Goal: Information Seeking & Learning: Find specific fact

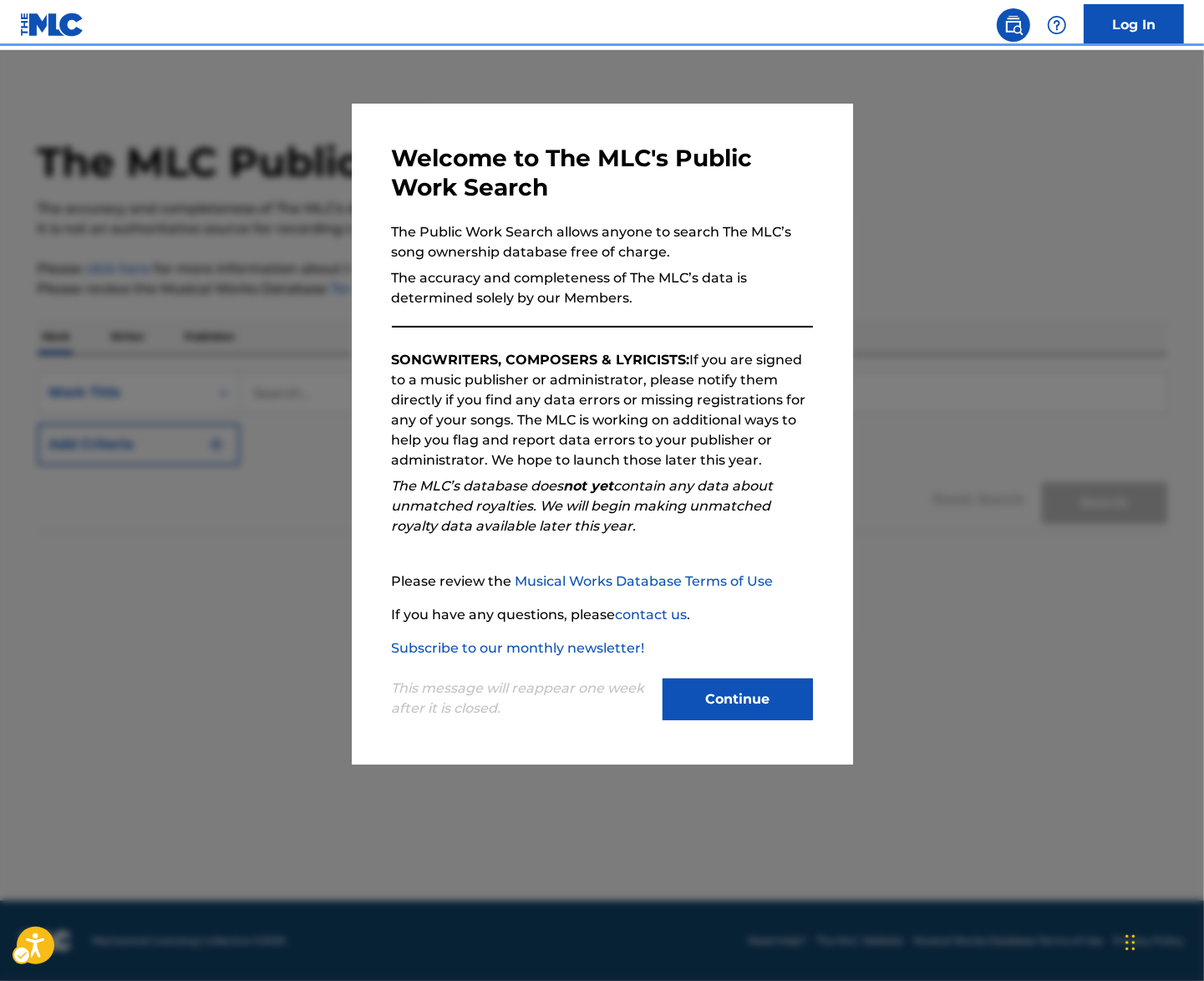
click at [1037, 269] on div "Popup" at bounding box center [602, 541] width 1204 height 981
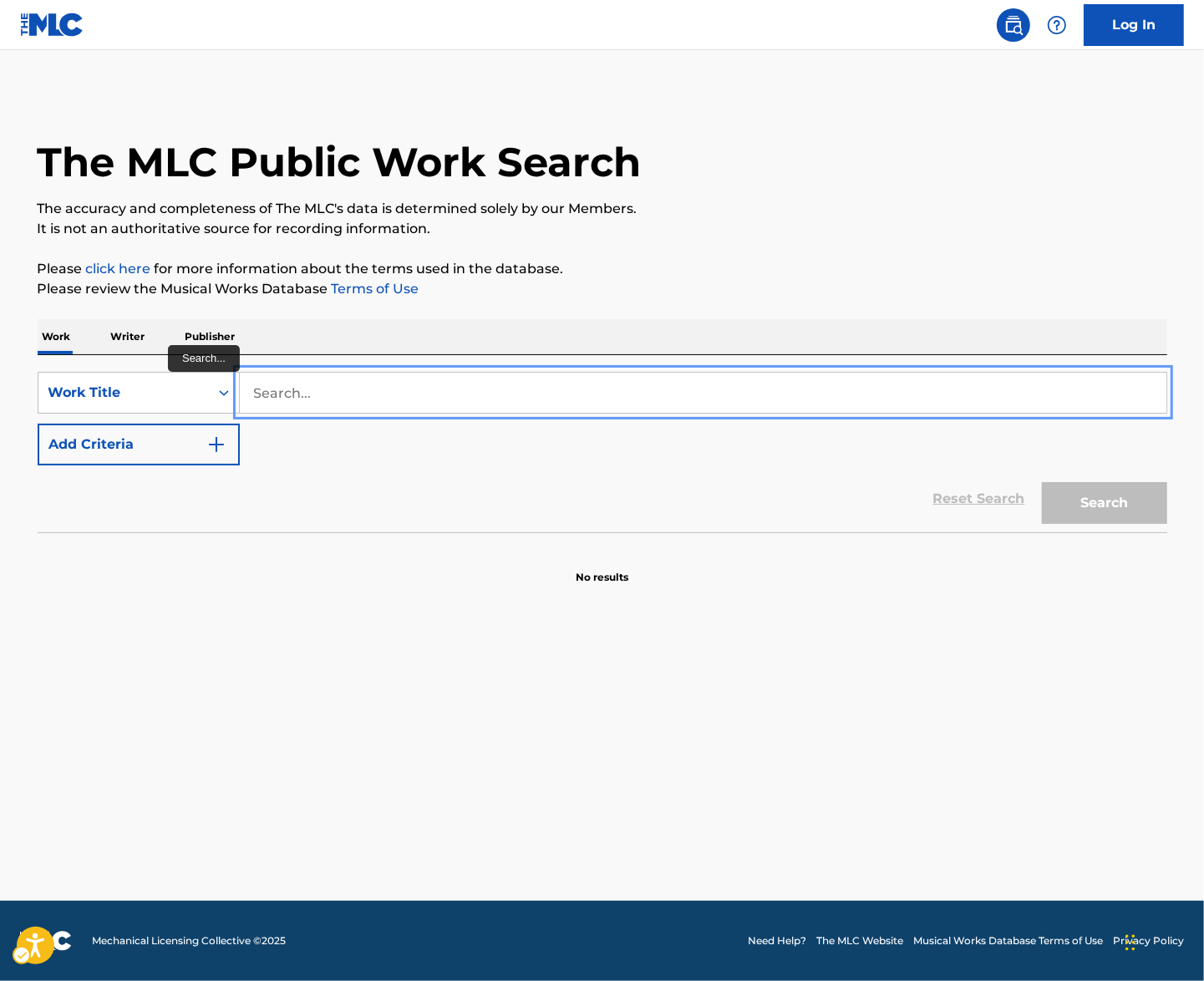
paste input "HARSH TIMES CUES"
type input "HARSH TIMES CUES"
click at [685, 512] on div "Reset Search Search" at bounding box center [602, 499] width 1129 height 67
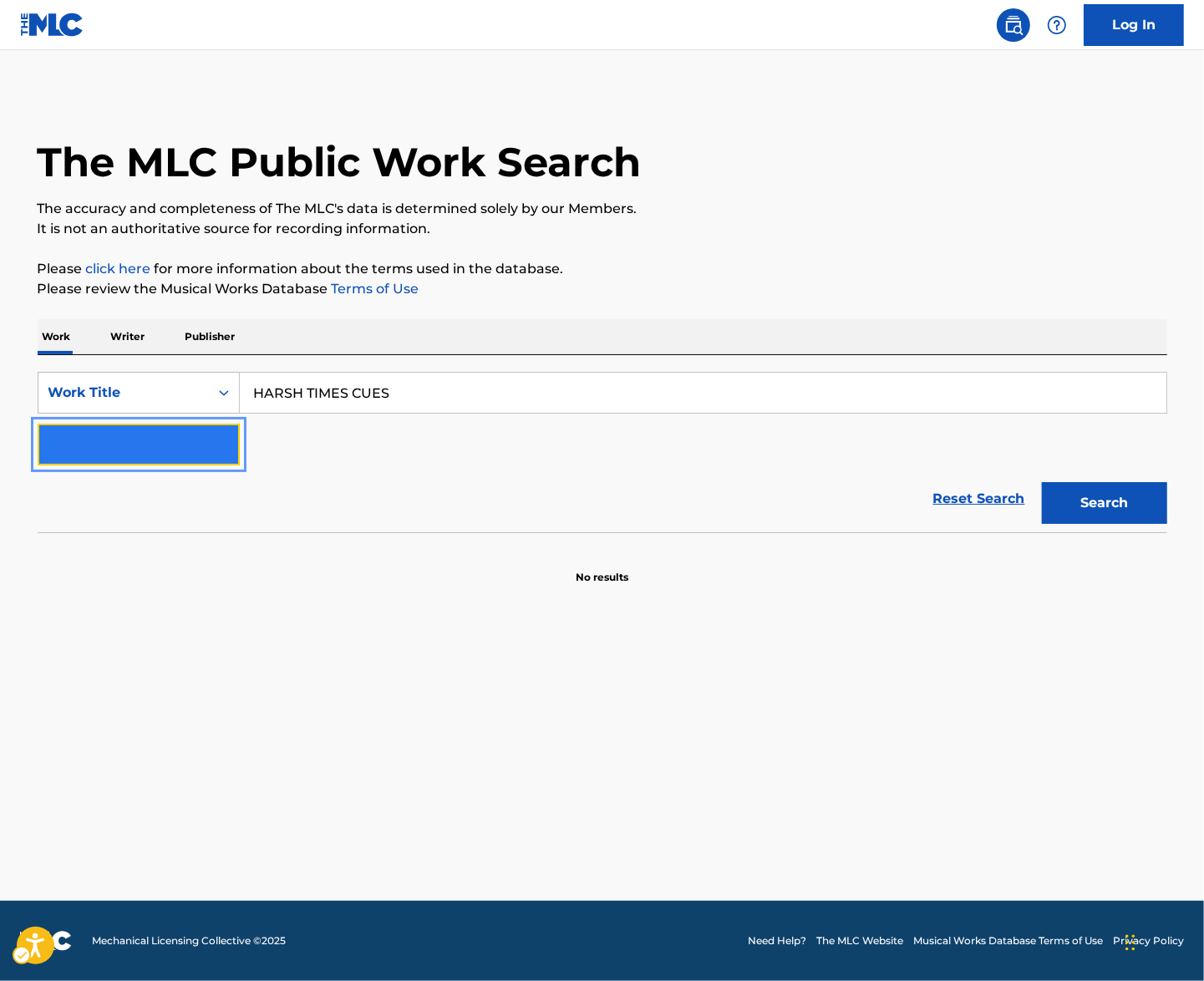
click at [173, 455] on button "Add Criteria" at bounding box center [138, 444] width 202 height 42
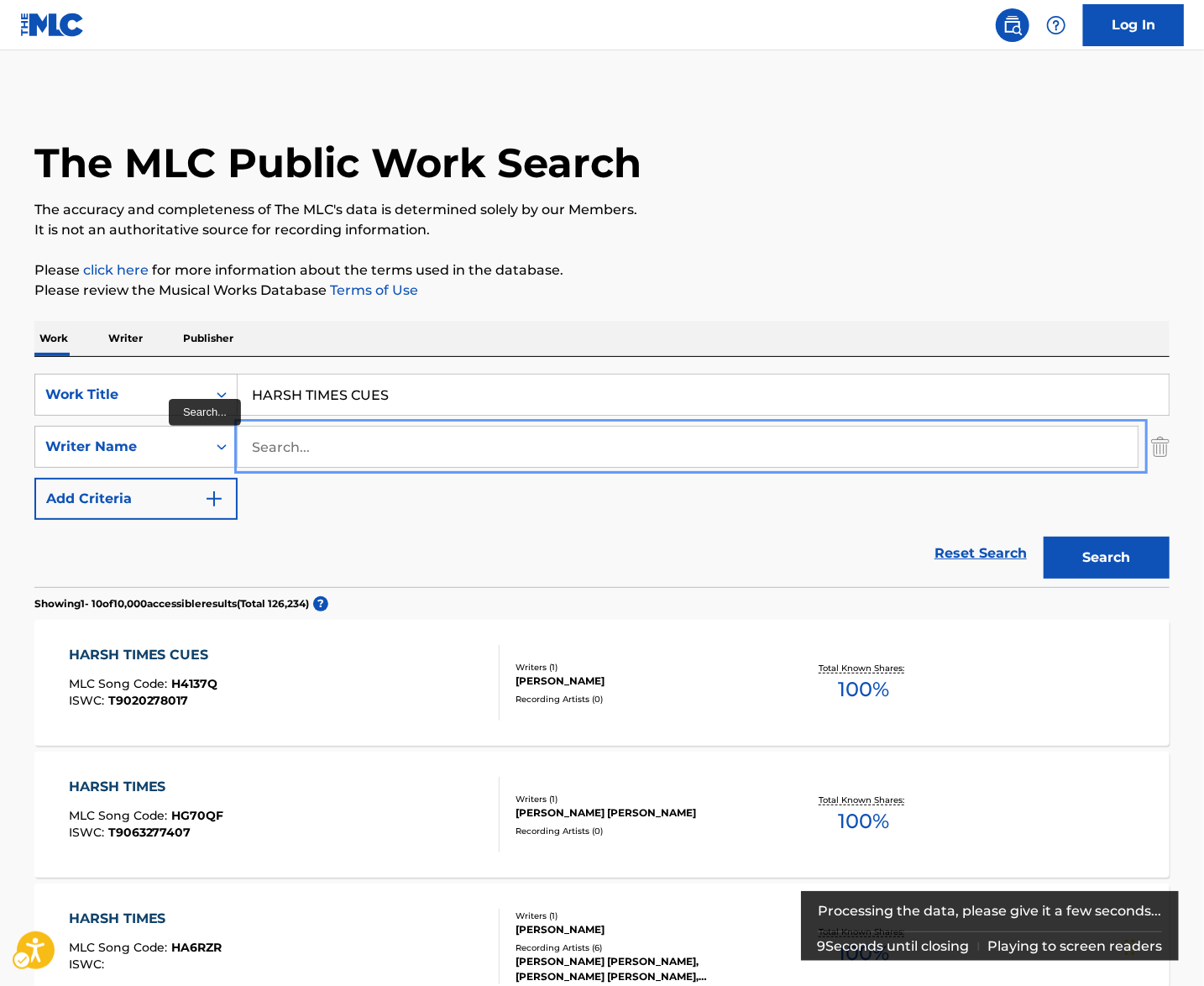
type input "muggerud"
click at [1110, 560] on button "Search" at bounding box center [1107, 558] width 126 height 42
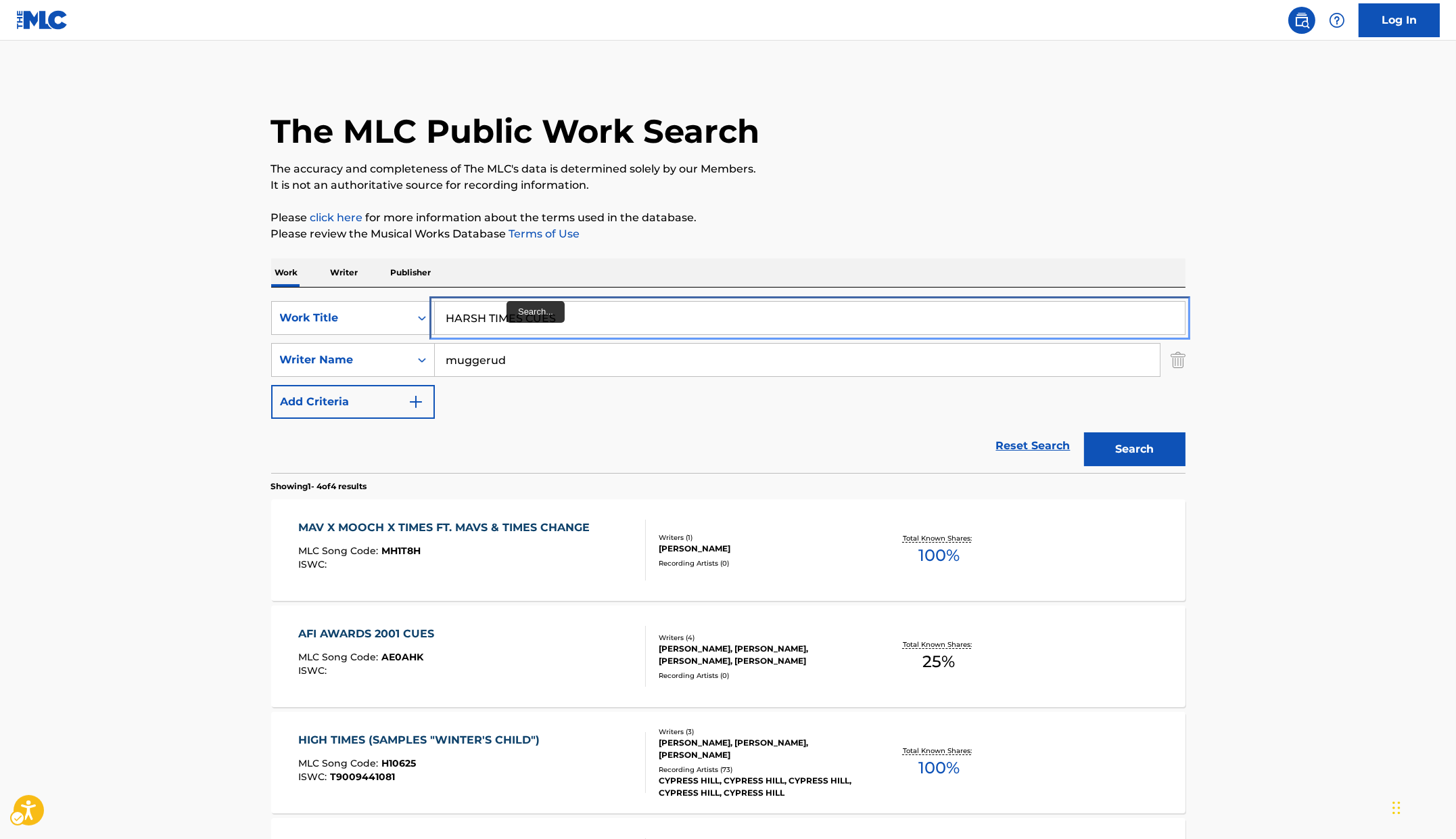
click at [530, 332] on input "HARSH TIMES CUES" at bounding box center [810, 318] width 750 height 32
paste input "VEST"
click at [969, 250] on div "The MLC Public Work Search The accuracy and completeness of The MLC's data is d…" at bounding box center [728, 529] width 947 height 908
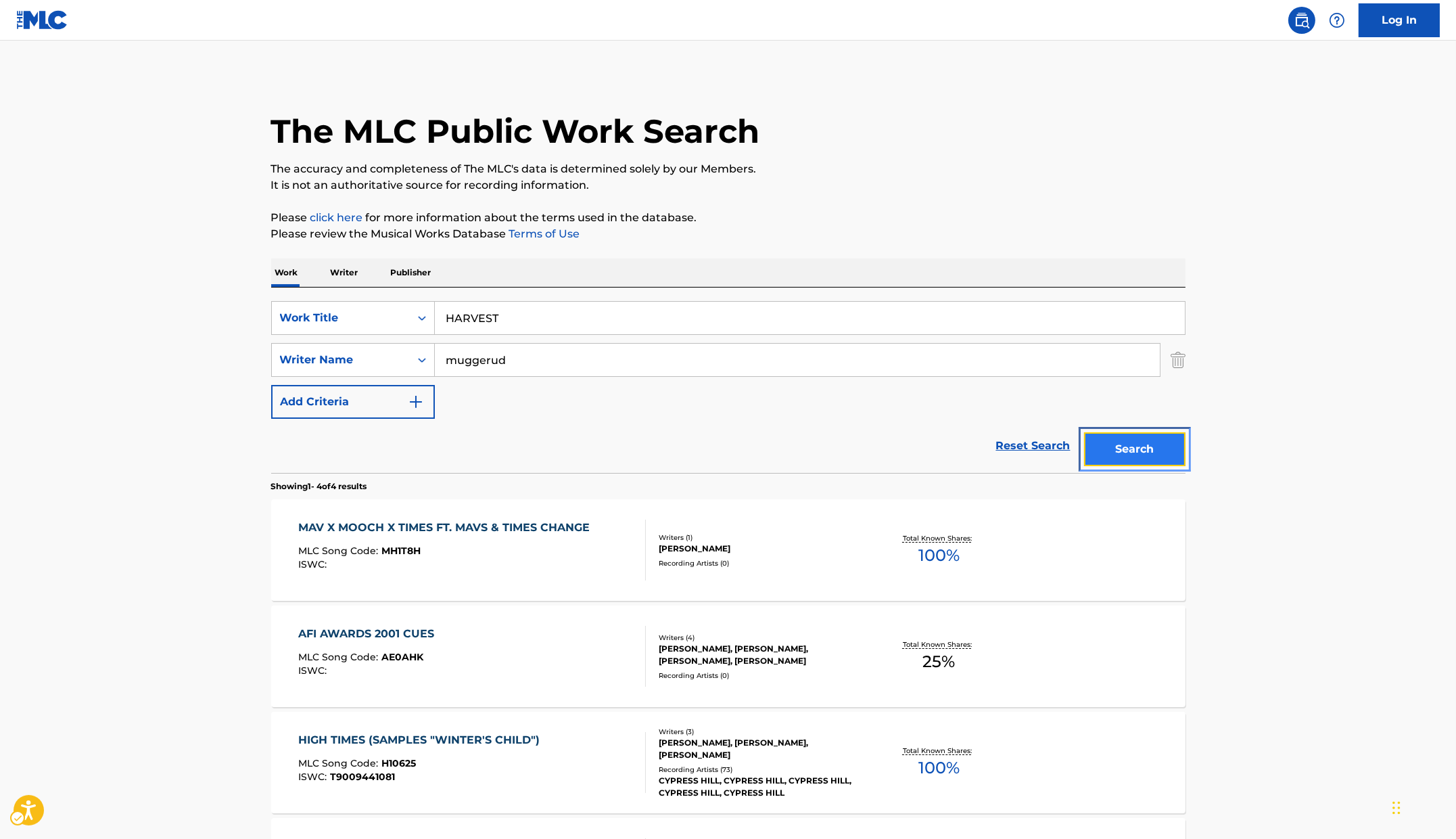
click at [969, 452] on button "Search" at bounding box center [1134, 449] width 101 height 34
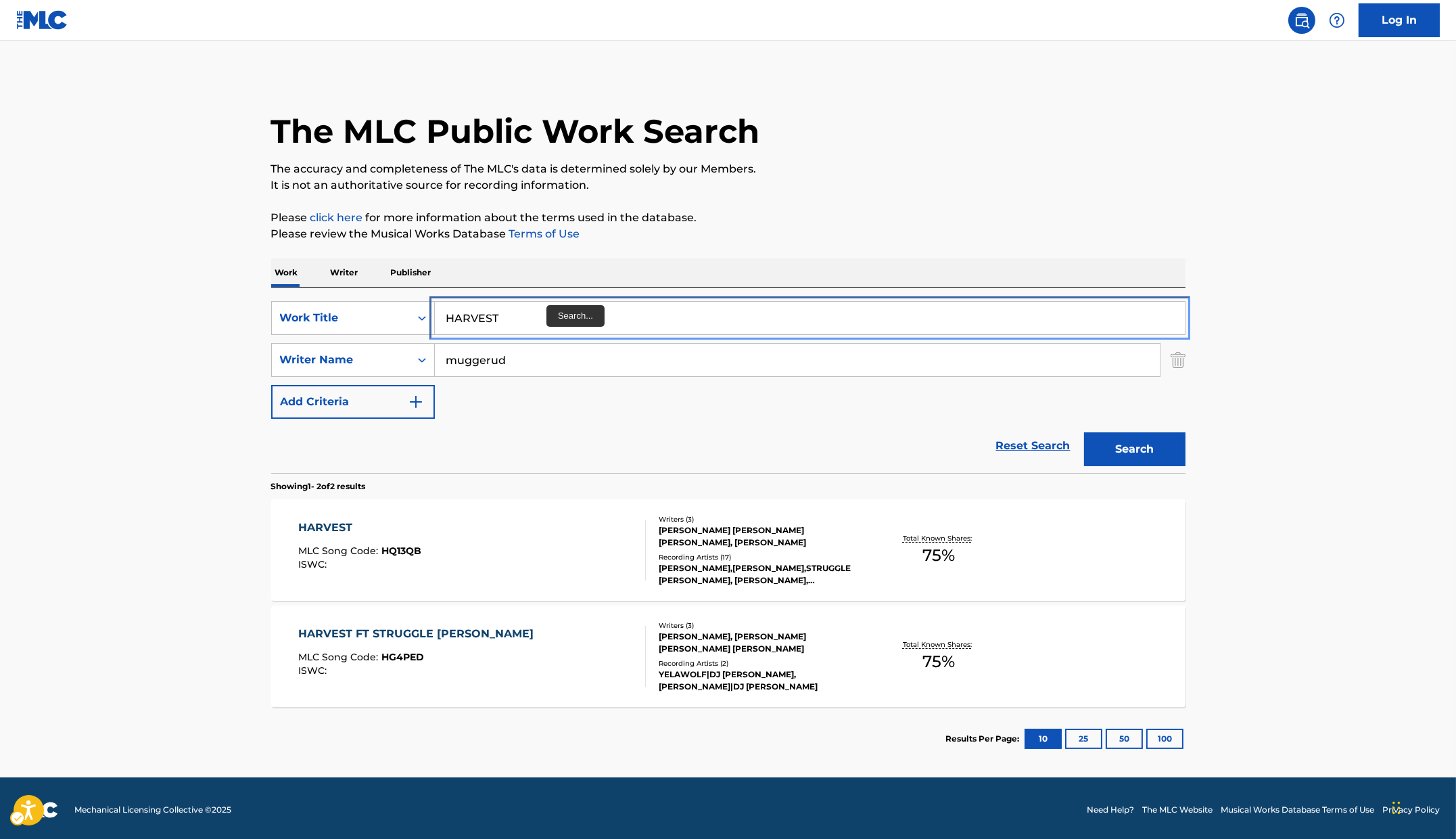
click at [546, 315] on input "HARVEST" at bounding box center [810, 318] width 750 height 32
paste input "SHASHINS"
type input "HASHASHINS"
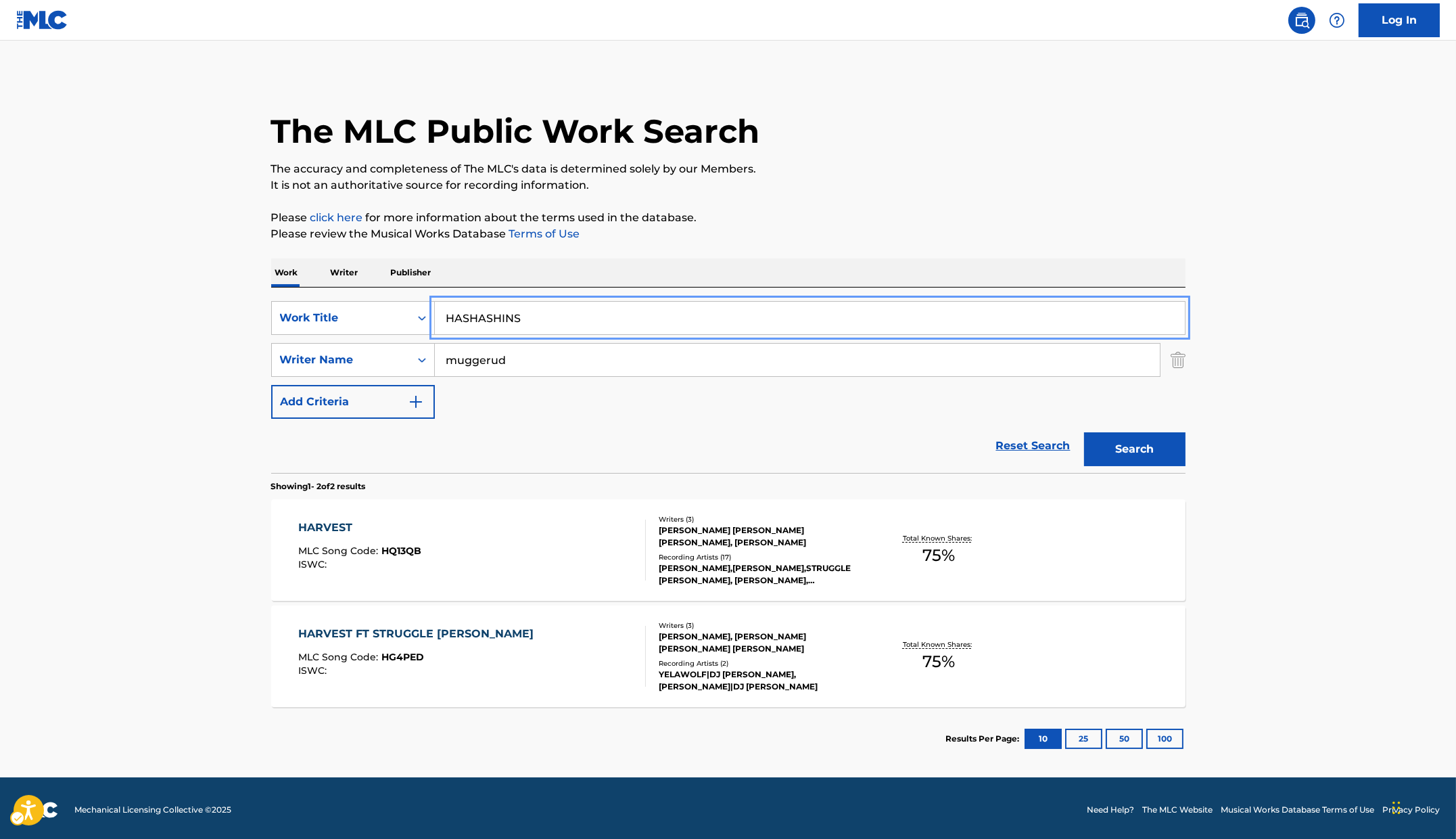
click at [969, 231] on p "Please review the Musical Works Database Terms of Use | New Window" at bounding box center [728, 234] width 914 height 17
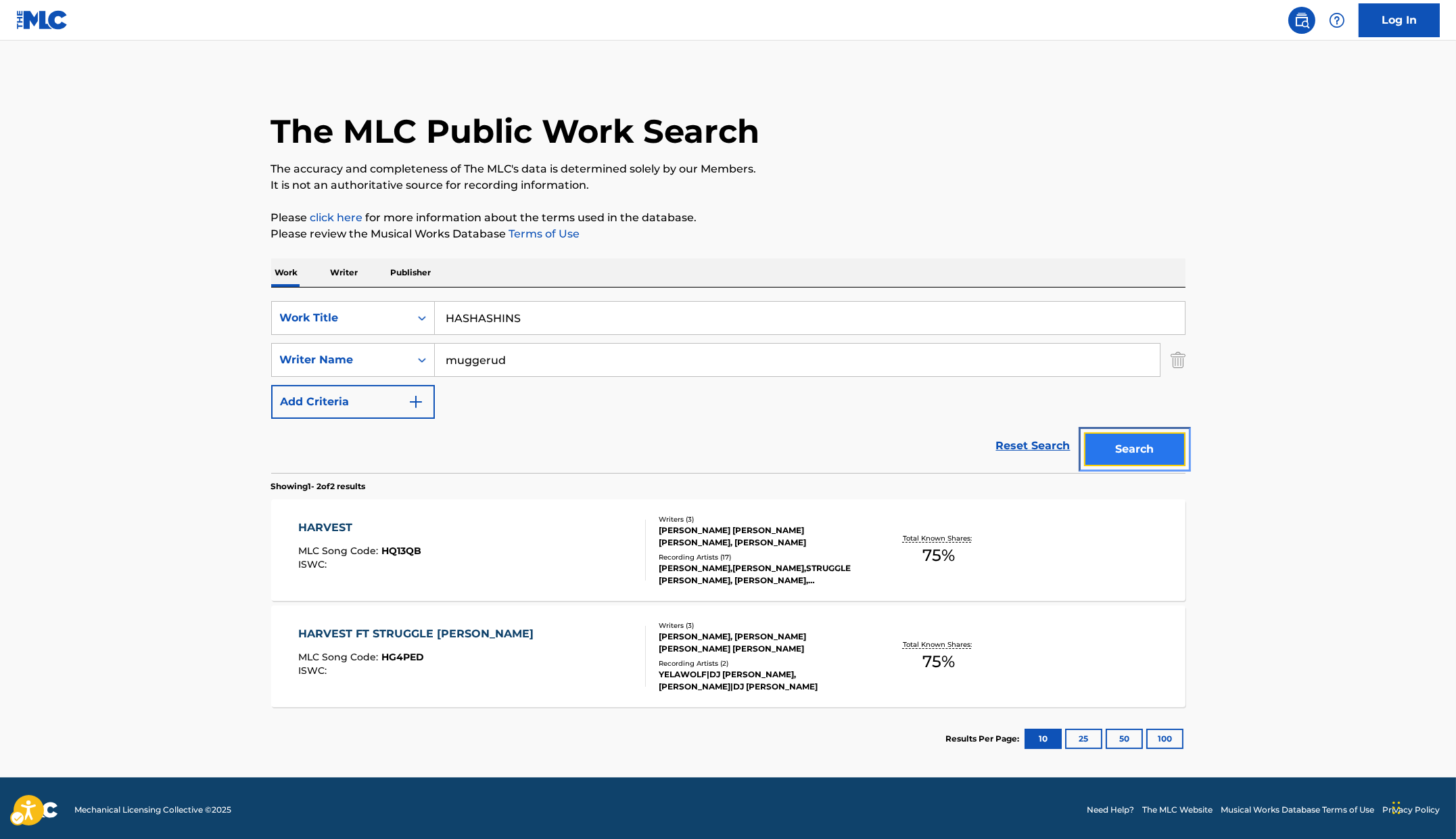
click at [969, 452] on button "Search" at bounding box center [1134, 449] width 101 height 34
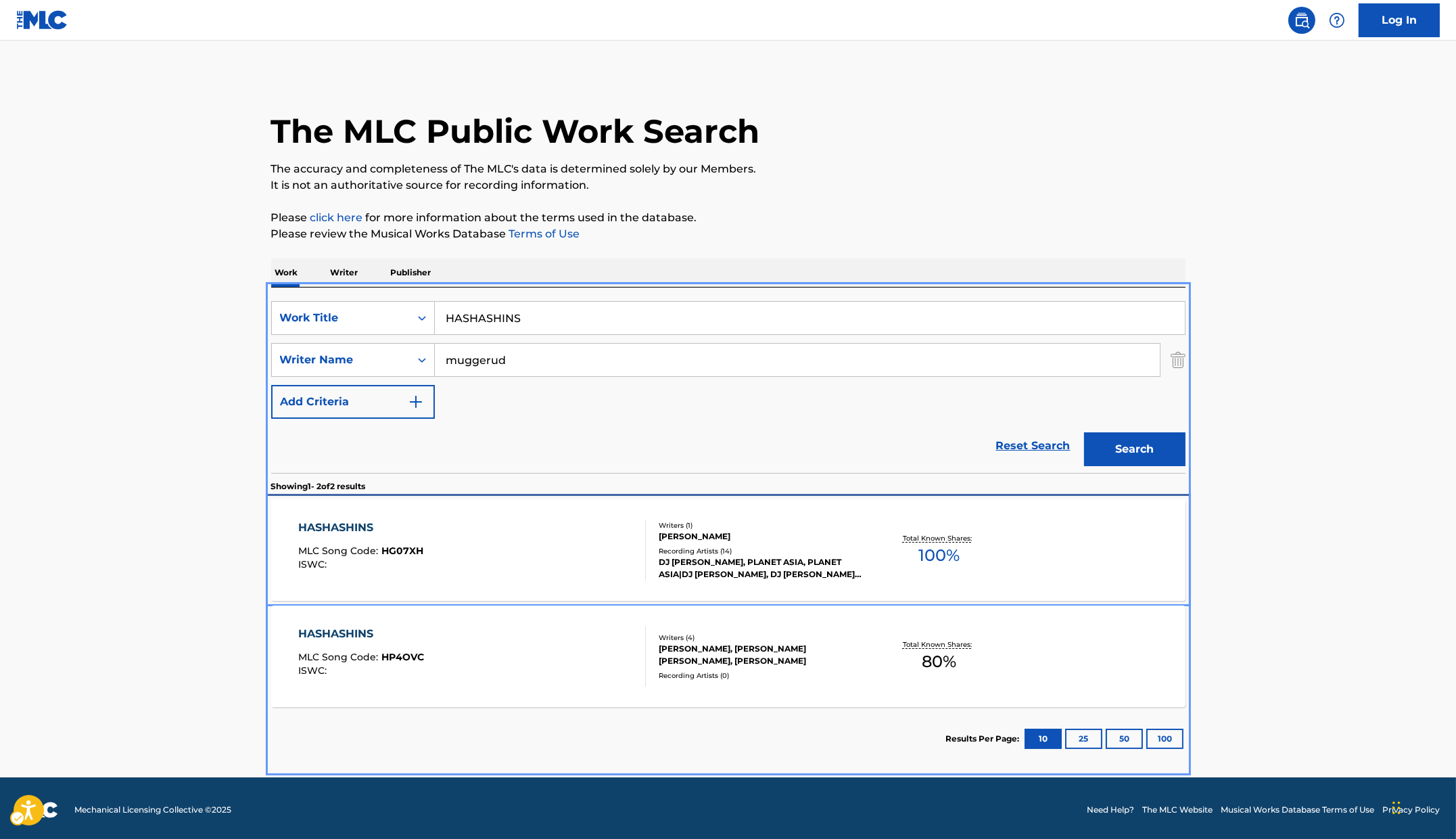
click at [475, 521] on div "HASHASHINS MLC Song Code : HG07XH ISWC :" at bounding box center [472, 550] width 348 height 61
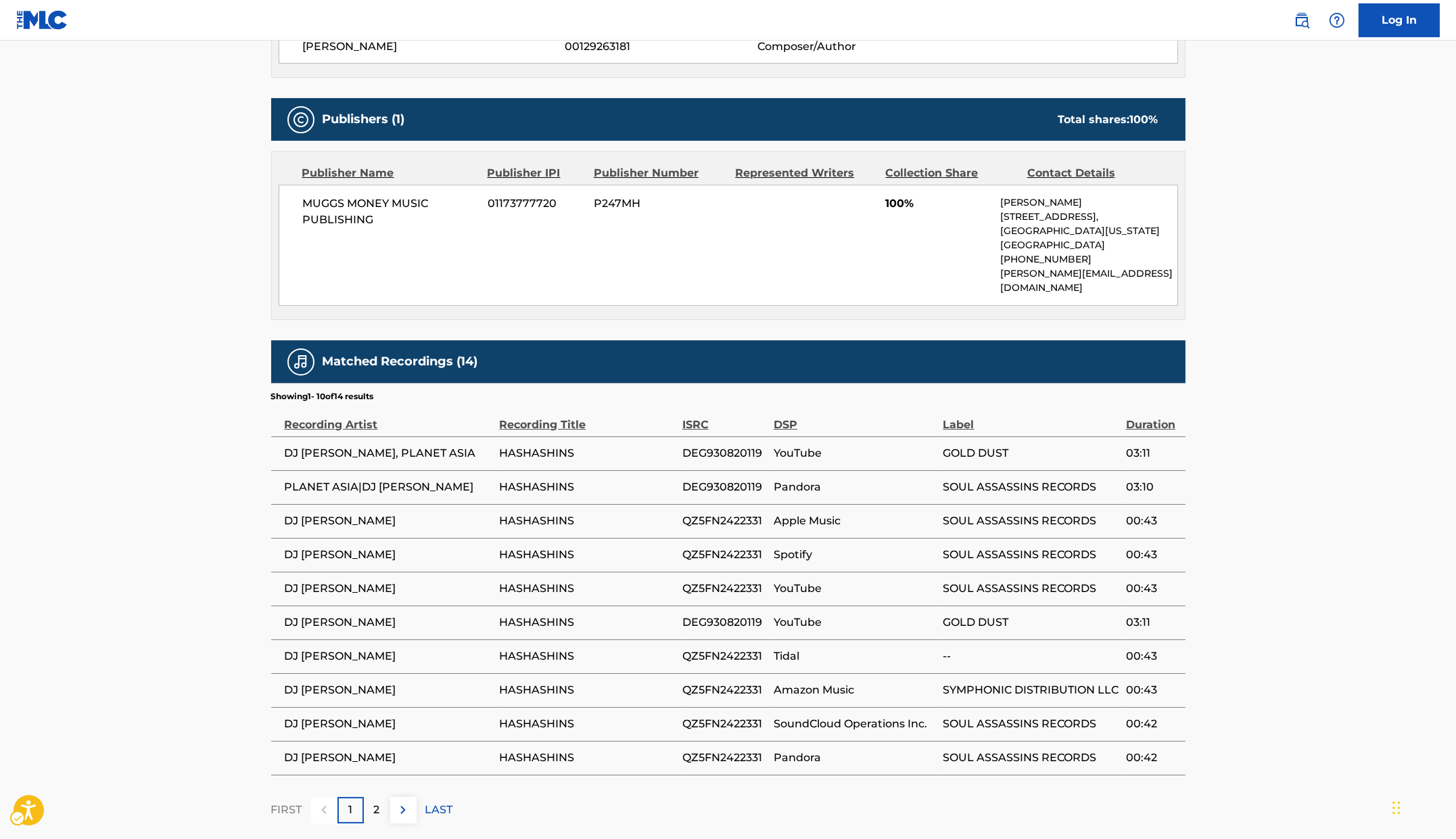
scroll to position [588, 0]
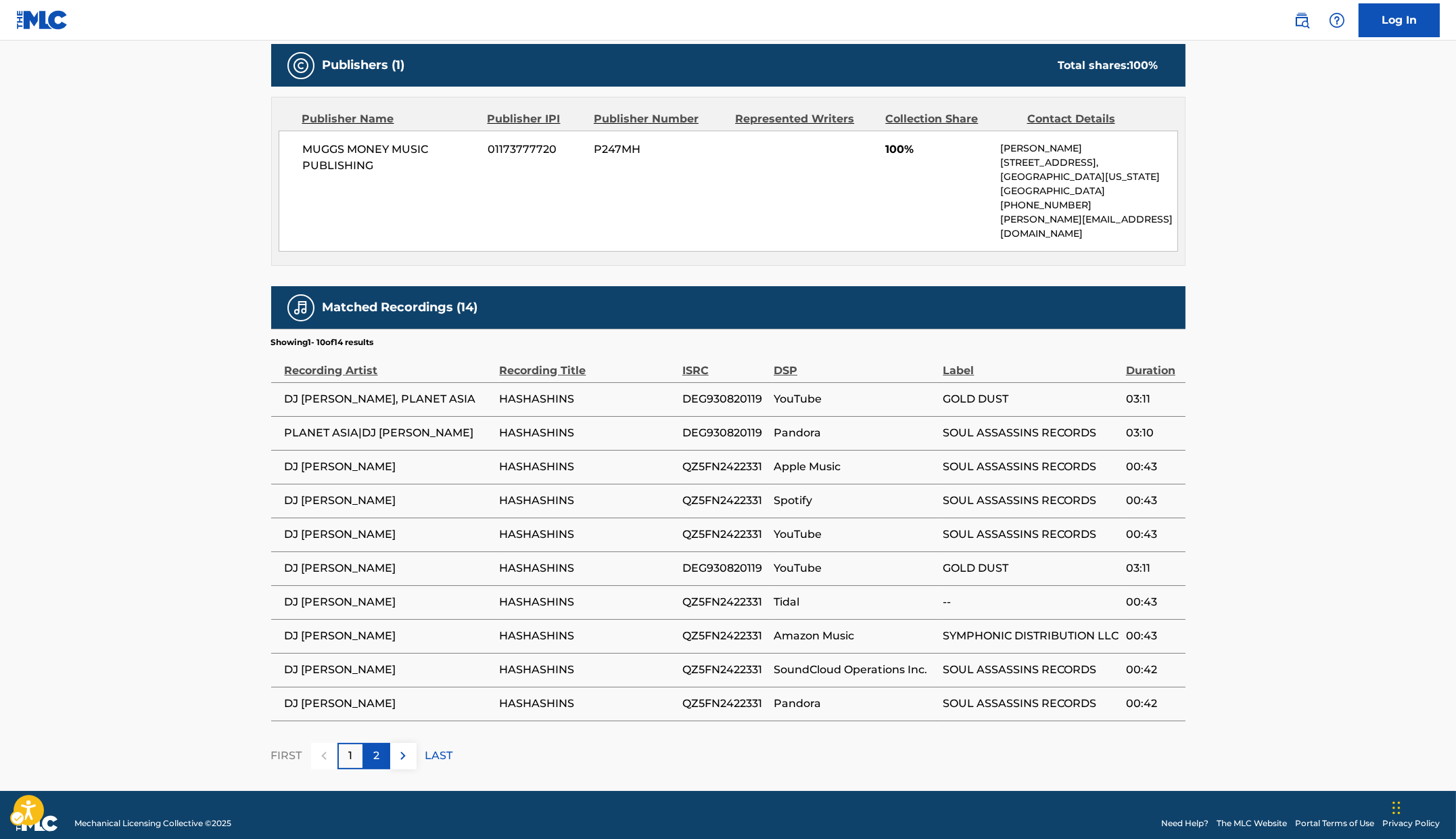
click at [380, 743] on div "2" at bounding box center [377, 756] width 26 height 26
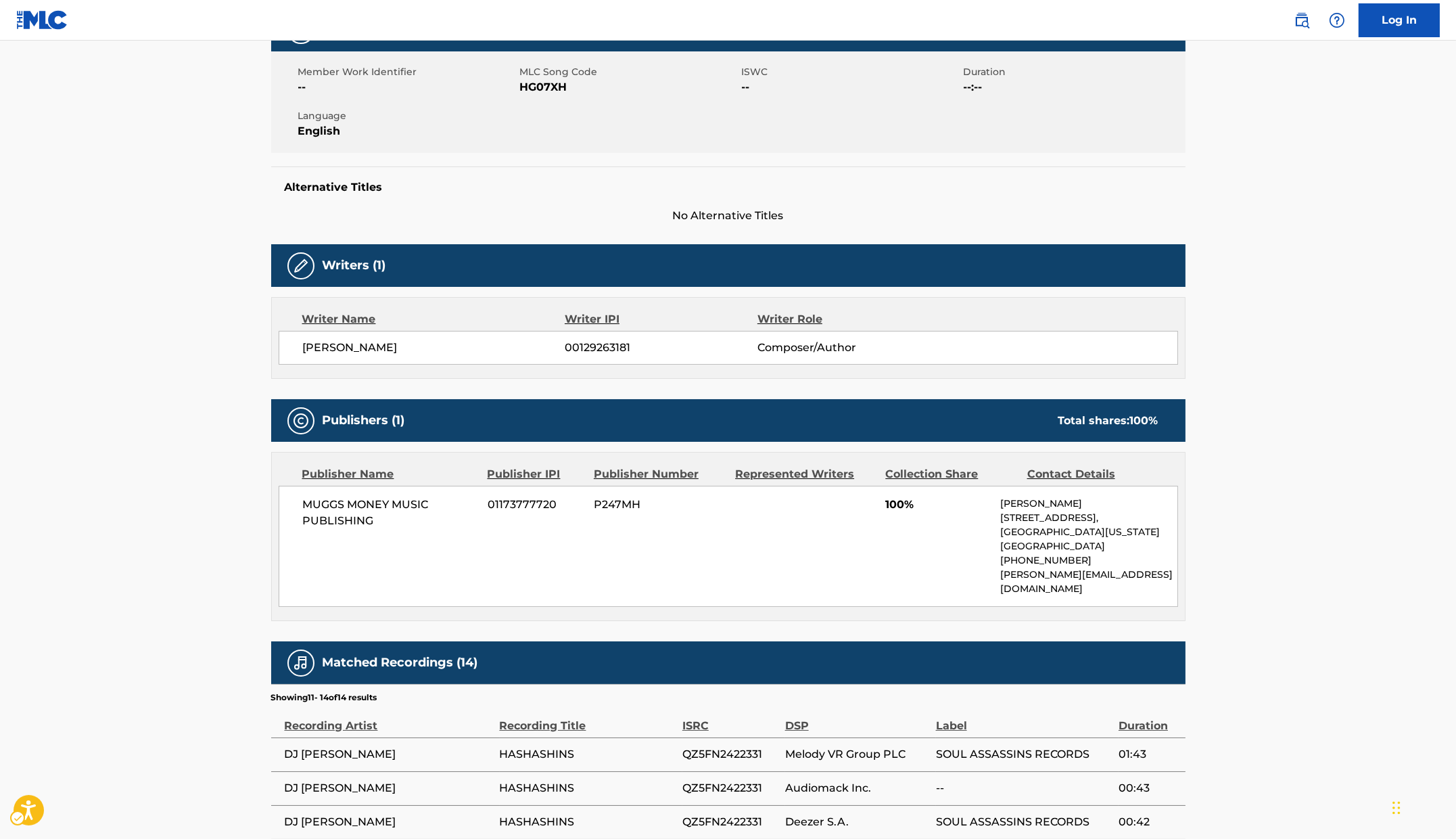
scroll to position [384, 0]
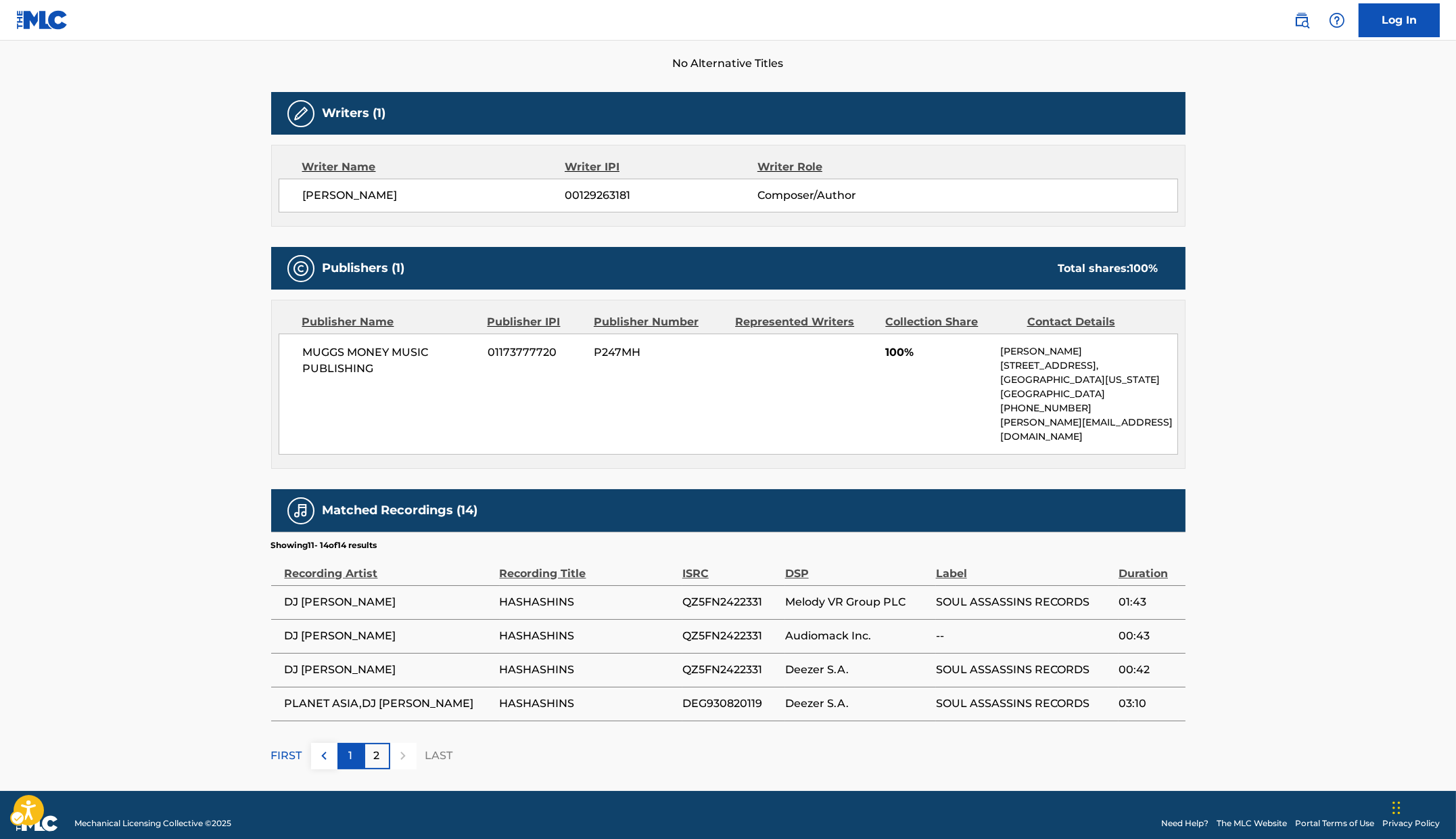
click at [352, 748] on p "1" at bounding box center [349, 756] width 4 height 17
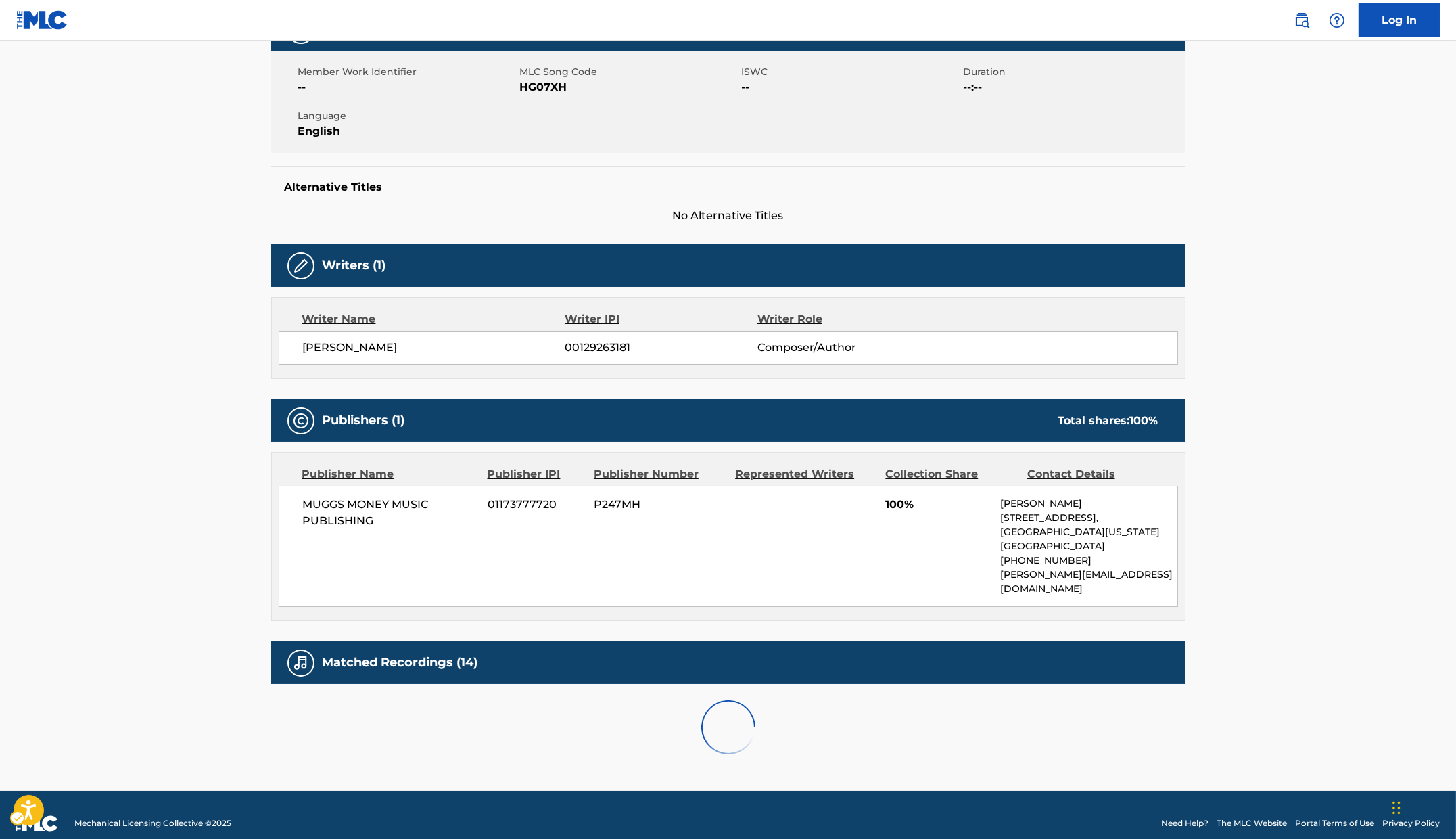
scroll to position [588, 0]
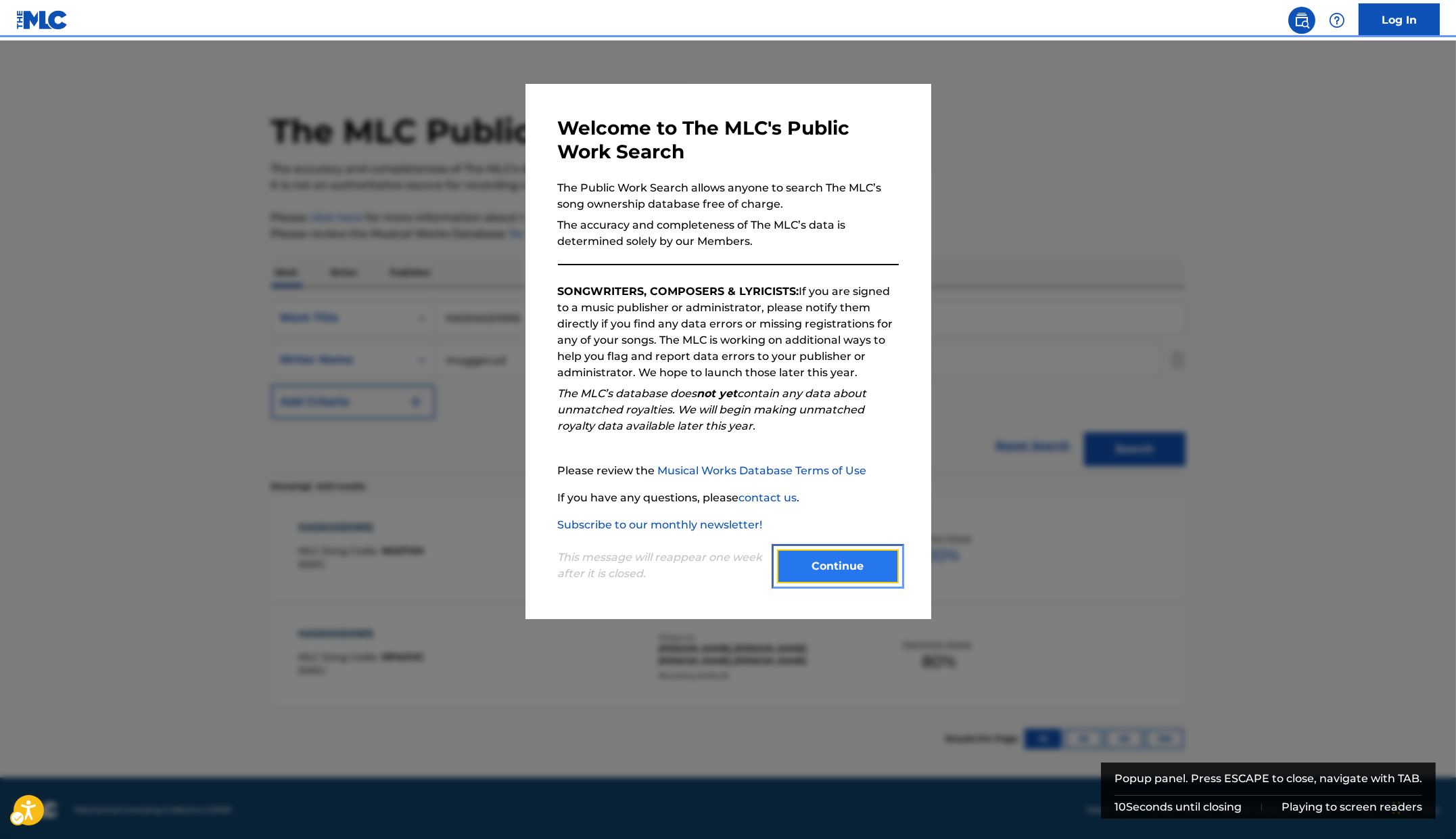
click at [857, 572] on button "Continue" at bounding box center [837, 566] width 122 height 34
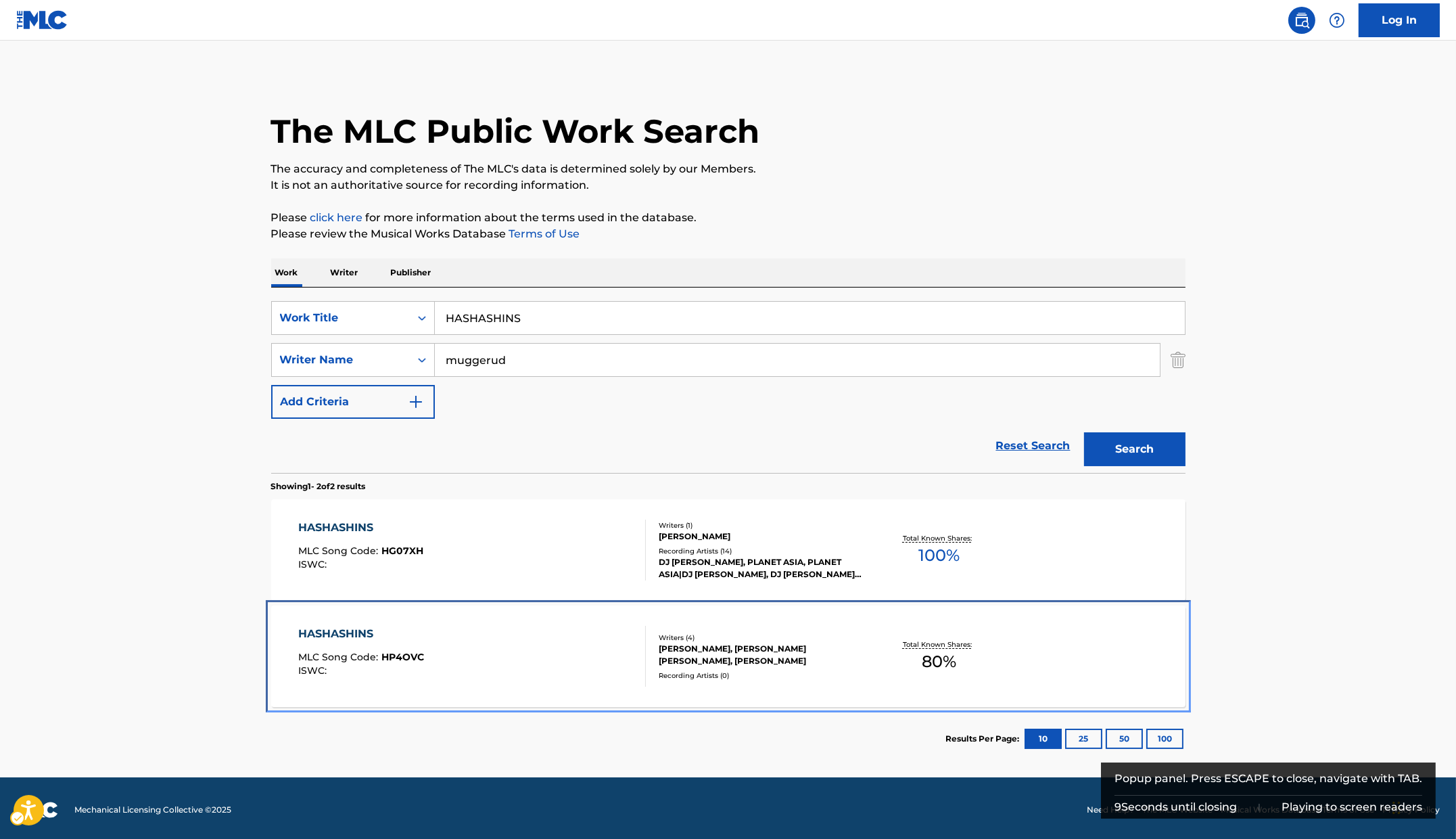
click at [512, 636] on div "HASHASHINS MLC Song Code : HP4OVC ISWC :" at bounding box center [472, 656] width 348 height 61
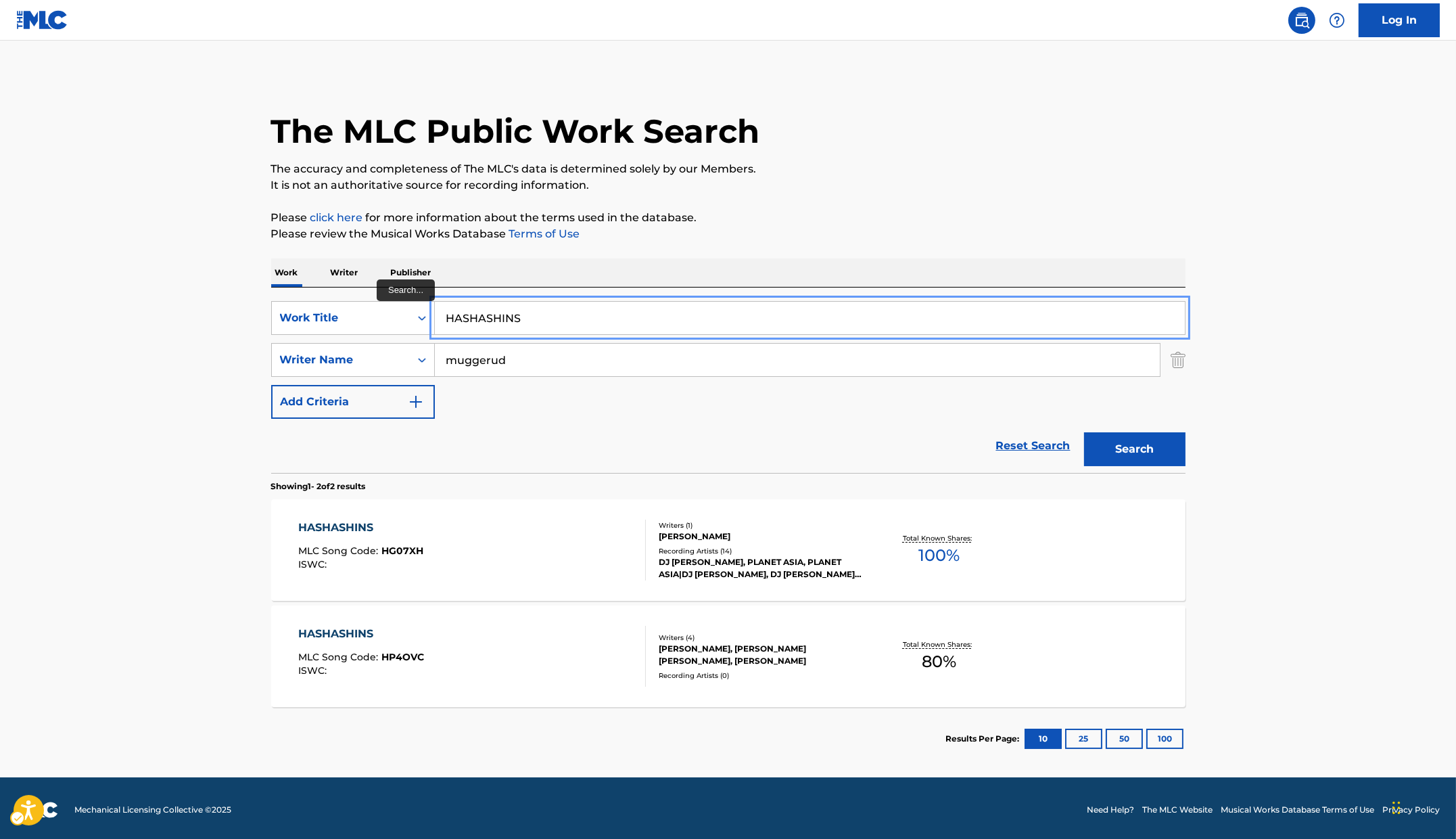
click at [602, 310] on input "HASHASHINS" at bounding box center [810, 318] width 750 height 32
paste input "VE A BAD DAY FT. RLX"
type input "HAVE A BAD DAY FT. RLX"
click at [855, 223] on p "Please click here | New Window for more information about the terms used in the…" at bounding box center [728, 218] width 914 height 17
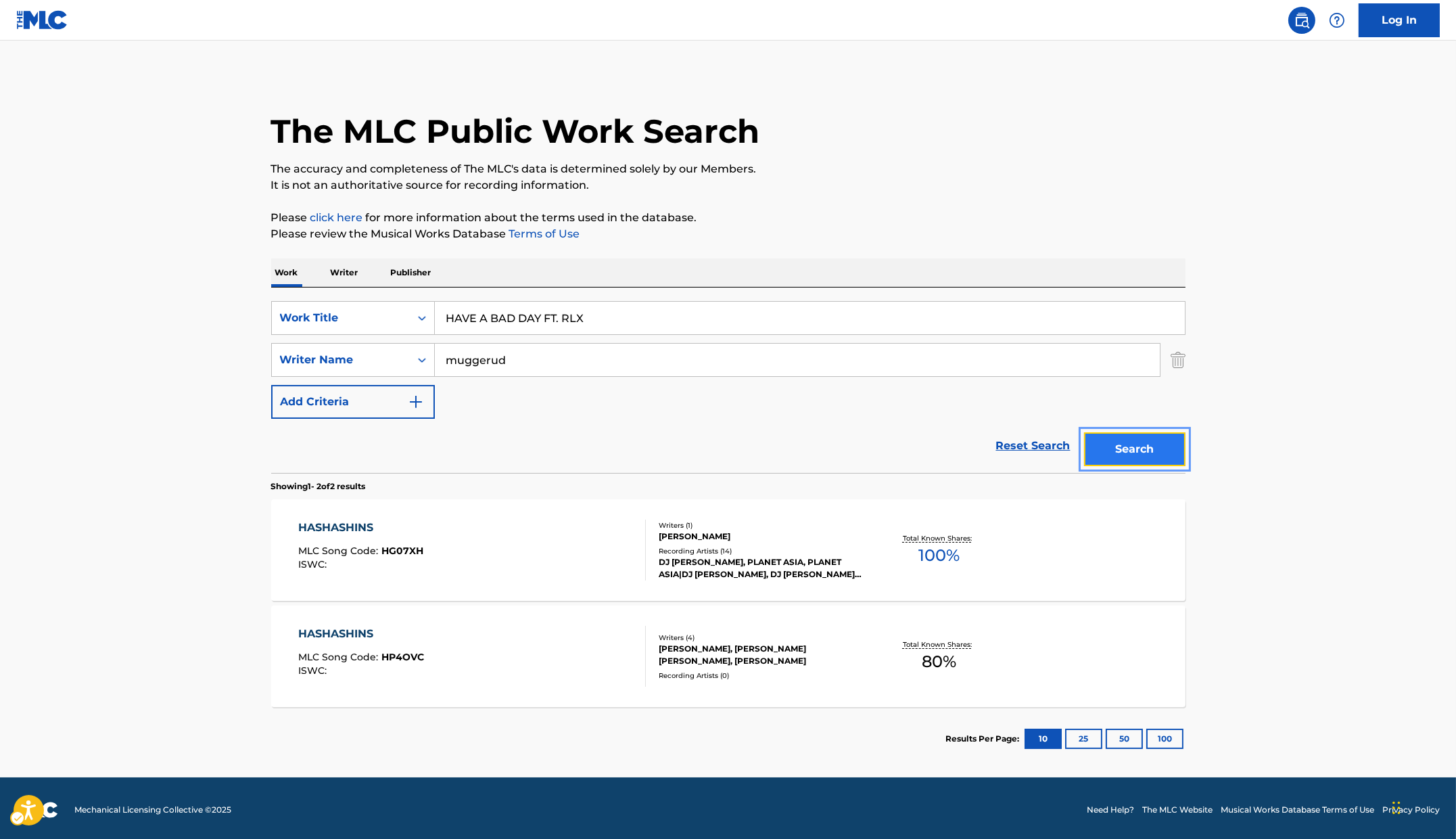
click at [969, 455] on button "Search" at bounding box center [1134, 449] width 101 height 34
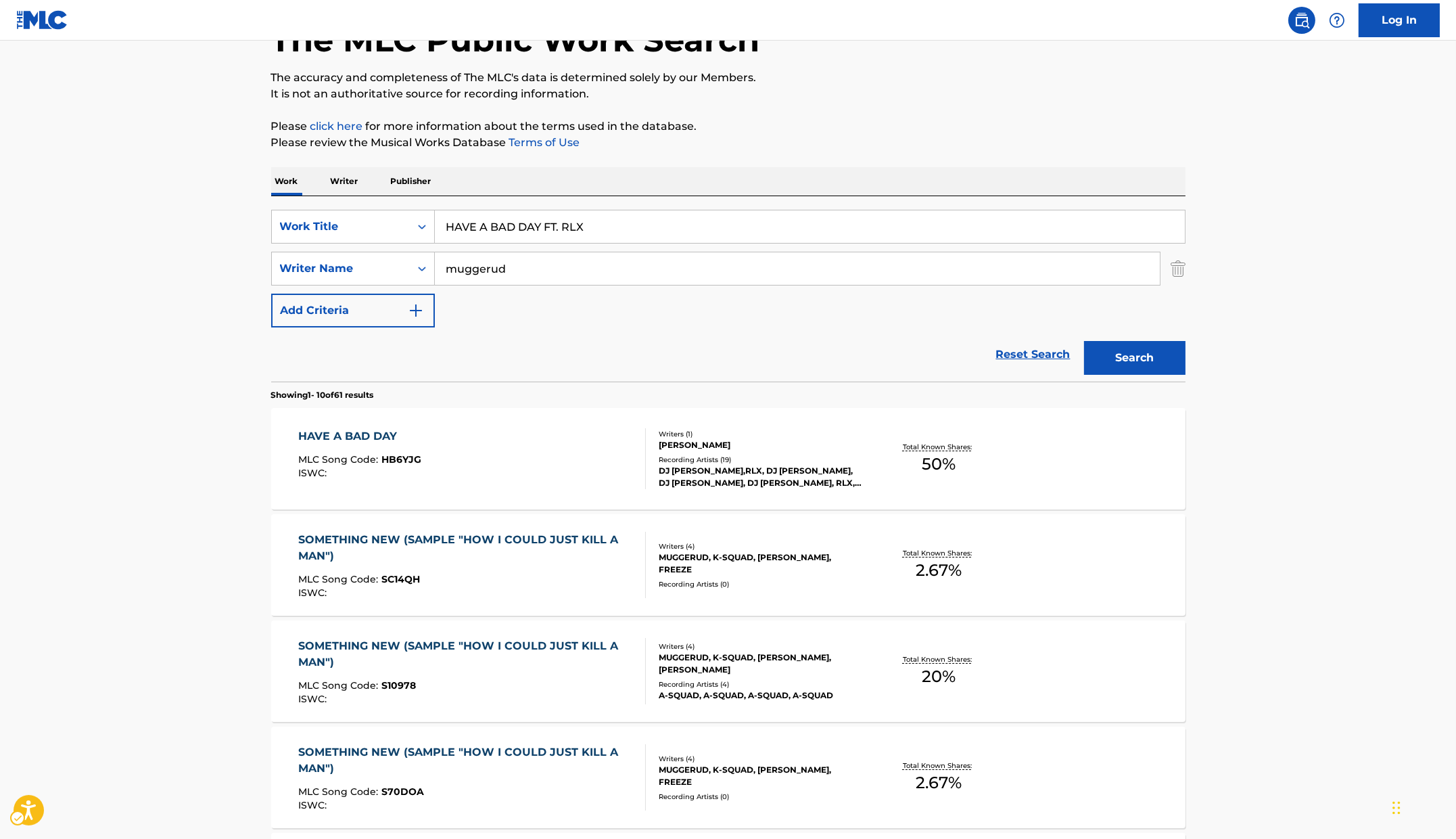
scroll to position [4, 0]
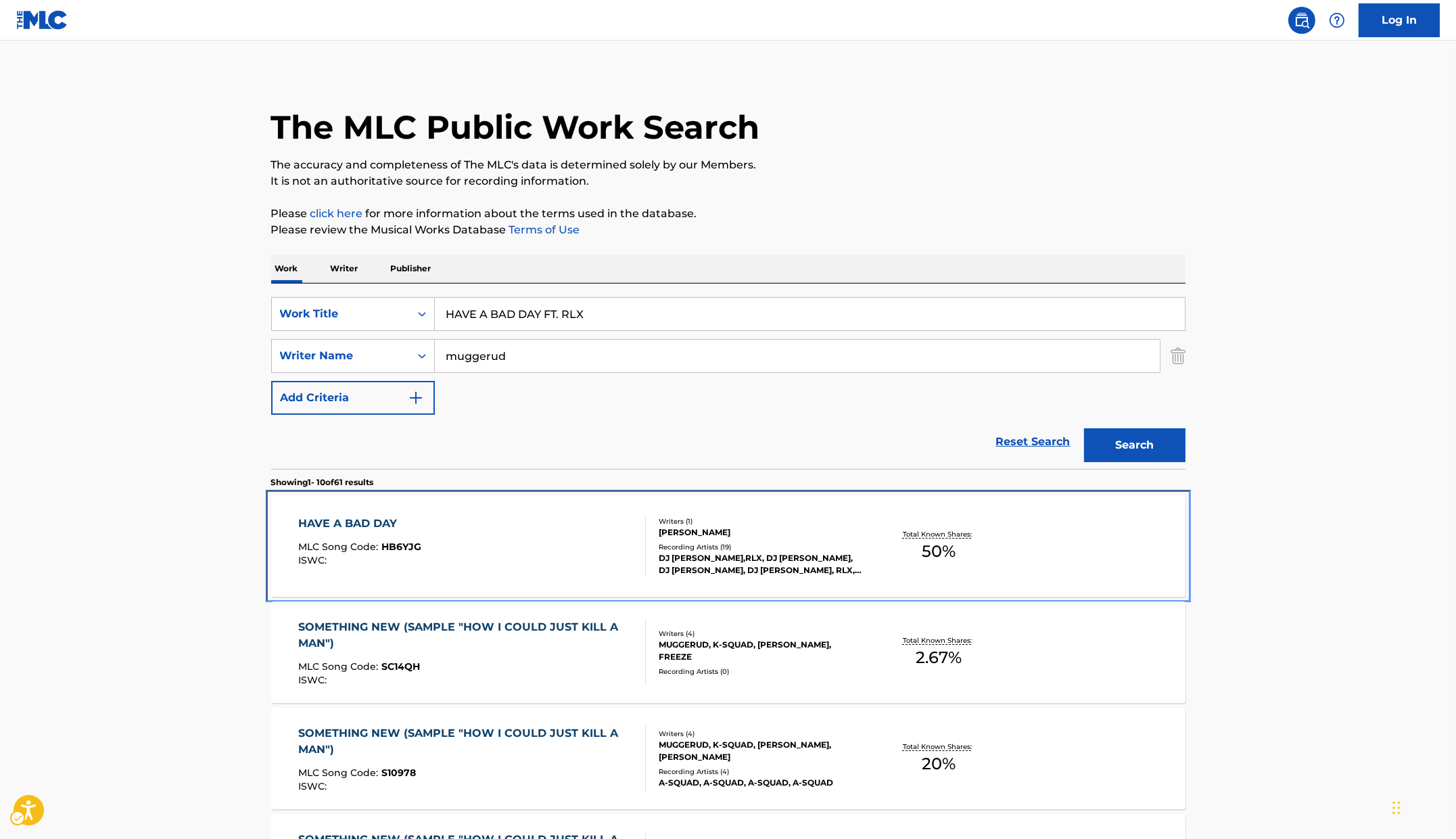
click at [443, 526] on div "HAVE A BAD DAY MLC Song Code : HB6YJG ISWC :" at bounding box center [472, 546] width 348 height 61
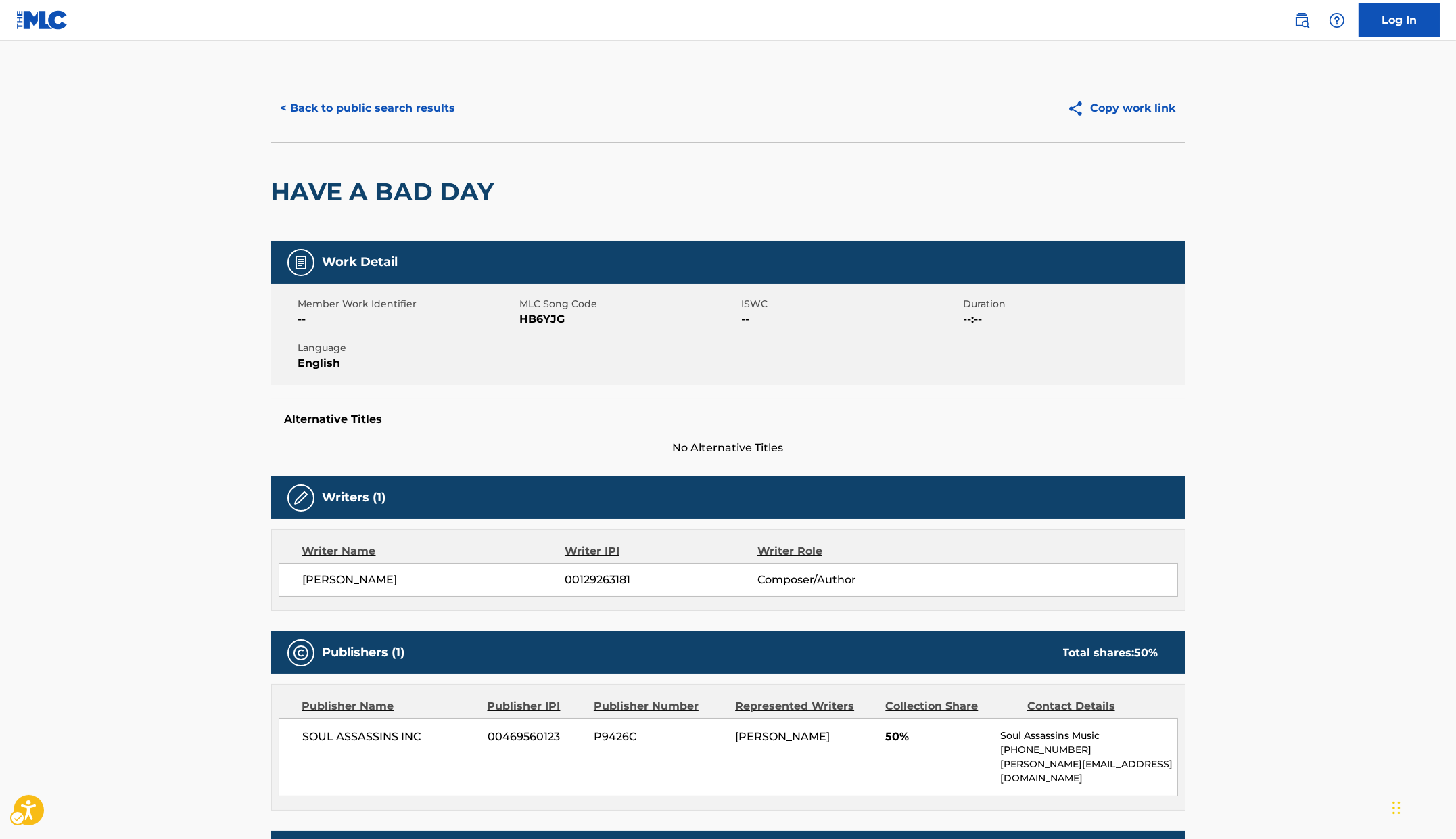
scroll to position [4, 0]
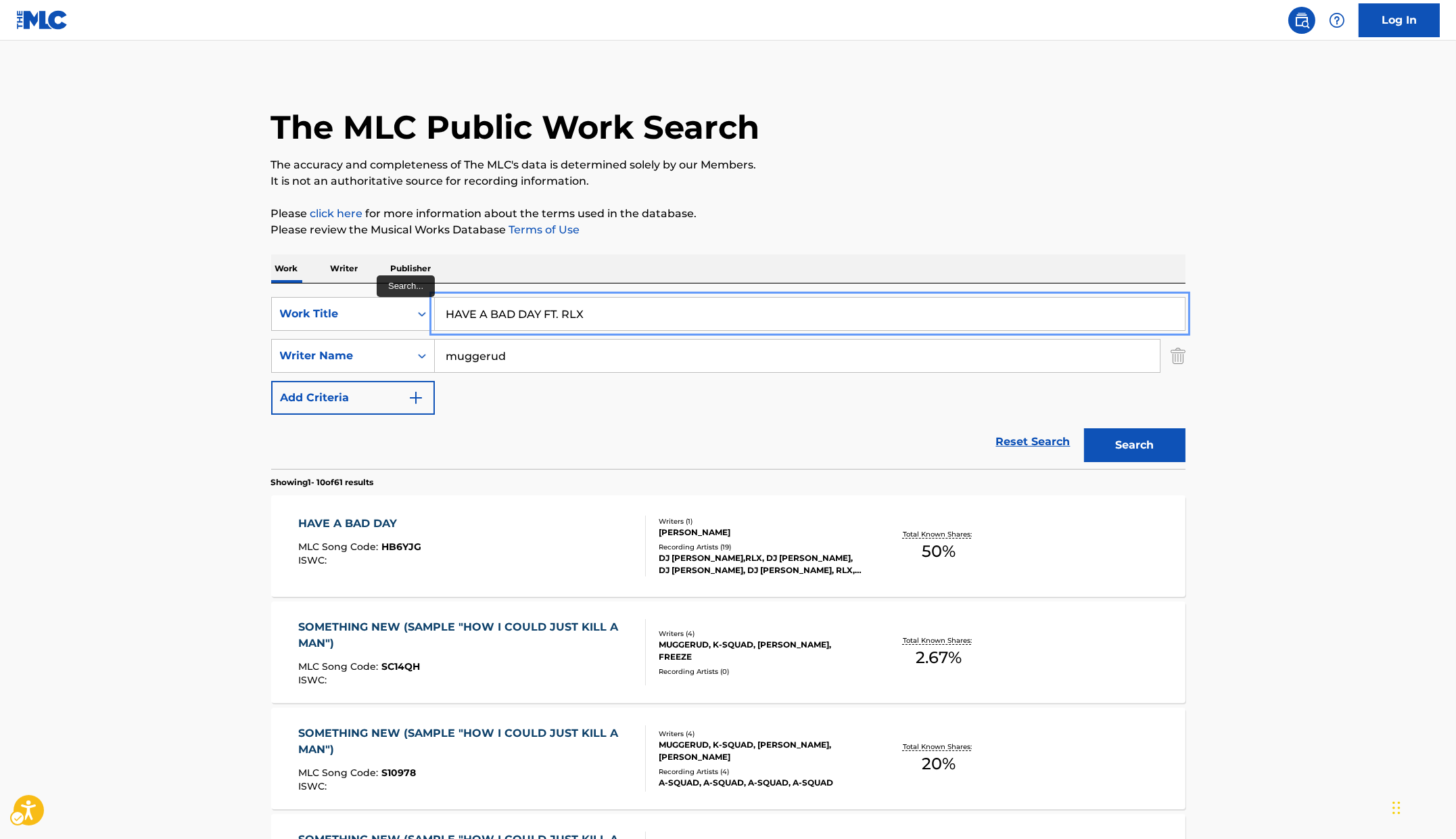
click at [589, 298] on input "HAVE A BAD DAY FT. RLX" at bounding box center [810, 313] width 750 height 32
paste input "WKS"
type input "HAWKS"
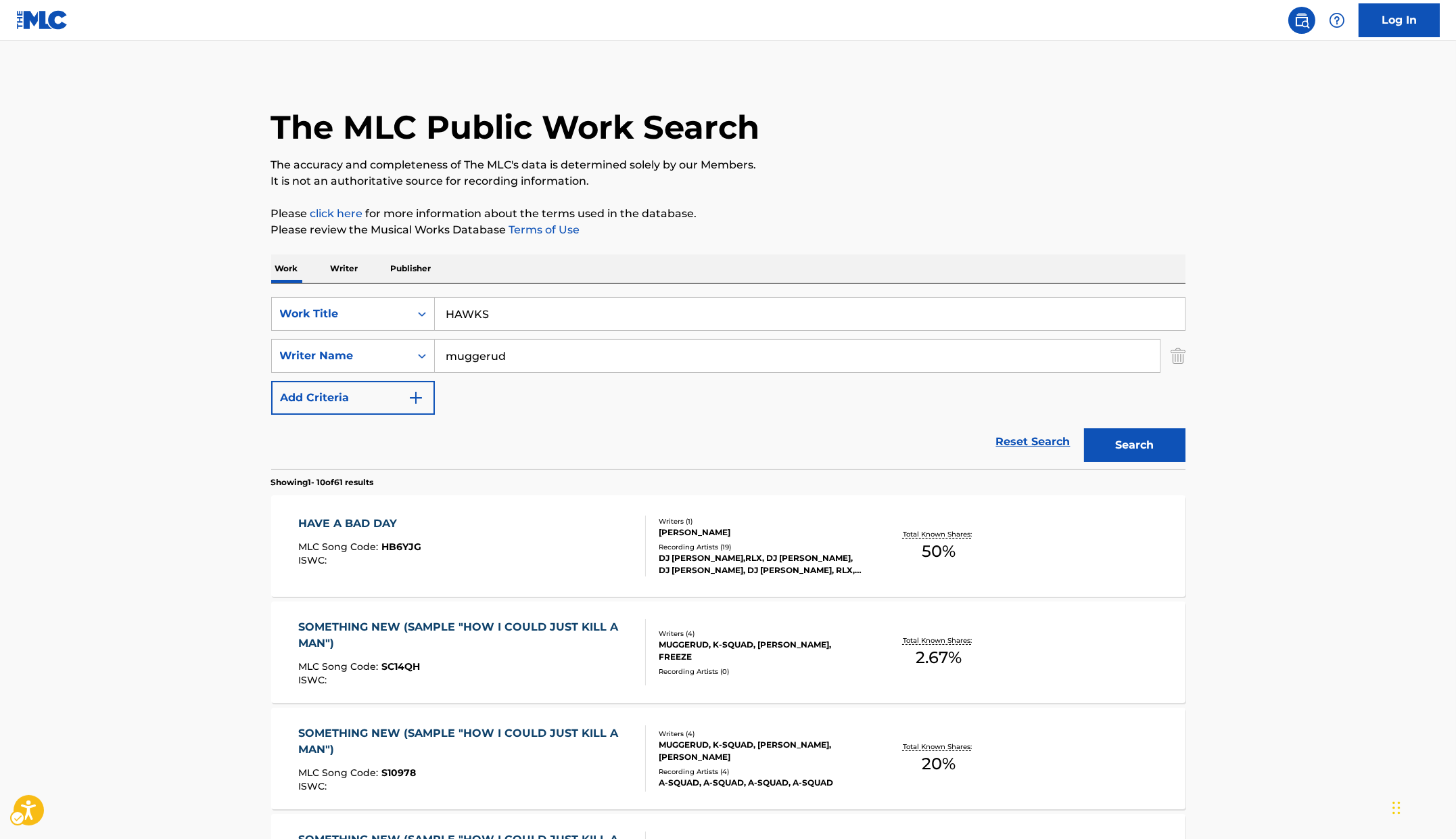
click at [969, 243] on div "The MLC Public Work Search The accuracy and completeness of The MLC's data is d…" at bounding box center [728, 846] width 947 height 1552
click at [969, 443] on button "Search" at bounding box center [1134, 445] width 101 height 34
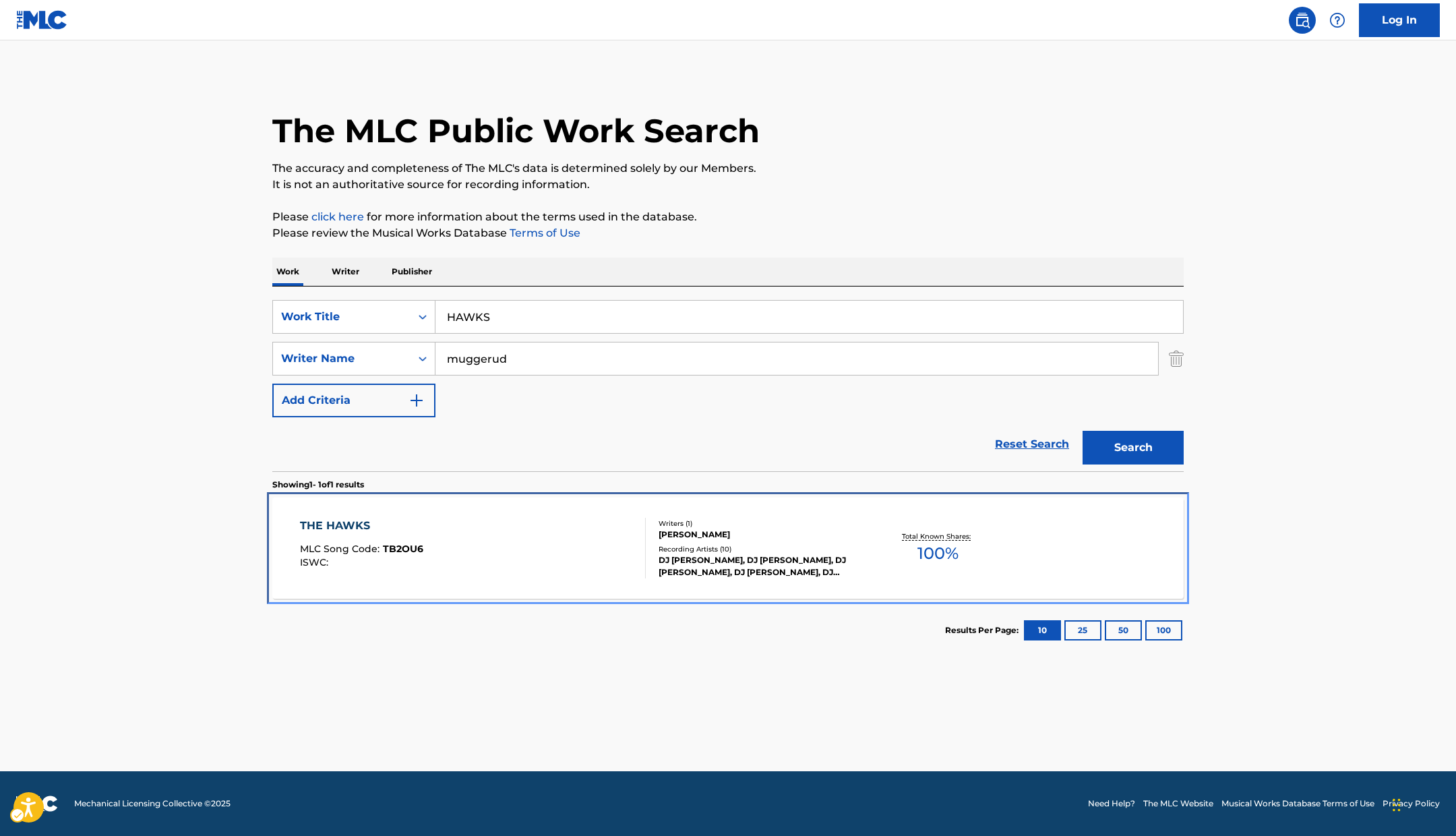
click at [418, 537] on div "THE HAWKS MLC Song Code : TB2OU6 ISWC :" at bounding box center [362, 548] width 123 height 61
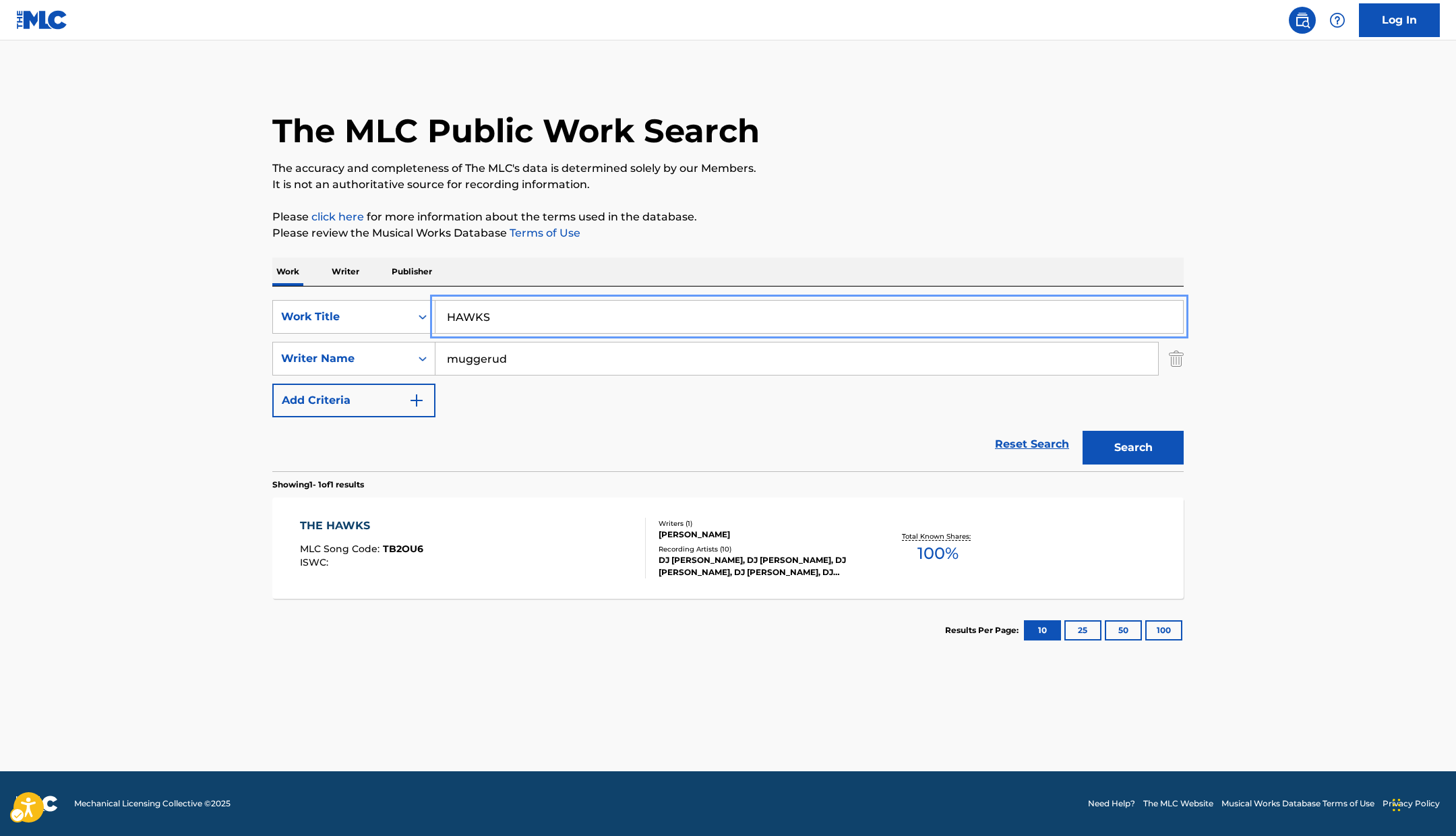
click at [560, 313] on input "HAWKS" at bounding box center [810, 317] width 748 height 32
click at [561, 311] on input "HAWKS" at bounding box center [810, 317] width 748 height 32
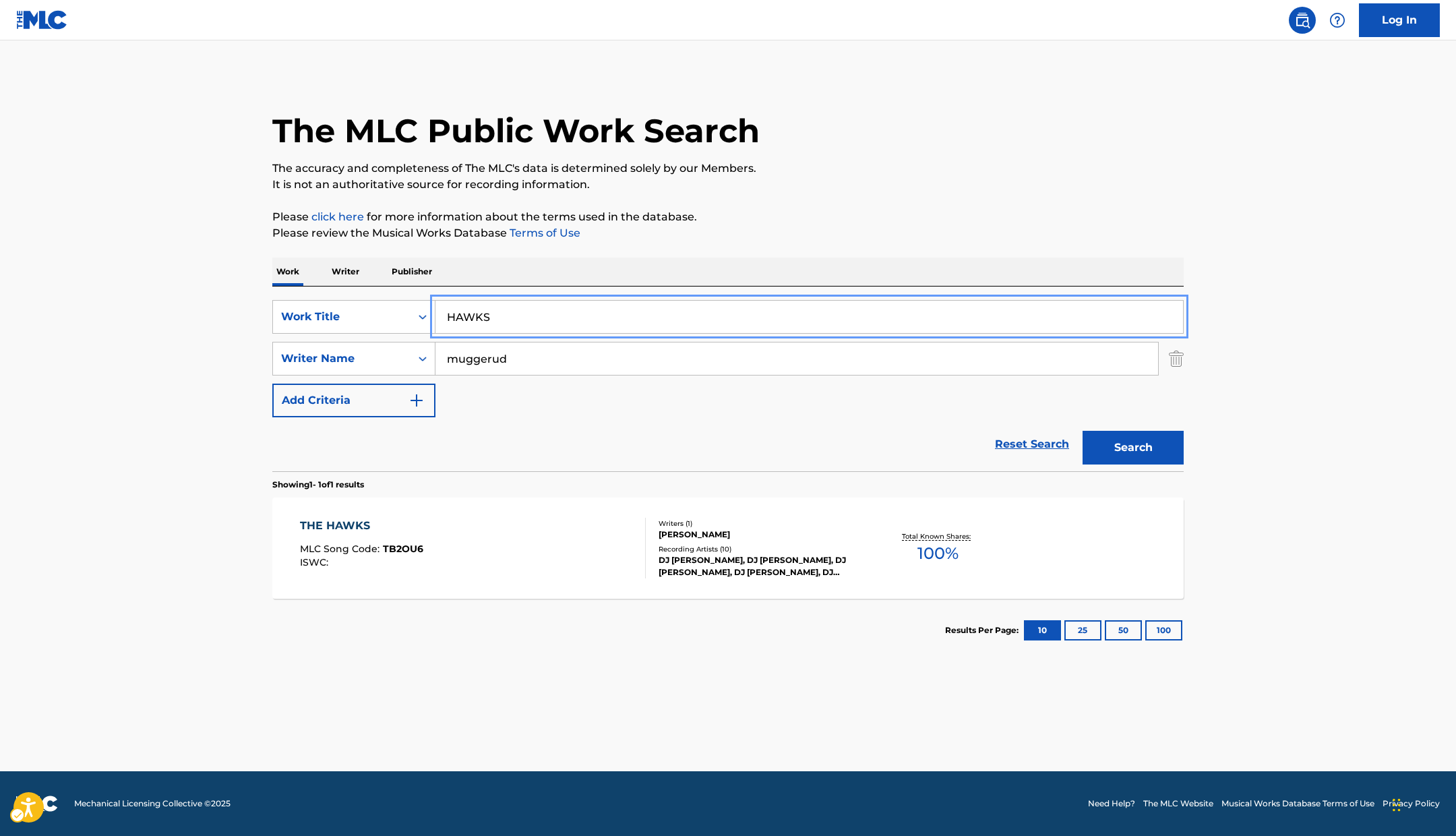
paste input "[PERSON_NAME] ON THE WALL"
type input "HEADS ON THE WALL"
click at [935, 193] on div "The MLC Public Work Search The accuracy and completeness of The MLC's data is d…" at bounding box center [728, 368] width 944 height 588
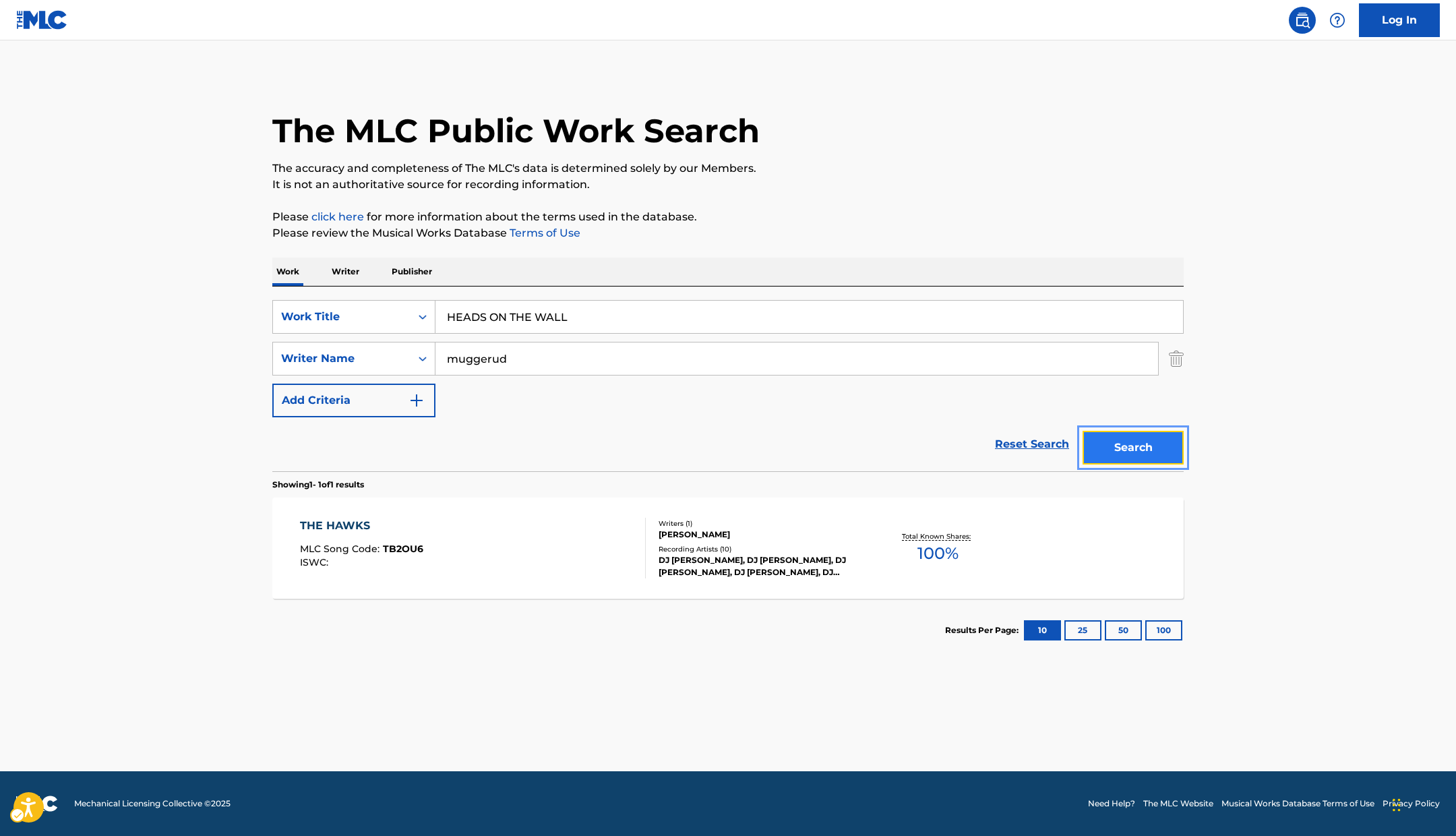
click at [966, 433] on button "Search" at bounding box center [1133, 448] width 101 height 34
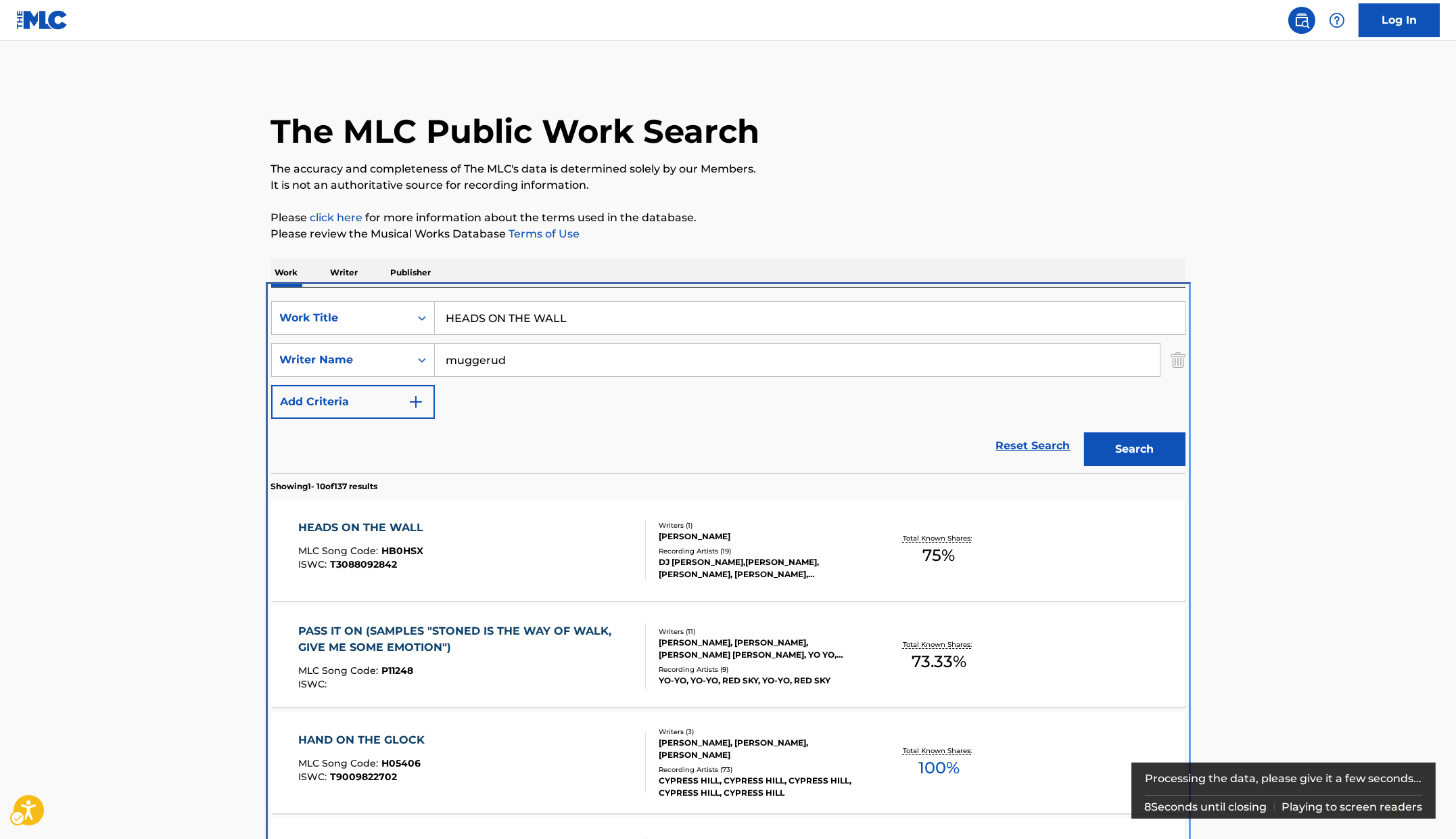
scroll to position [287, 0]
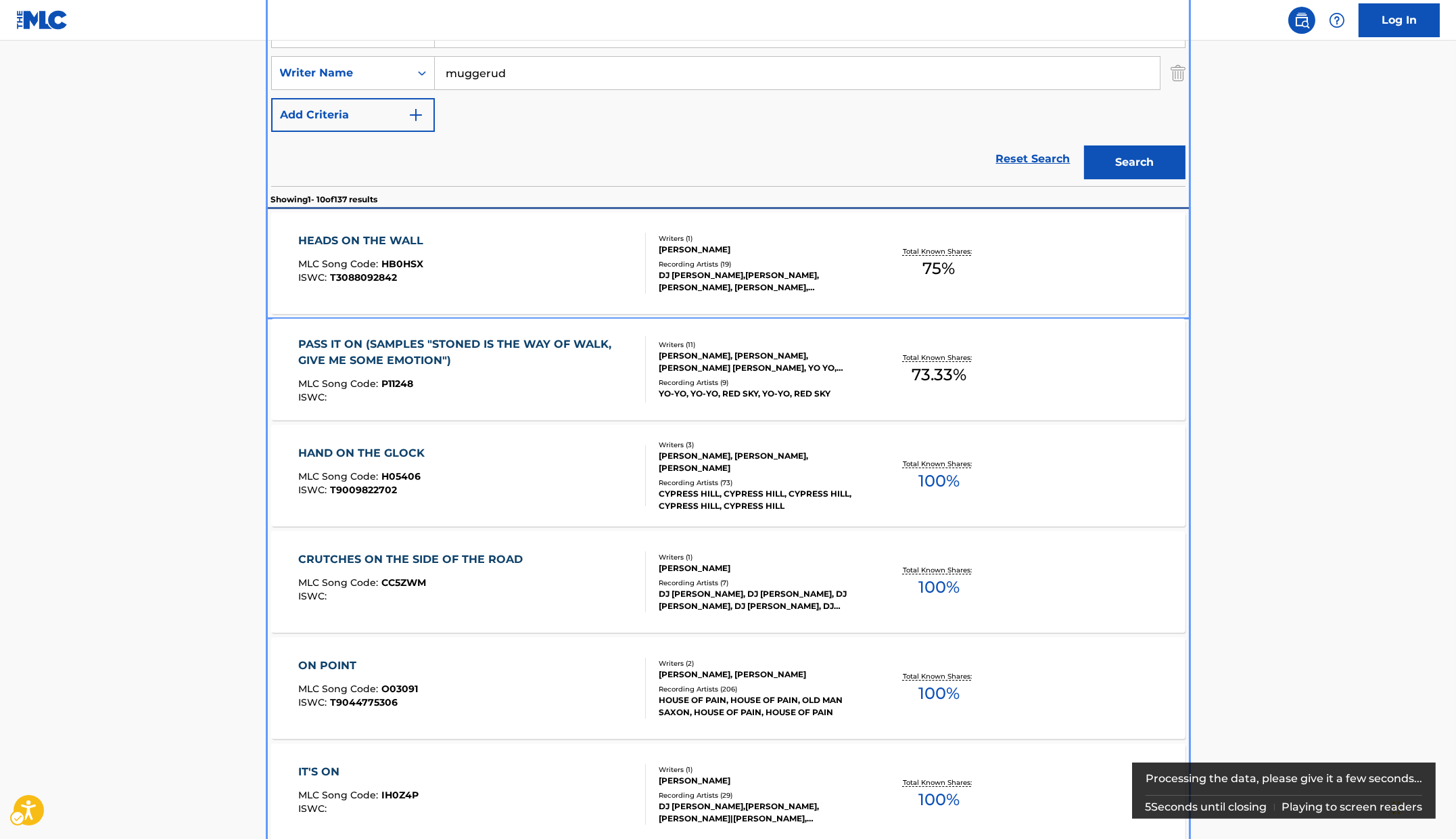
click at [478, 258] on div "HEADS ON THE WALL MLC Song Code : HB0HSX ISWC : T3088092842" at bounding box center [472, 263] width 348 height 61
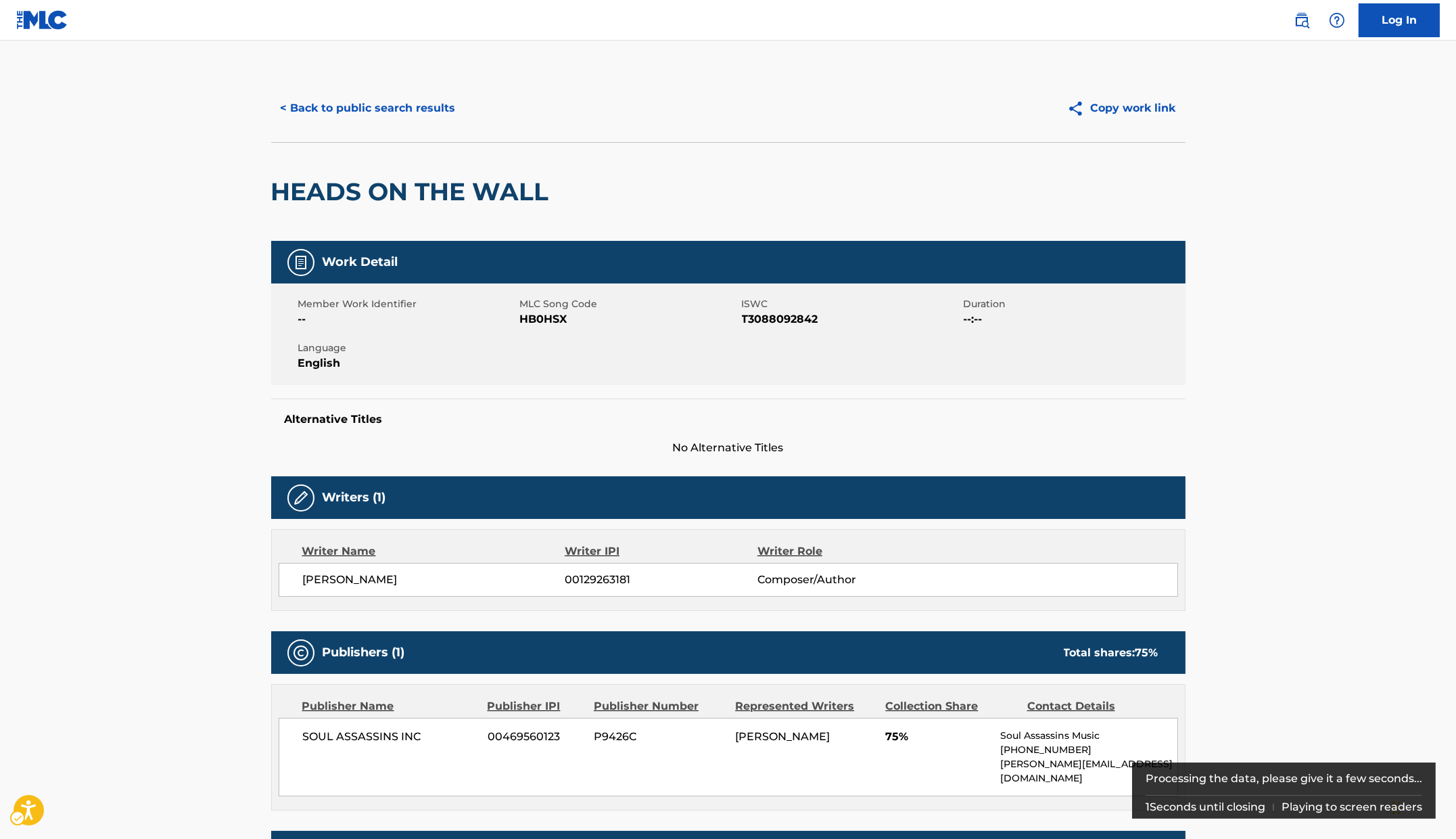
click at [765, 317] on span "ISWC - T3088092842" at bounding box center [851, 319] width 218 height 17
copy span "T3088092842"
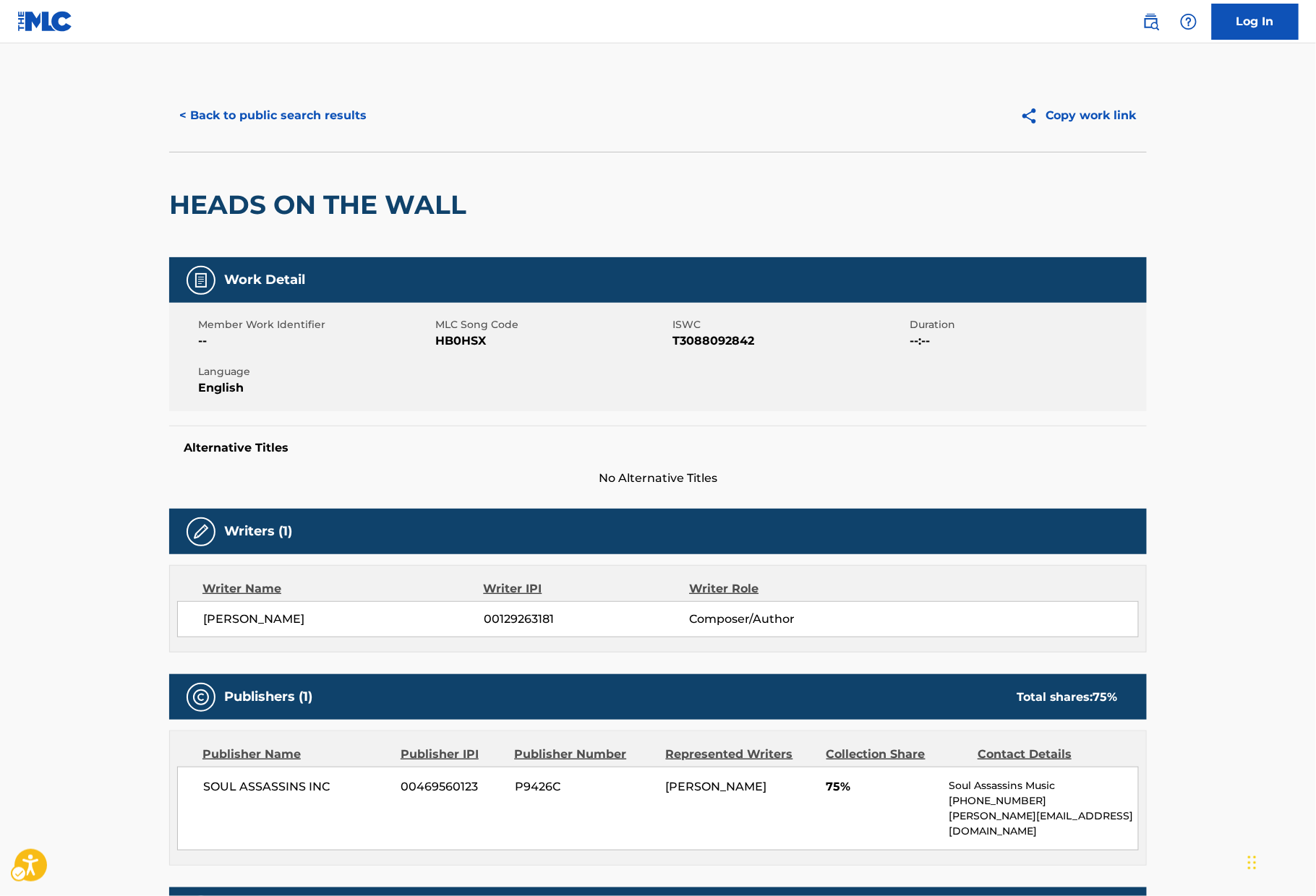
click at [584, 244] on div "HEADS ON THE WALL" at bounding box center [658, 204] width 977 height 106
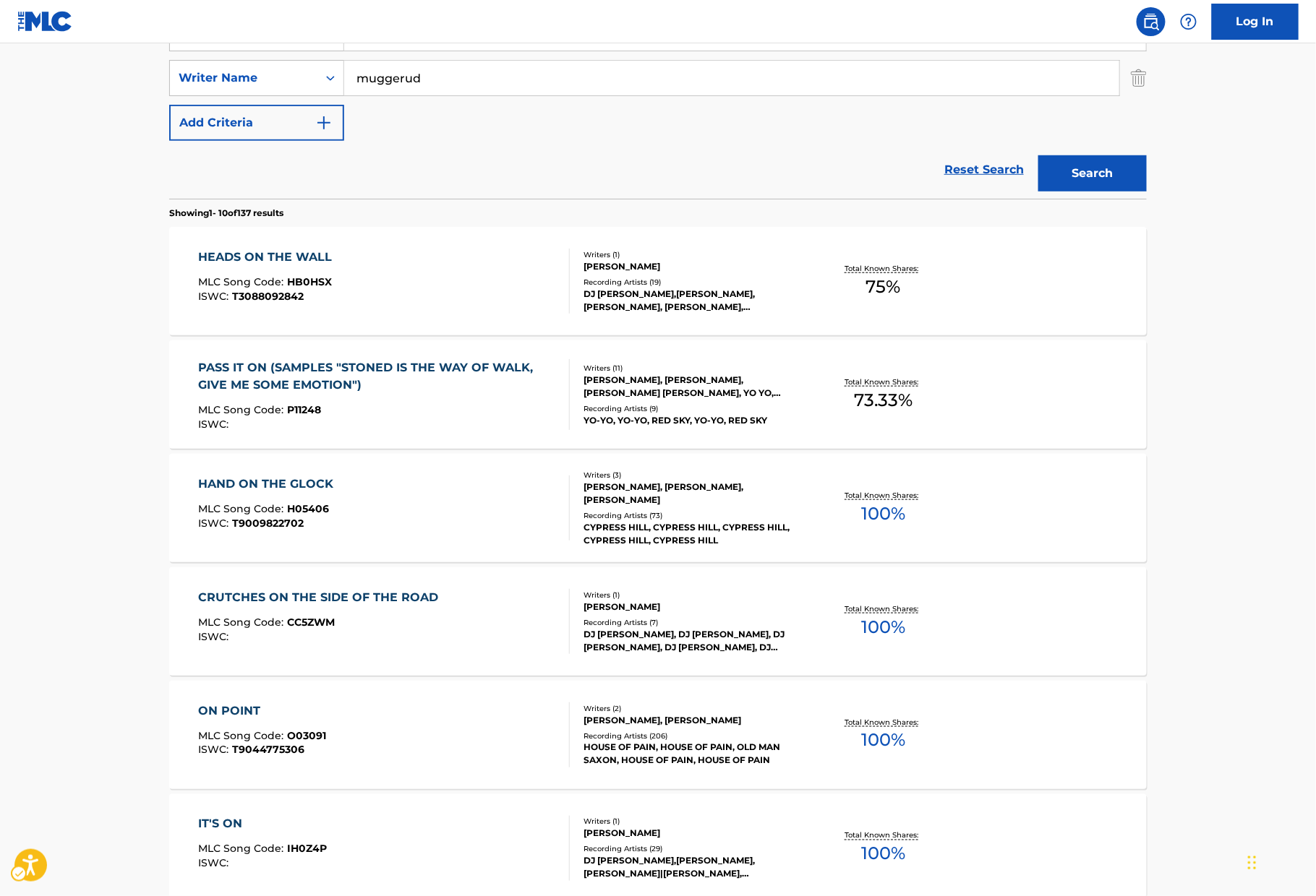
scroll to position [240, 0]
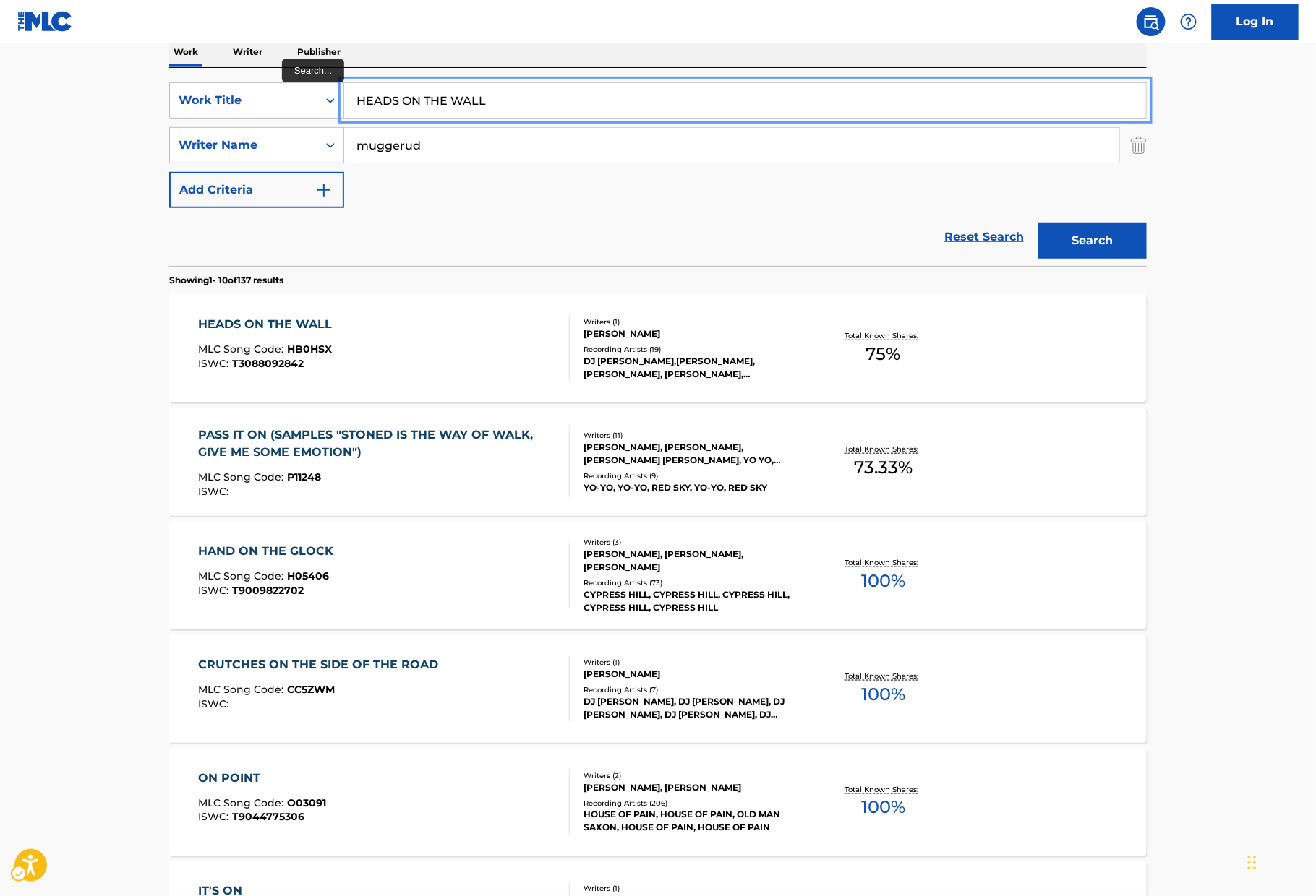
click at [567, 107] on input "HEADS ON THE WALL" at bounding box center [745, 100] width 802 height 35
paste input "RT OF THE ASSASSIN"
click at [1036, 239] on main "The MLC Public Work Search The accuracy and completeness of The MLC's data is d…" at bounding box center [658, 654] width 1316 height 1701
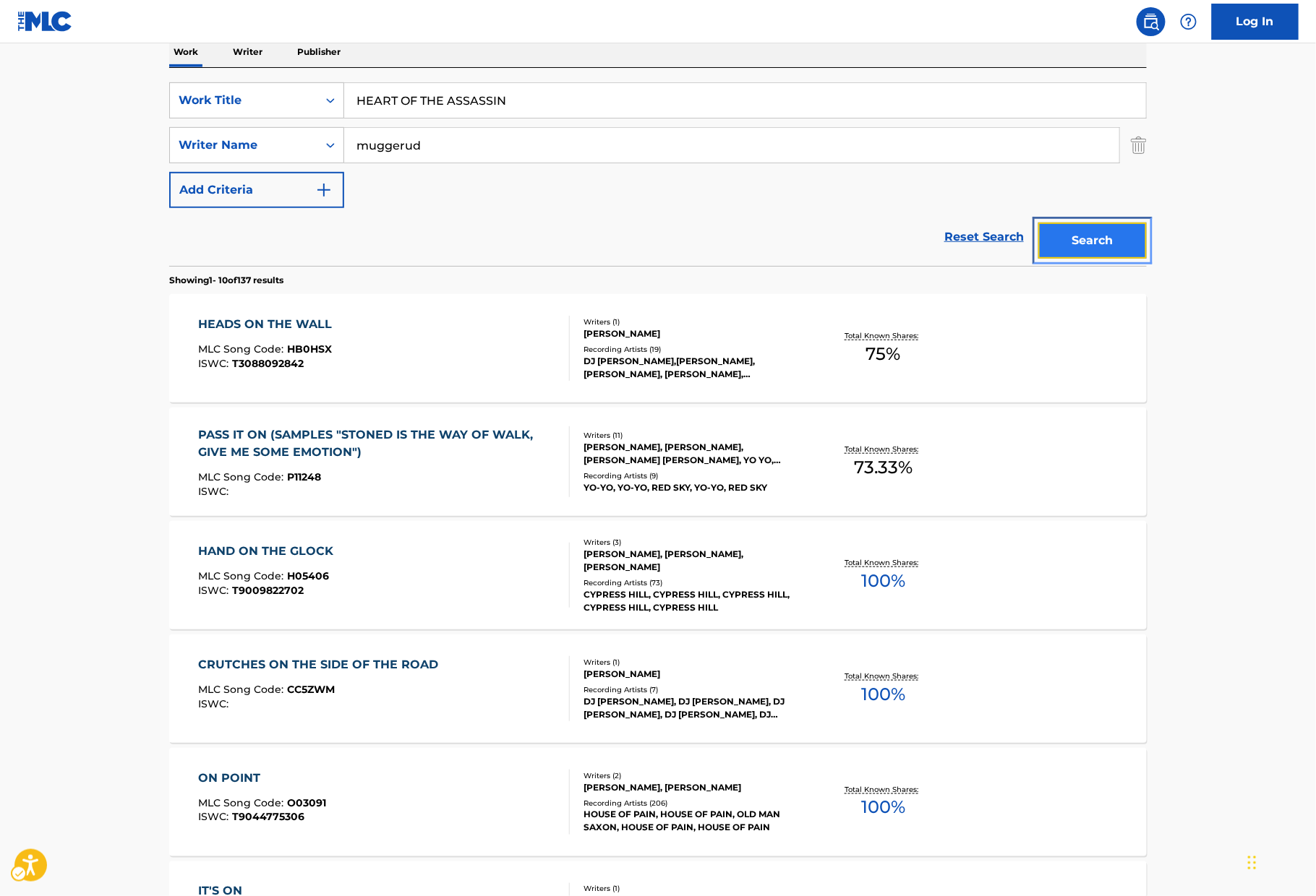
click at [1036, 233] on button "Search" at bounding box center [1092, 240] width 108 height 36
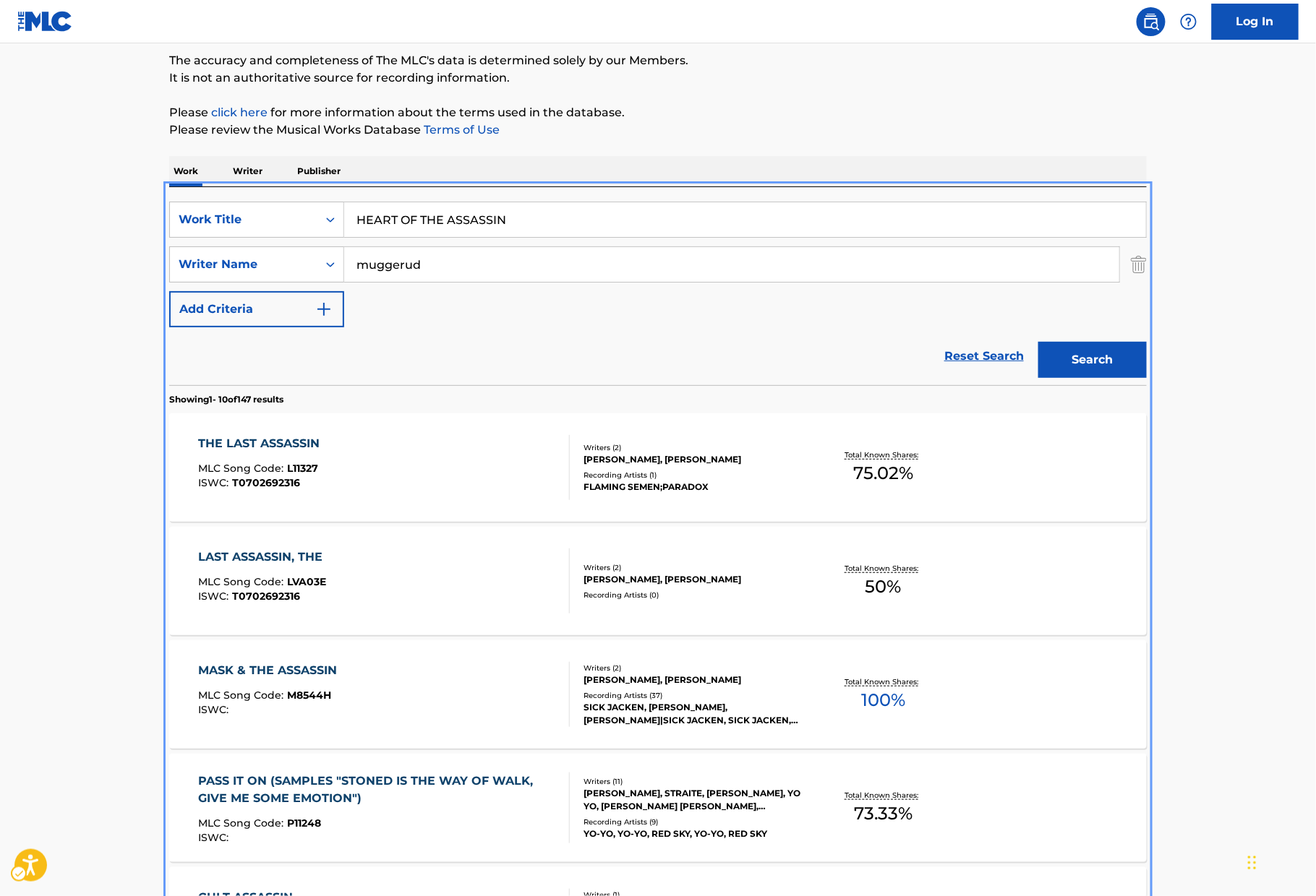
scroll to position [27, 0]
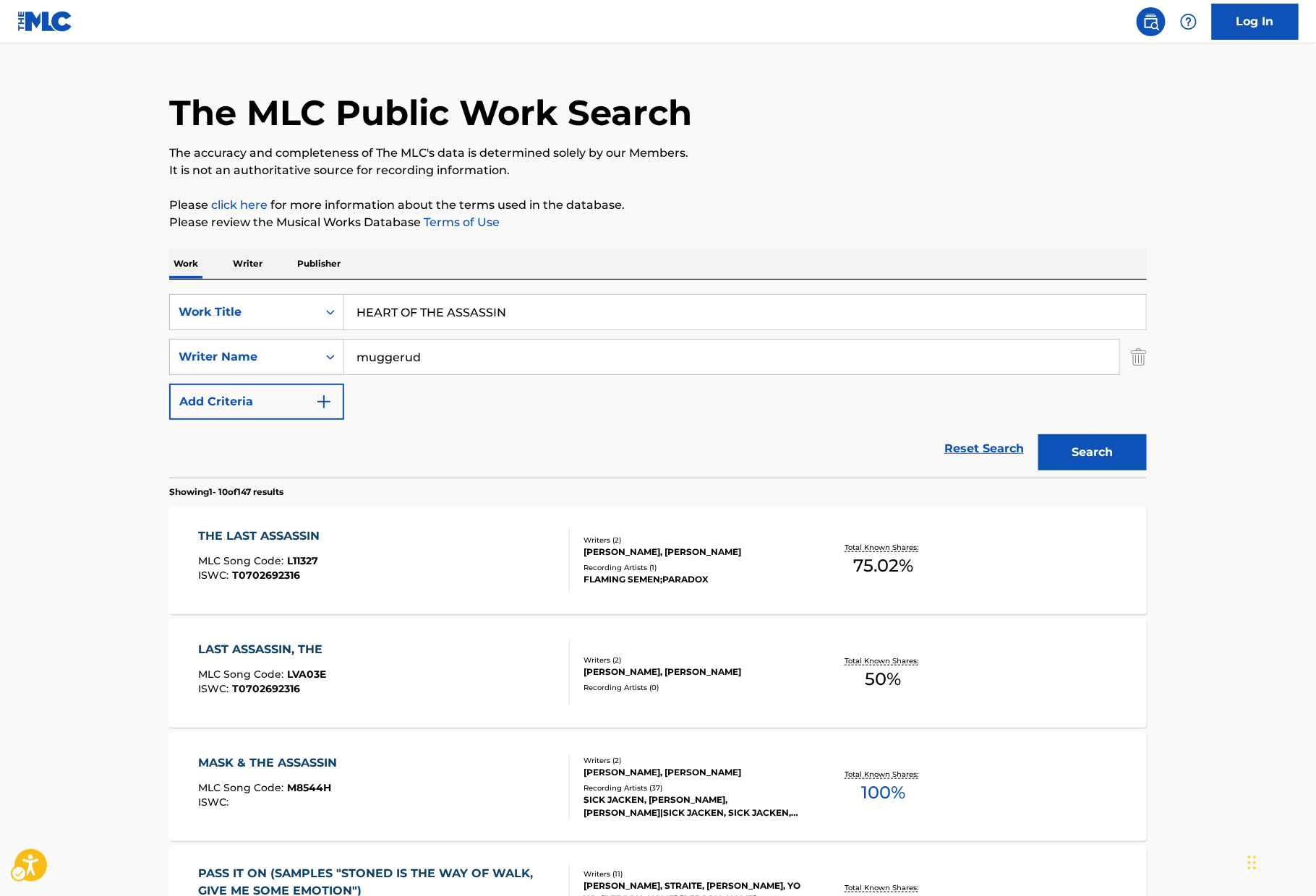
click at [474, 330] on div "SearchWithCriteriaefdc418f-4b94-41bd-ae22-672d55ea1c88 Work Title HEART OF THE …" at bounding box center [658, 357] width 977 height 126
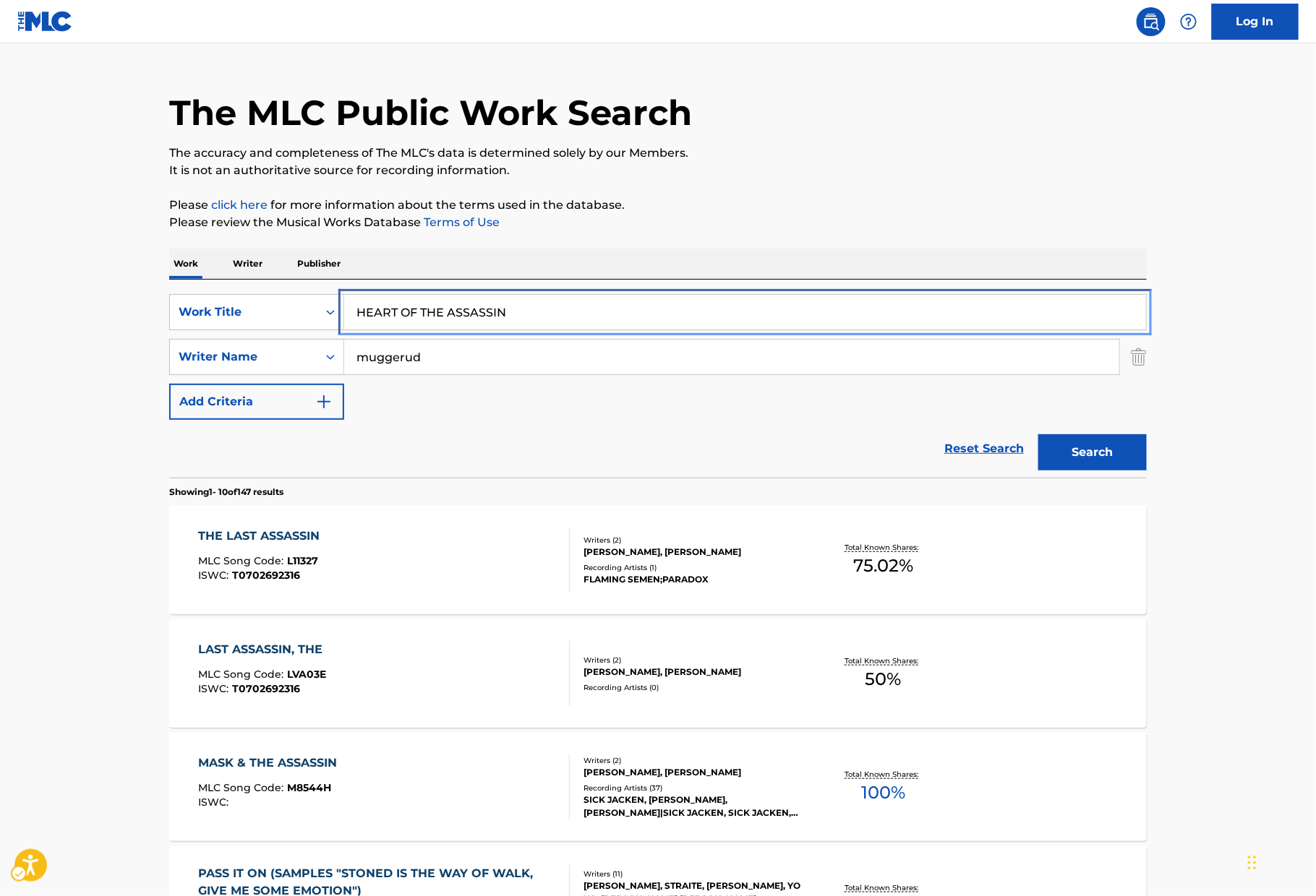
click at [478, 324] on input "HEART OF THE ASSASSIN" at bounding box center [745, 312] width 802 height 35
click at [478, 328] on input "HEART OF THE ASSASSIN" at bounding box center [745, 312] width 802 height 35
paste input "VY WEIGHTS"
type input "HEAVY WEIGHTS"
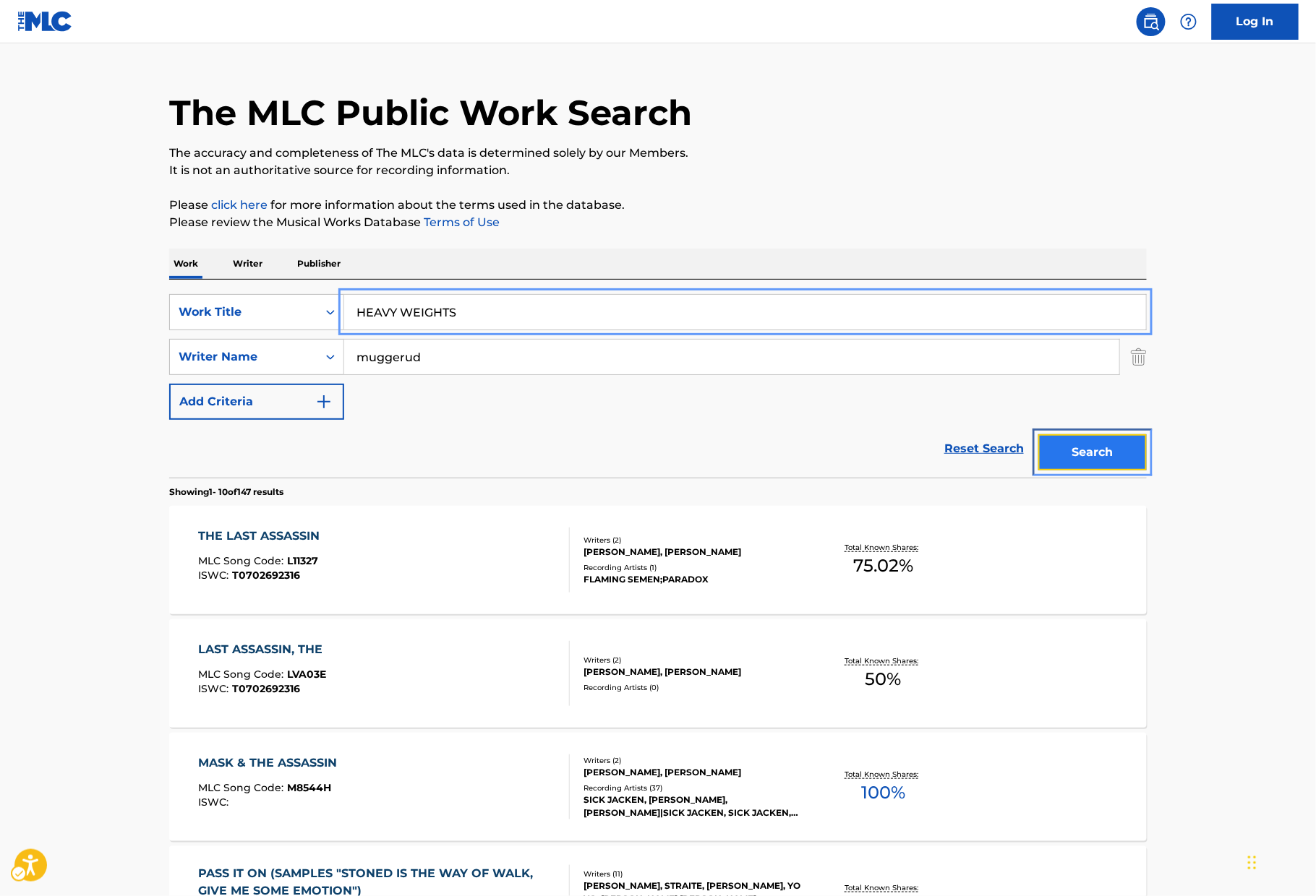
click at [1036, 449] on button "Search" at bounding box center [1092, 452] width 108 height 36
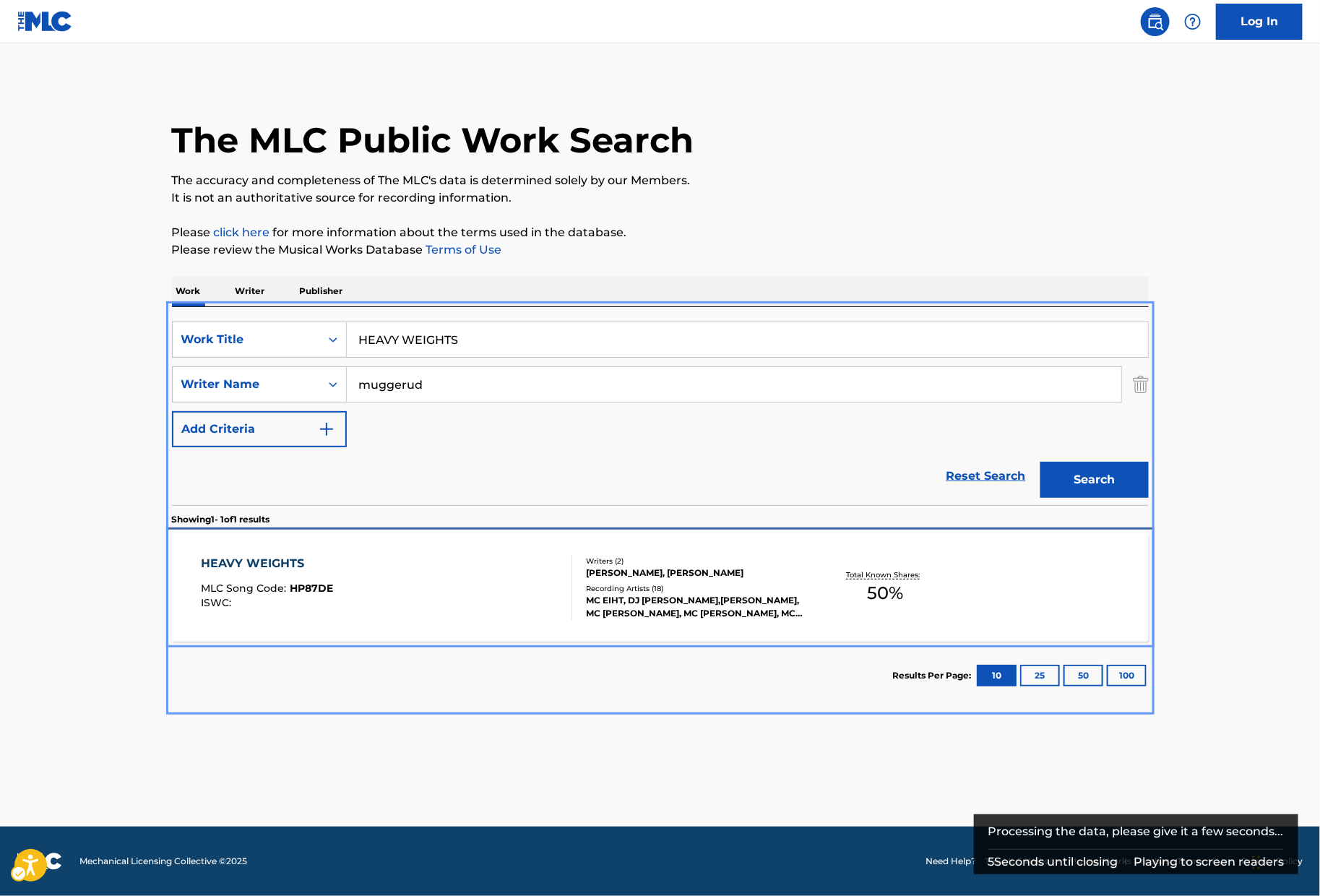
click at [376, 548] on div "HEAVY WEIGHTS MLC Song Code : HP87DE ISWC : Writers ( 2 ) [PERSON_NAME], [PERSO…" at bounding box center [660, 587] width 976 height 108
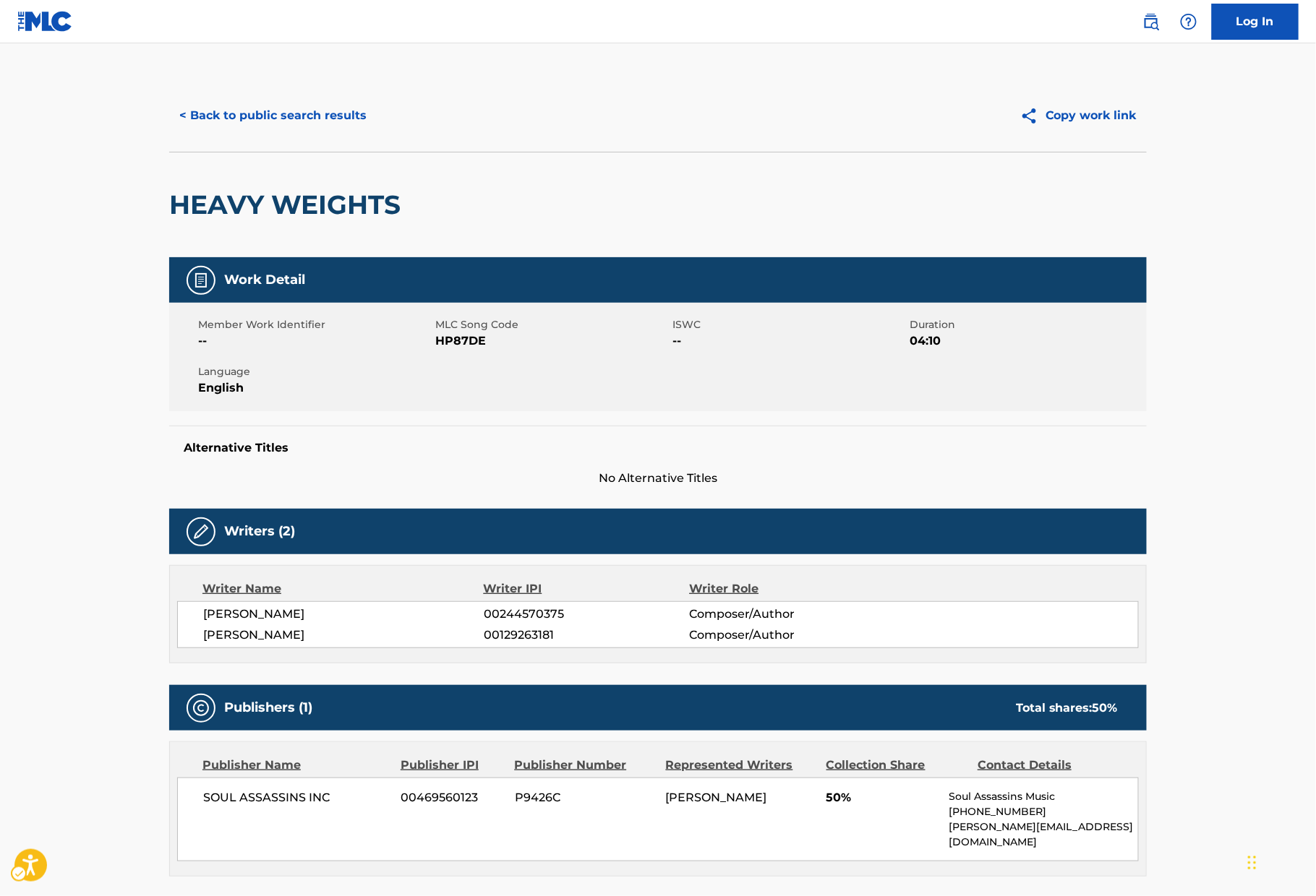
click at [473, 346] on span "MLC Song Code - HP87DE" at bounding box center [551, 341] width 233 height 18
click at [474, 343] on span "MLC Song Code - HP87DE" at bounding box center [551, 341] width 233 height 18
copy span "HP87DE"
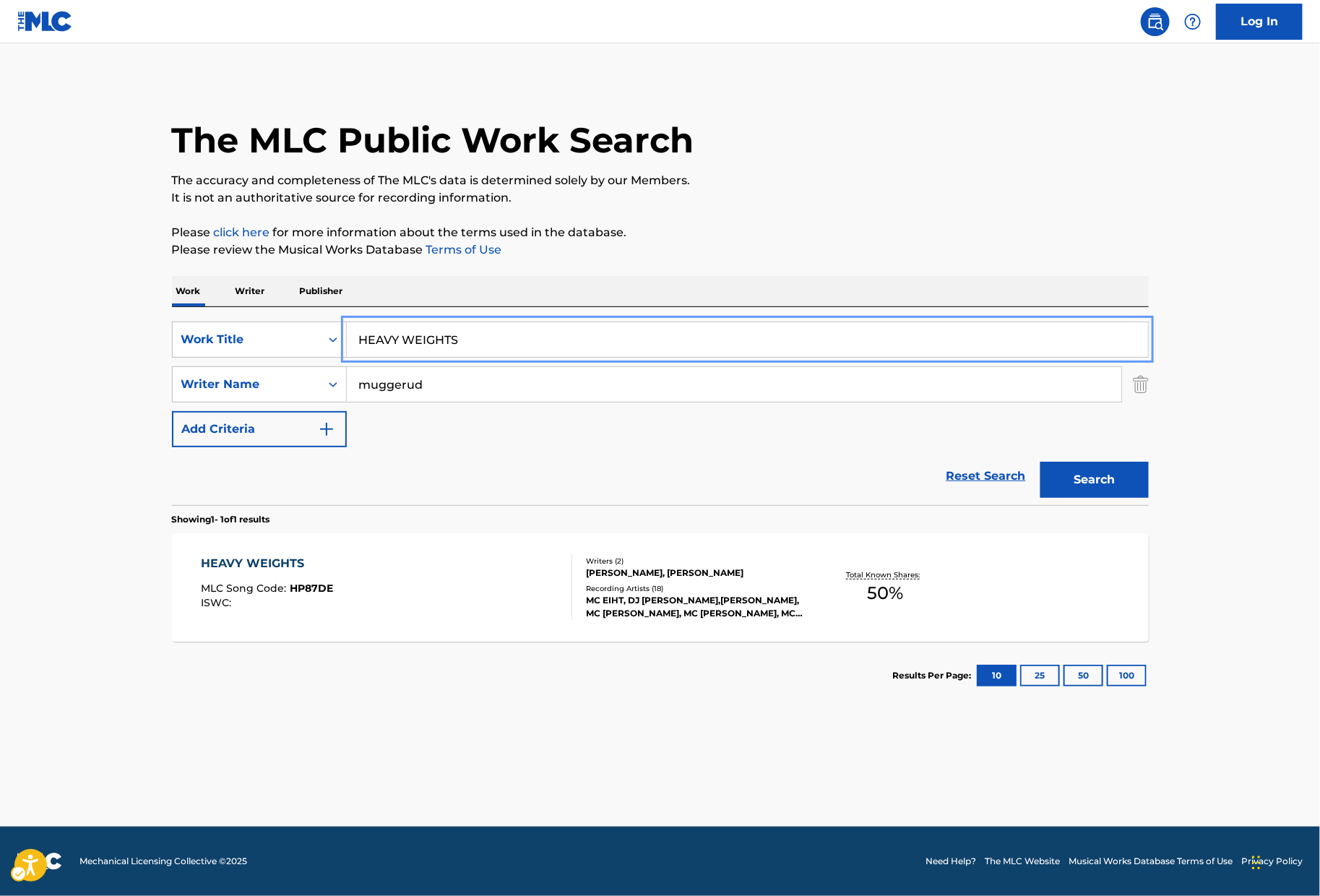
click at [510, 337] on input "HEAVY WEIGHTS" at bounding box center [747, 340] width 802 height 35
paste input "IST OF THE CENTURY"
type input "HEIST OF THE CENTURY"
click at [852, 231] on p "Please click here for more information about the terms used in the database." at bounding box center [660, 233] width 976 height 18
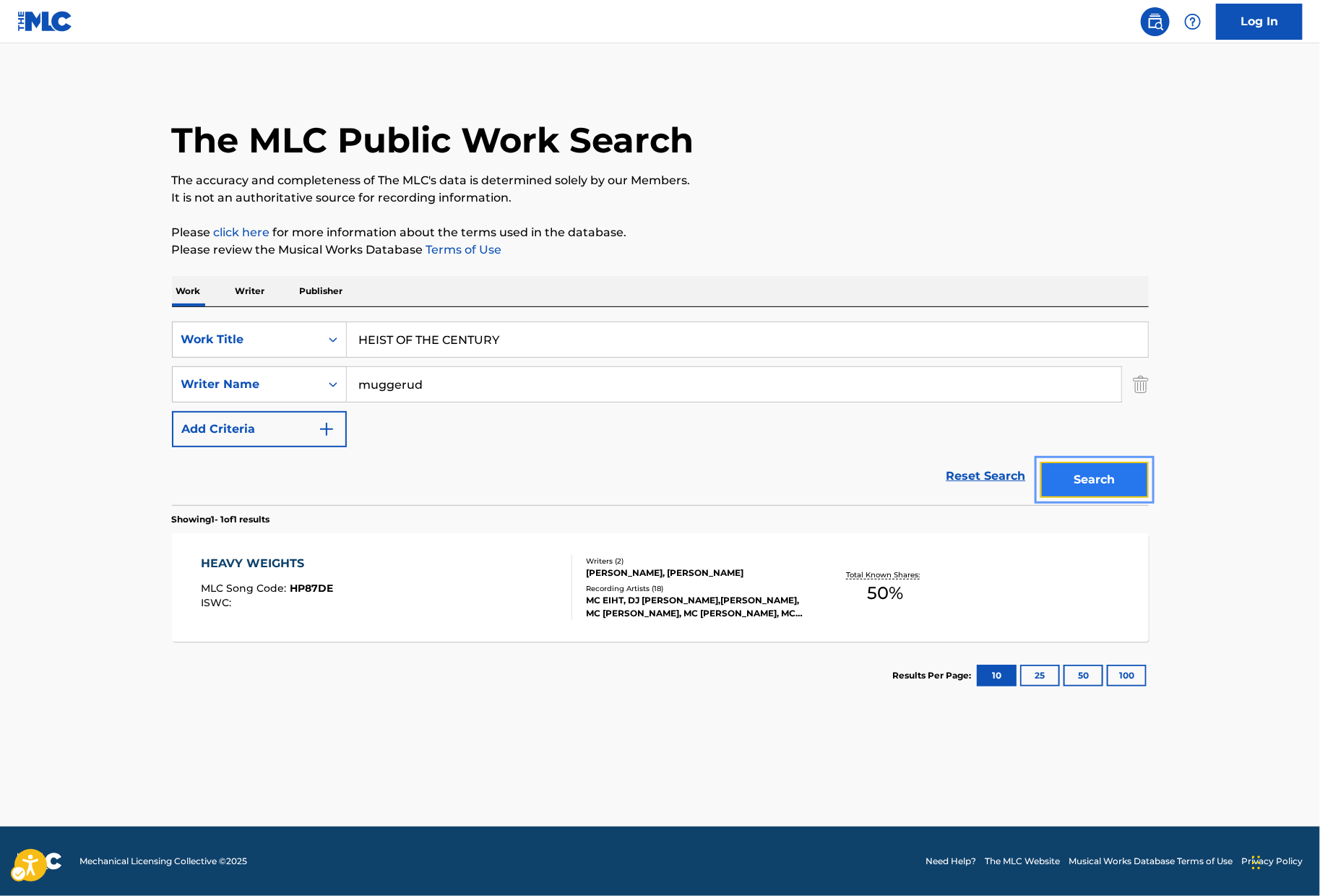
click at [1035, 476] on button "Search" at bounding box center [1094, 480] width 108 height 36
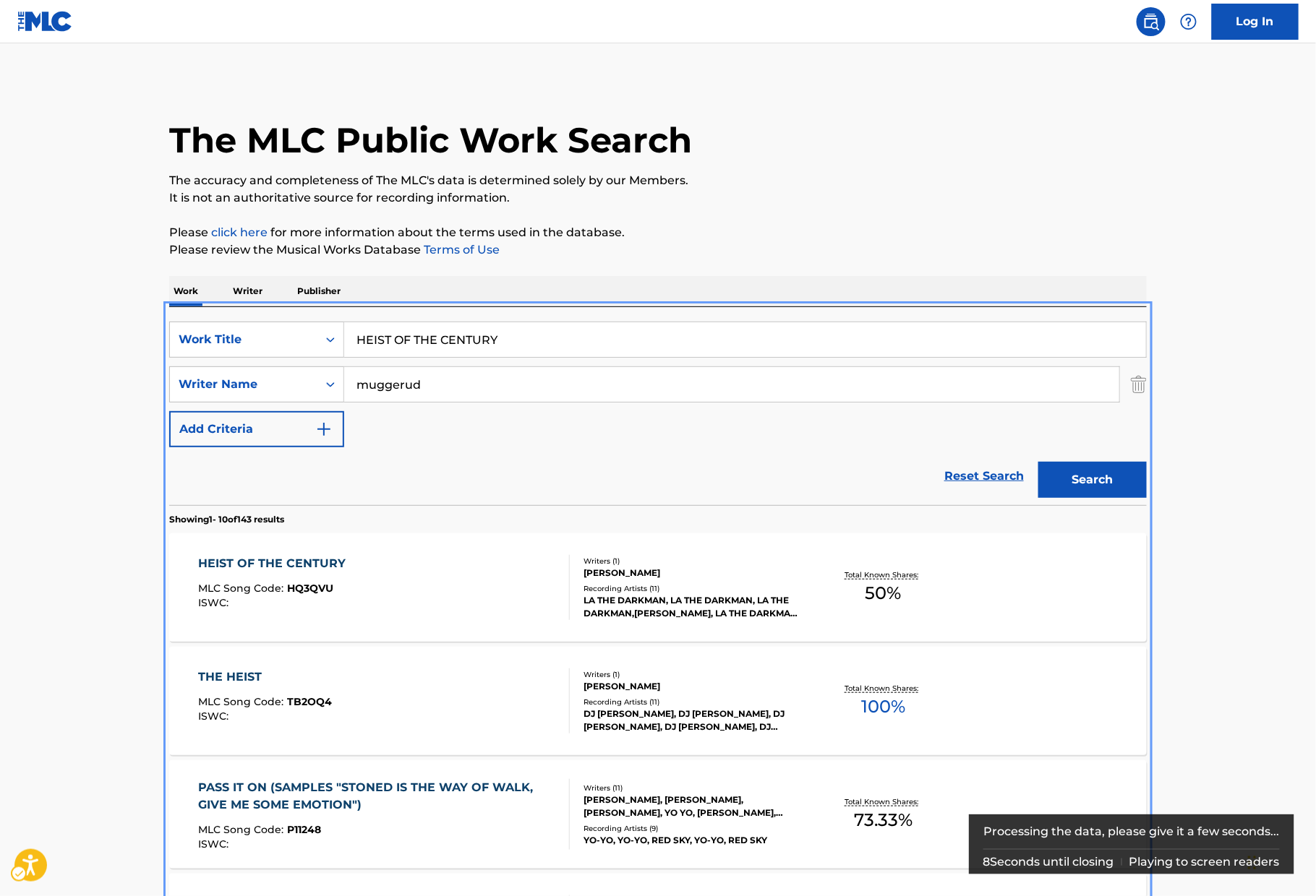
scroll to position [306, 0]
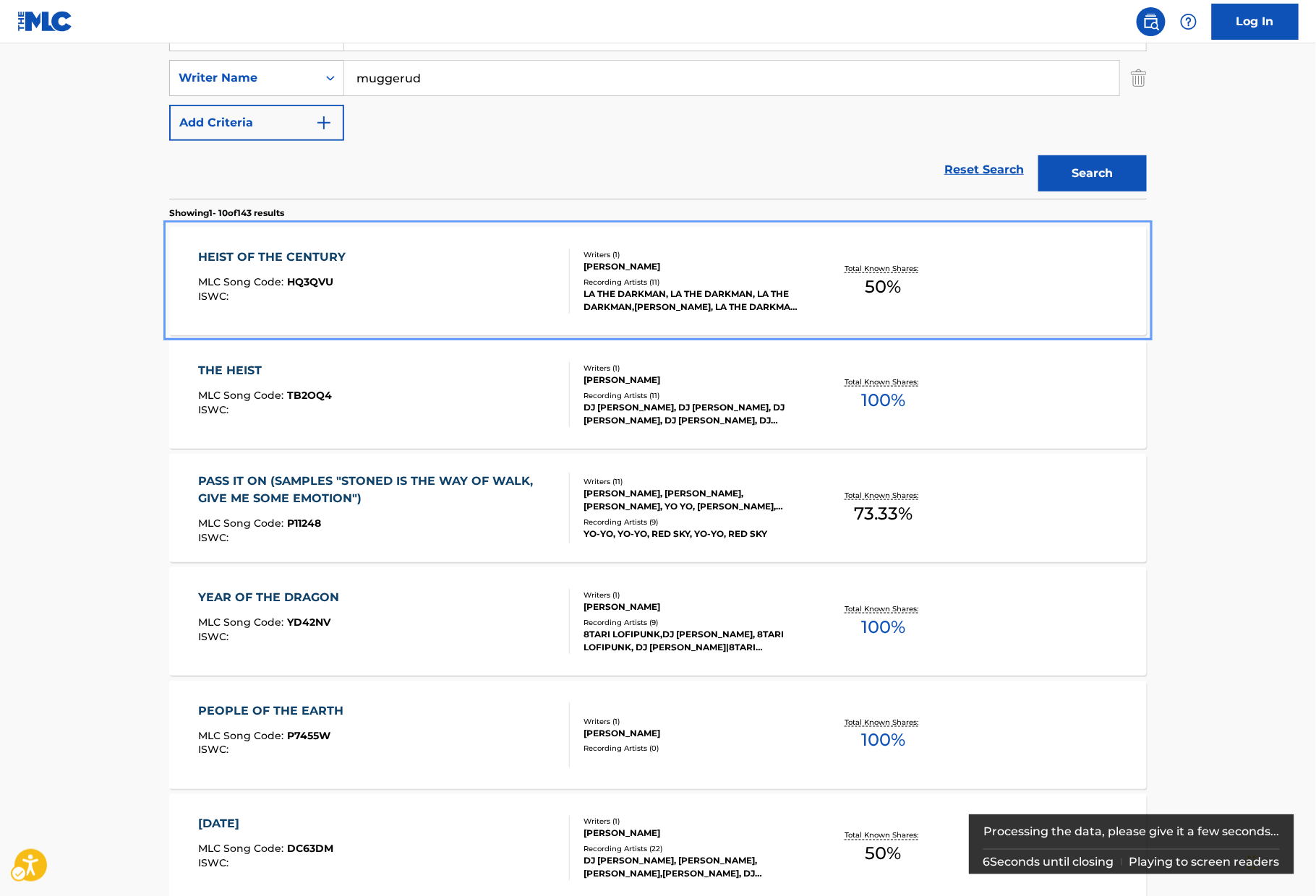
click at [330, 262] on div "HEIST OF THE CENTURY" at bounding box center [276, 257] width 155 height 18
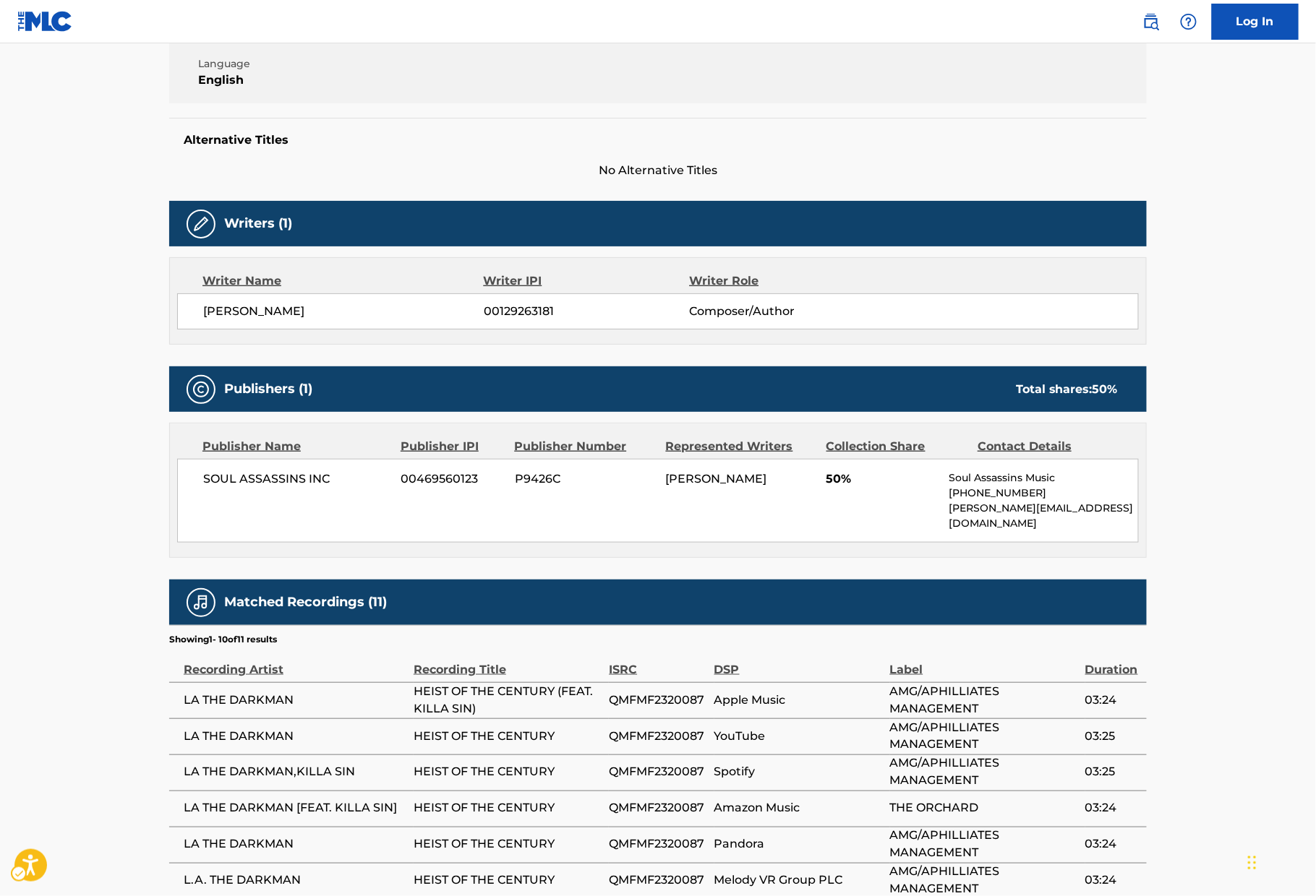
scroll to position [581, 0]
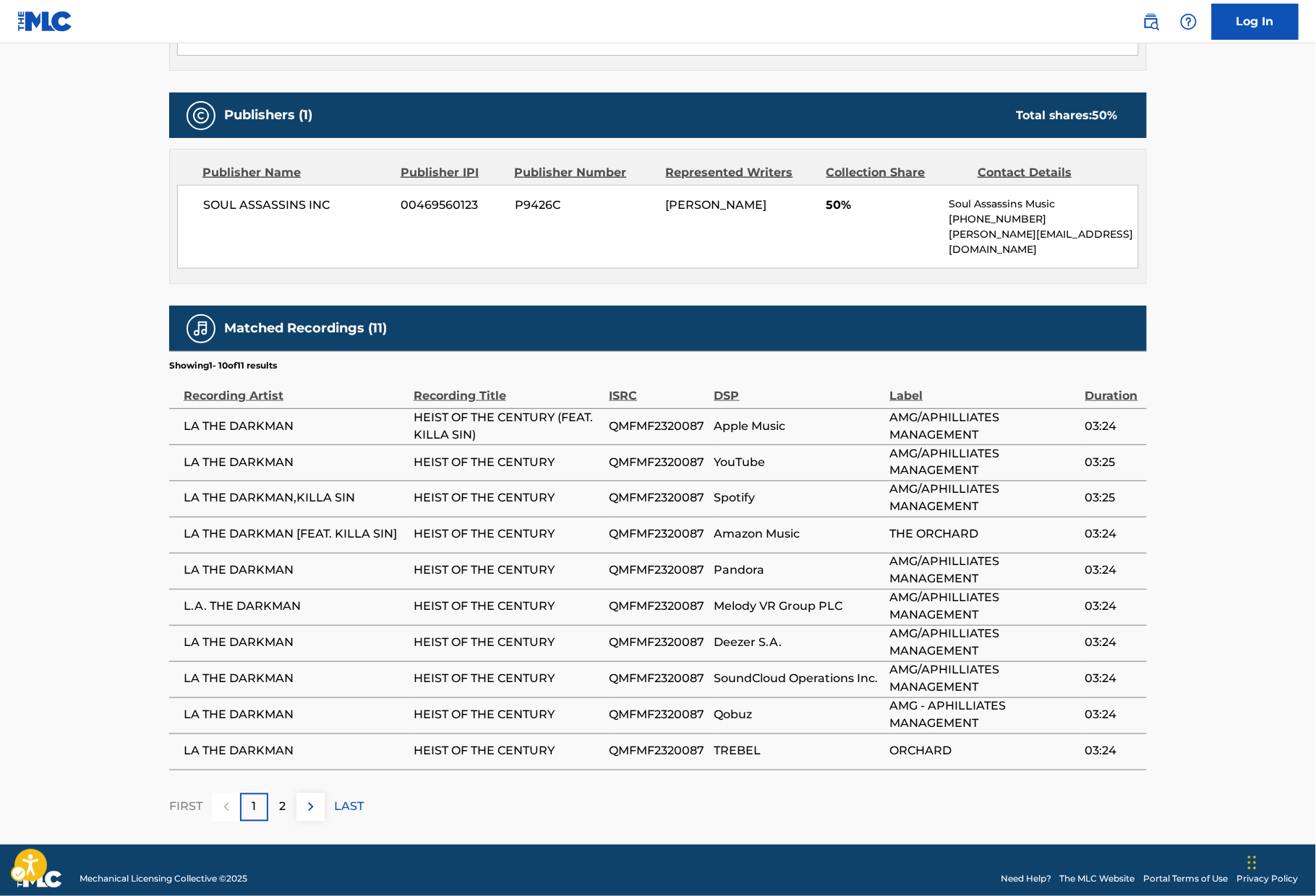
click at [689, 642] on td "QMFMF2320087" at bounding box center [661, 643] width 105 height 36
click at [691, 639] on td "QMFMF2320087" at bounding box center [661, 643] width 105 height 36
click at [694, 625] on td "QMFMF2320087" at bounding box center [661, 643] width 105 height 36
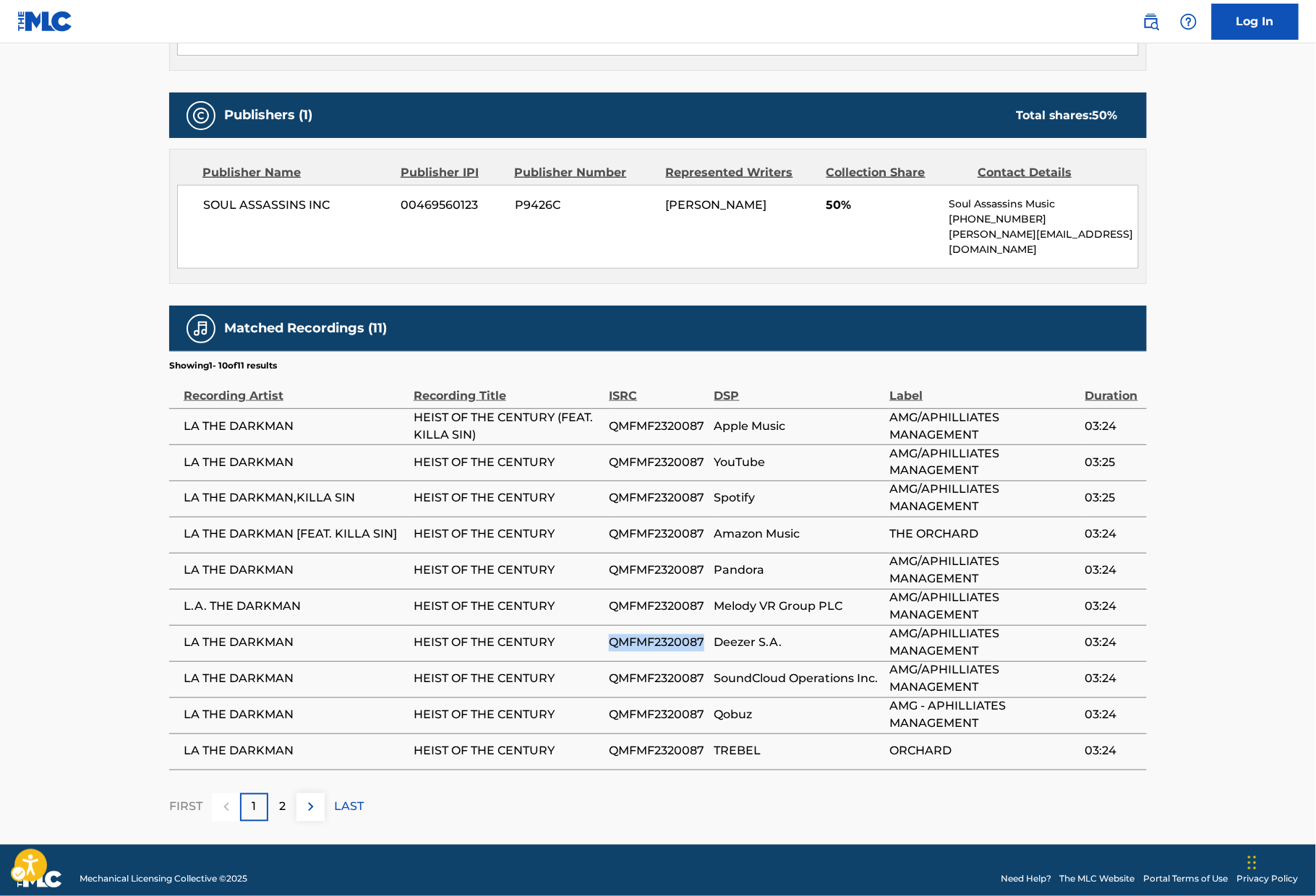
copy span "QMFMF2320087"
click at [265, 598] on span "L.A. THE DARKMAN" at bounding box center [295, 607] width 223 height 18
copy div "L.A. THE DARKMAN"
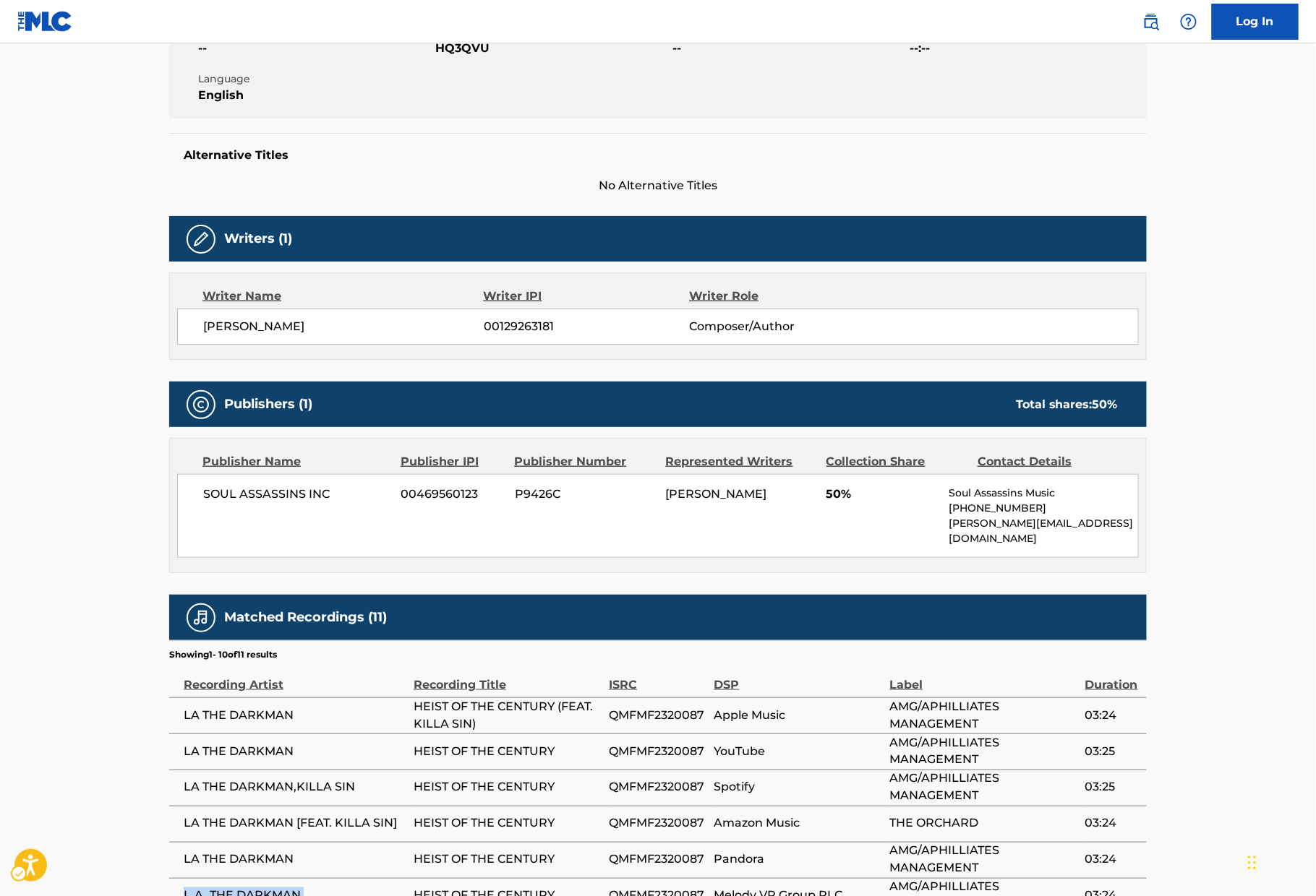
scroll to position [0, 0]
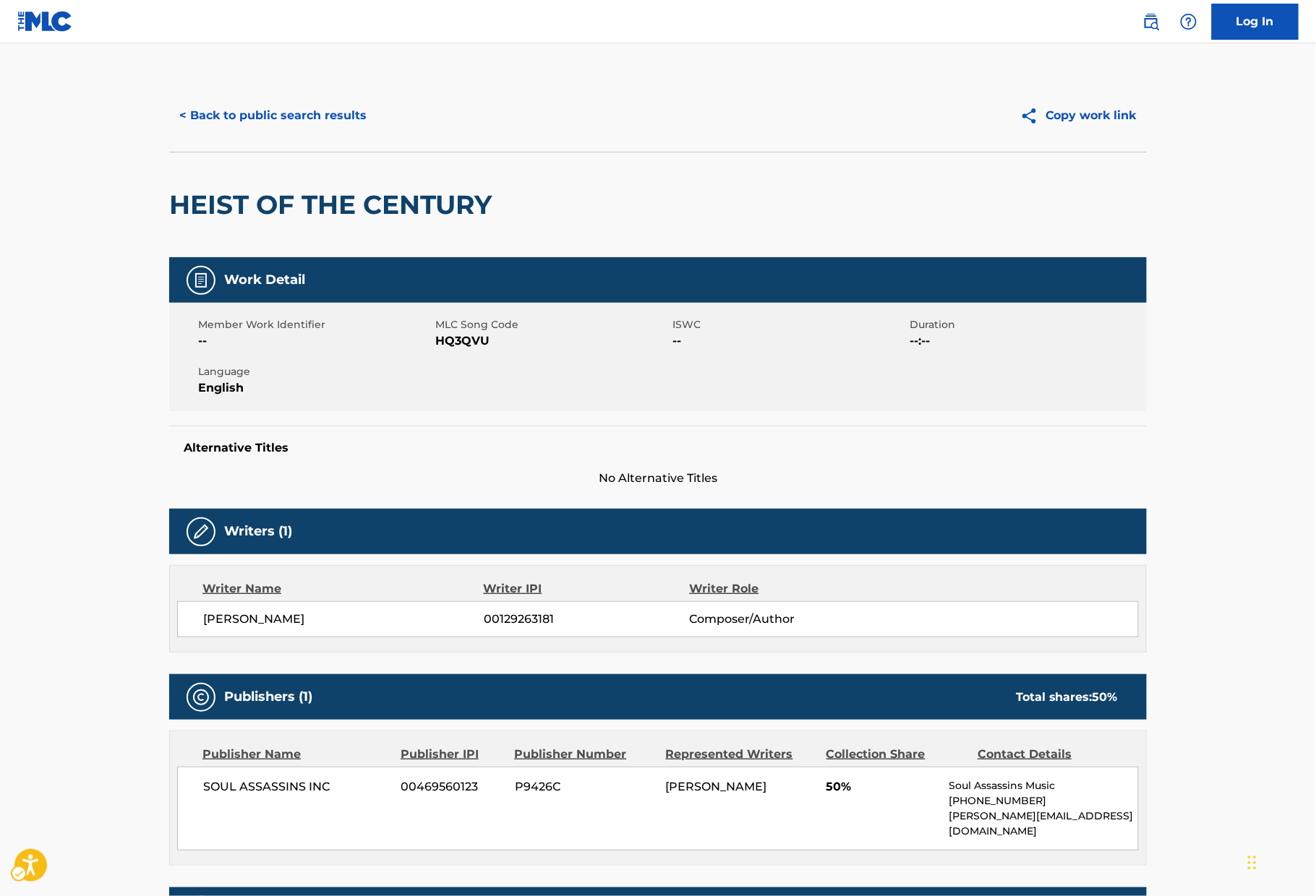
click at [684, 200] on div "HEIST OF THE CENTURY" at bounding box center [658, 204] width 977 height 106
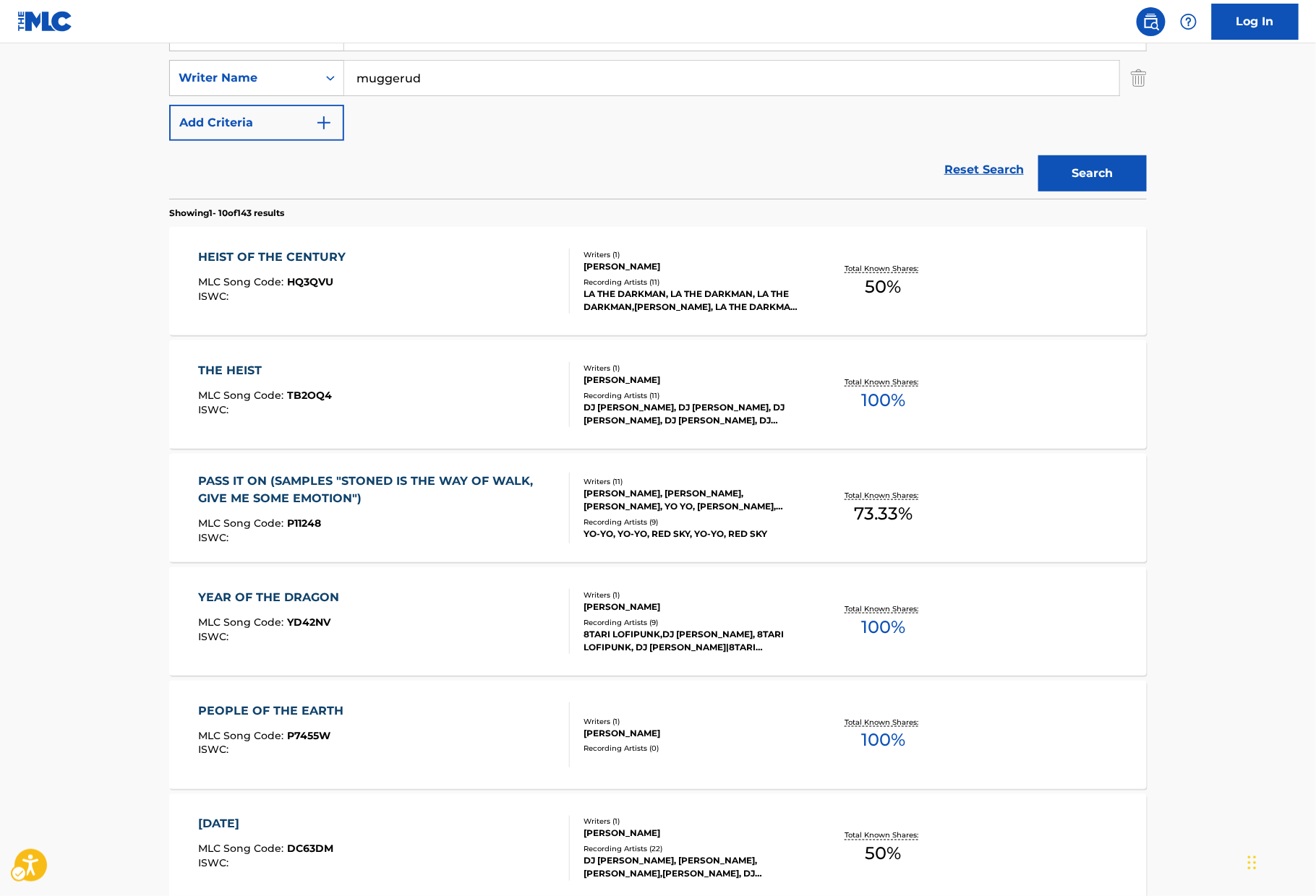
scroll to position [166, 0]
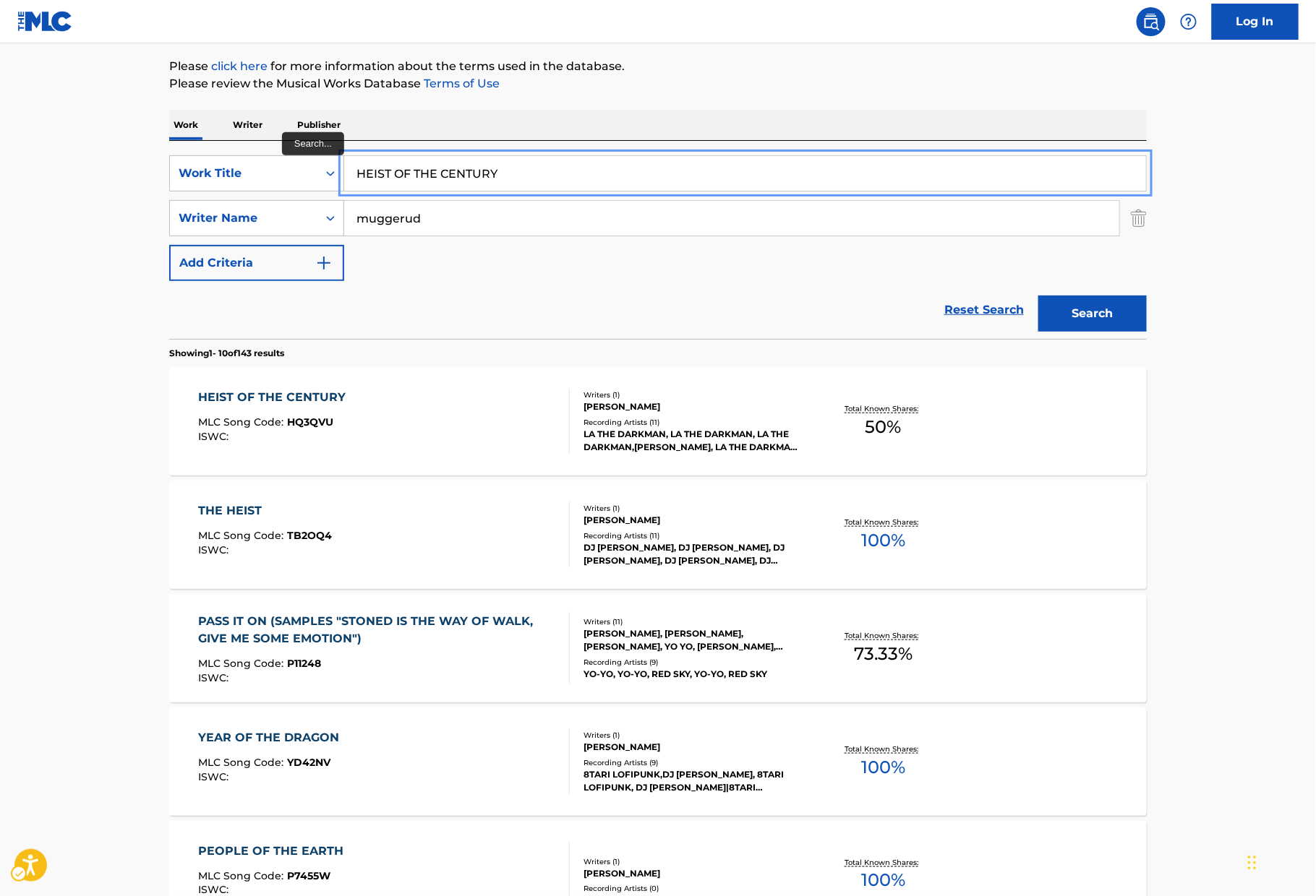
click at [524, 179] on input "HEIST OF THE CENTURY" at bounding box center [745, 173] width 802 height 35
paste input "LLRAISER"
click at [831, 87] on p "Please review the Musical Works Database Terms of Use" at bounding box center [658, 84] width 977 height 18
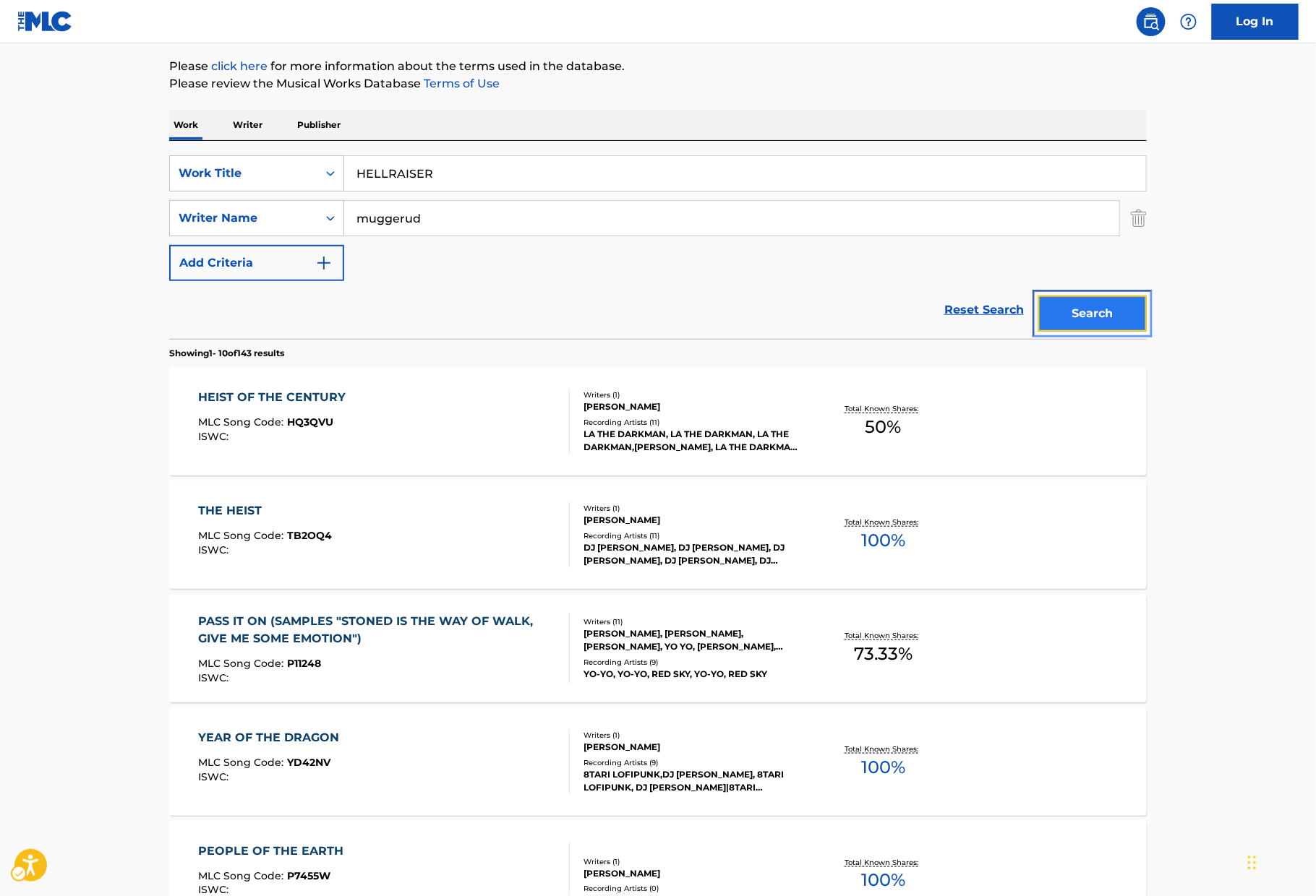
click at [1036, 301] on button "Search" at bounding box center [1092, 313] width 108 height 36
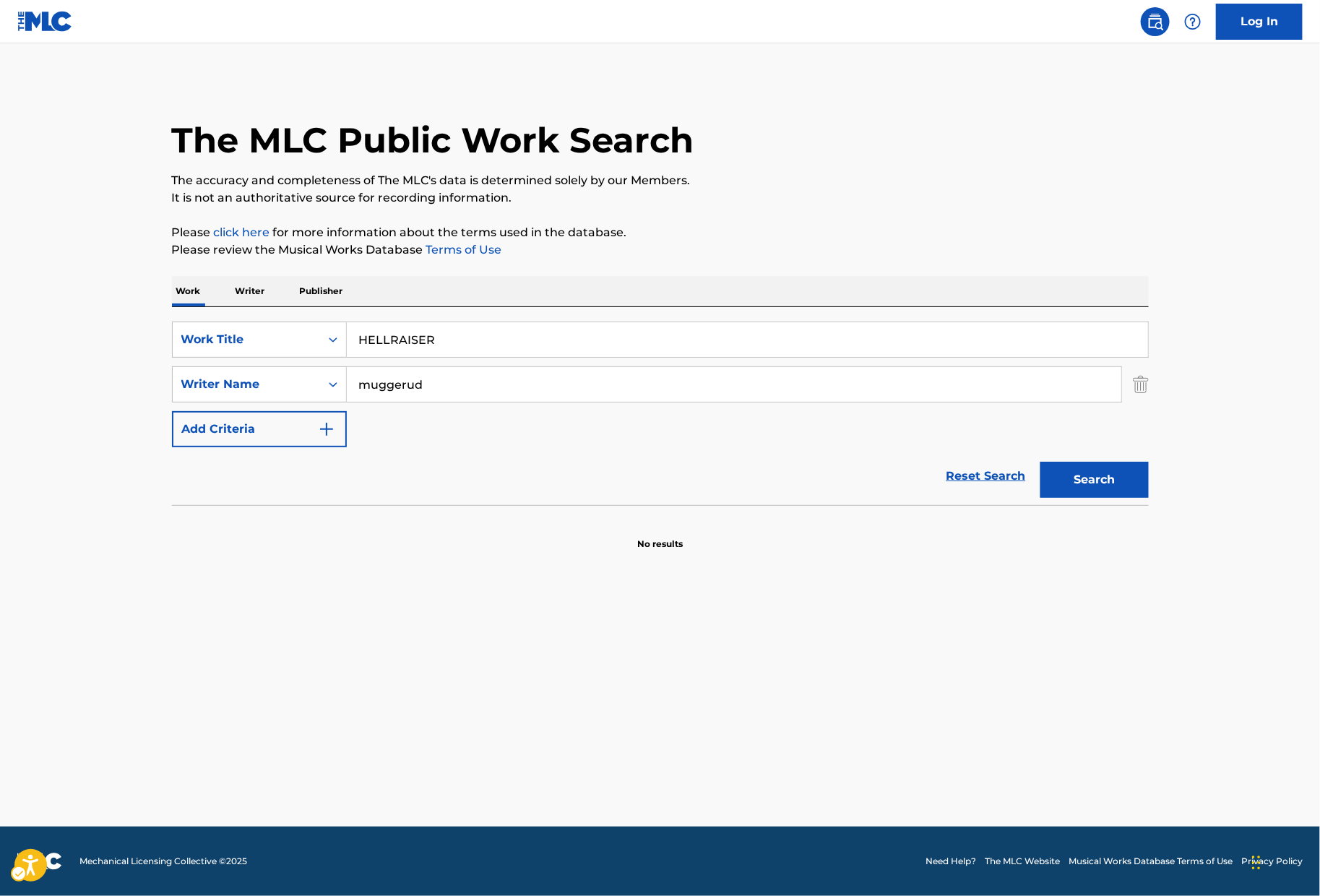
click at [631, 315] on div "SearchWithCriteriaefdc418f-4b94-41bd-ae22-672d55ea1c88 Work Title HELLRAISER Se…" at bounding box center [660, 406] width 976 height 198
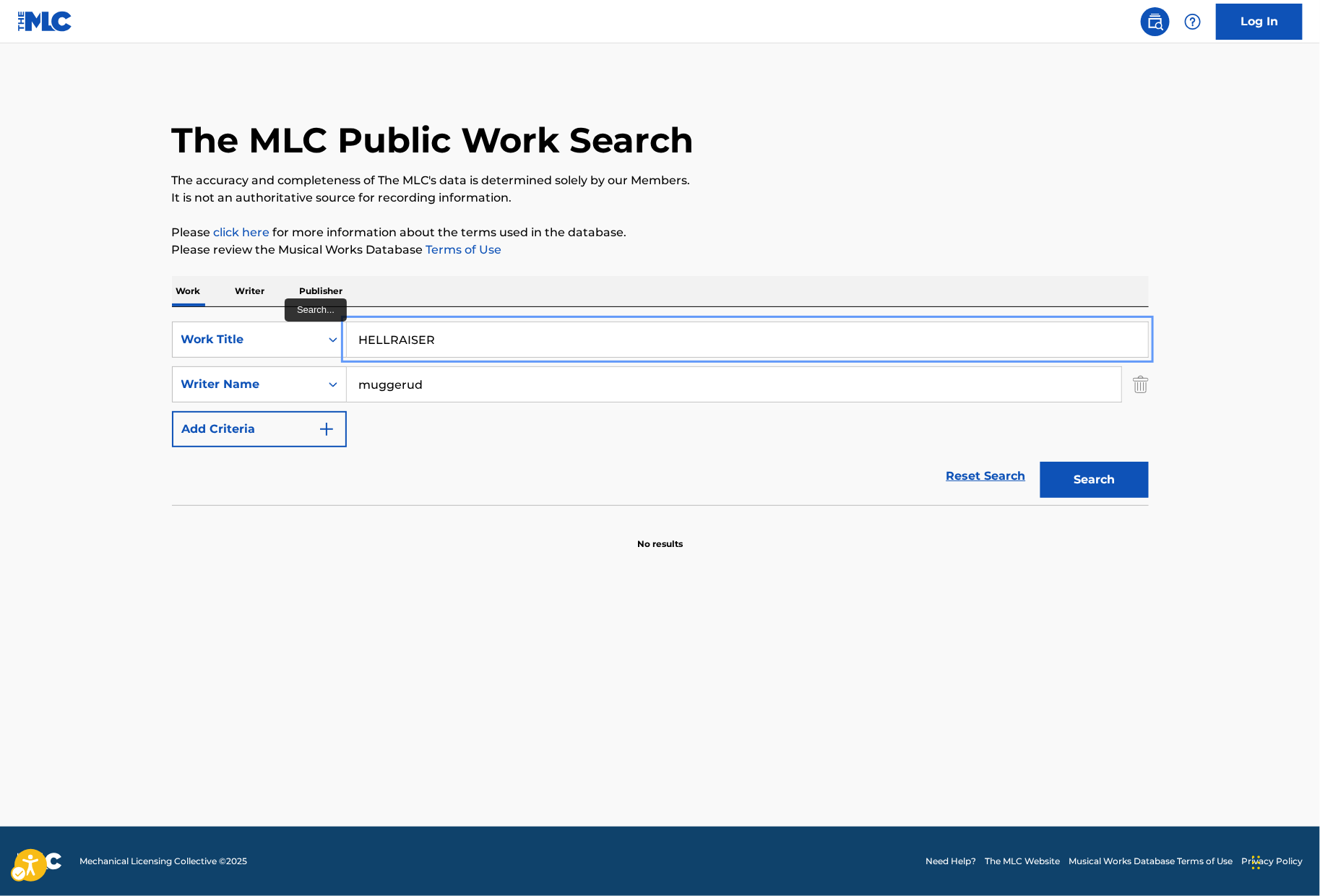
click at [635, 350] on input "HELLRAISER" at bounding box center [747, 340] width 802 height 35
click at [634, 351] on input "HELLRAISER" at bounding box center [747, 340] width 802 height 35
paste input "S FURY"
click at [928, 252] on p "Please review the Musical Works Database Terms of Use" at bounding box center [660, 250] width 976 height 18
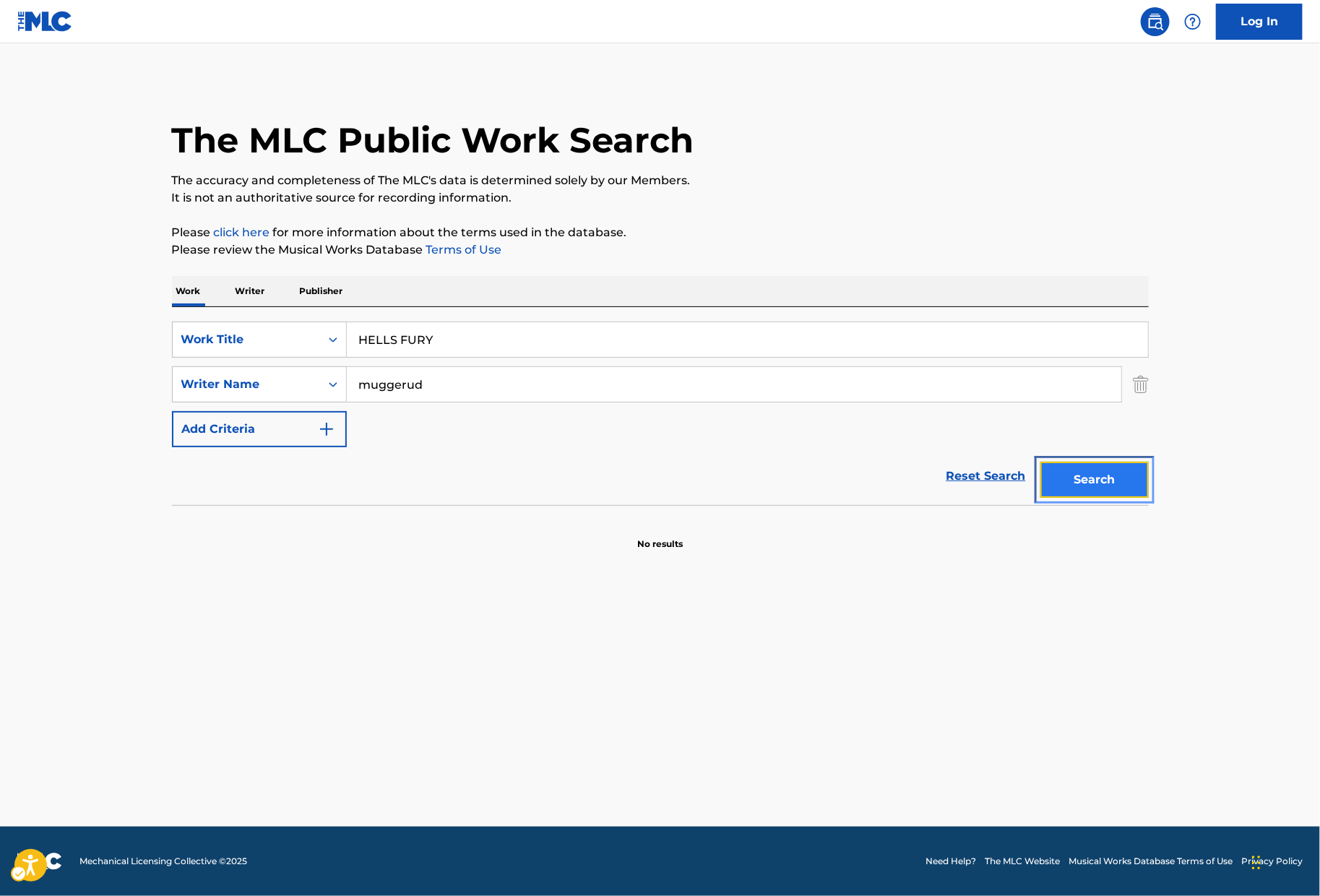
click at [1035, 481] on button "Search" at bounding box center [1094, 480] width 108 height 36
click at [460, 315] on div "SearchWithCriteriaefdc418f-4b94-41bd-ae22-672d55ea1c88 Work Title HELLS FURY Se…" at bounding box center [660, 406] width 976 height 198
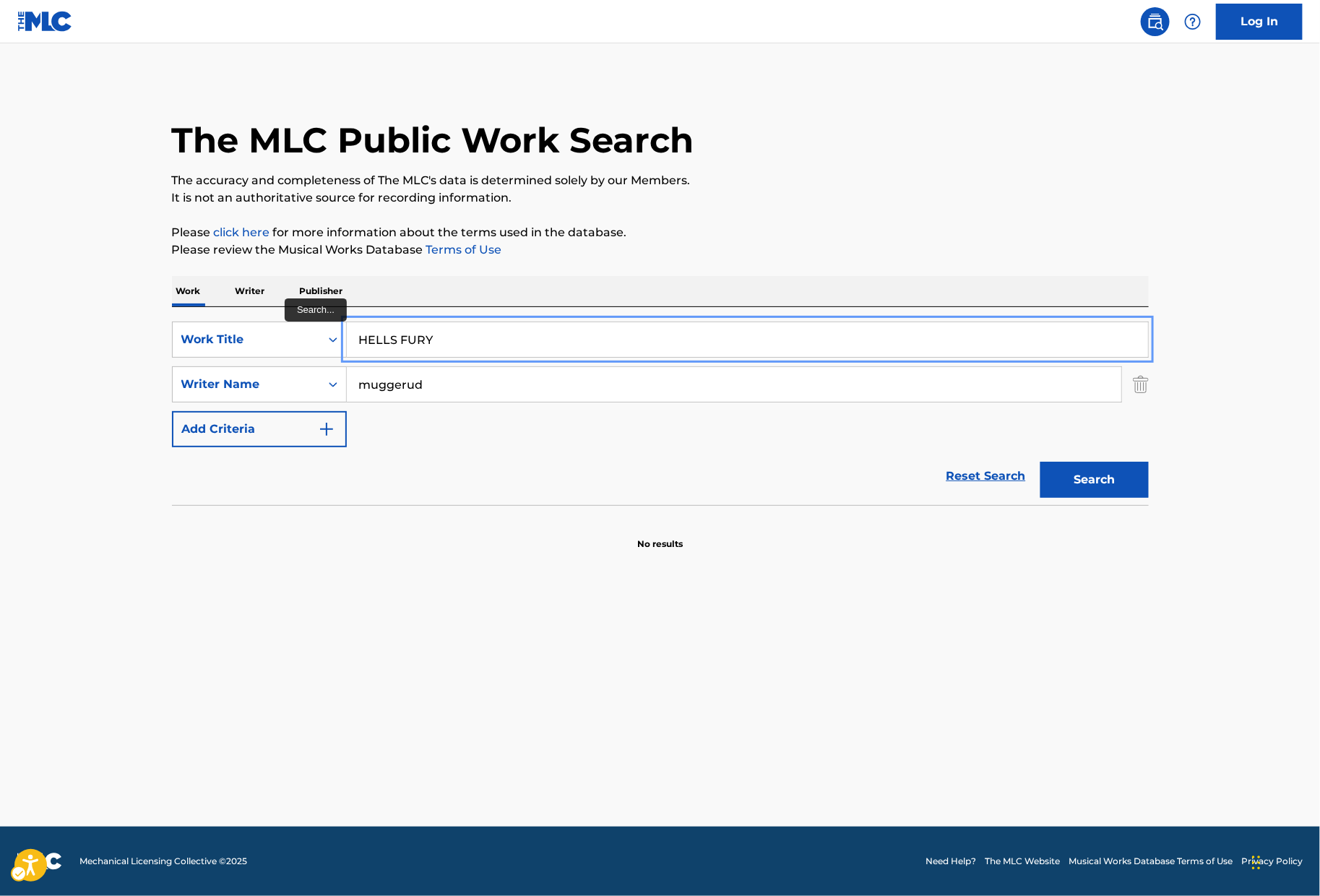
click at [462, 323] on input "HELLS FURY" at bounding box center [747, 340] width 802 height 35
paste input "RE IS SOMETHING YOU CAN'T UNDERSTAND"
type input "HERE IS SOMETHING YOU CAN'T UNDERSTAND"
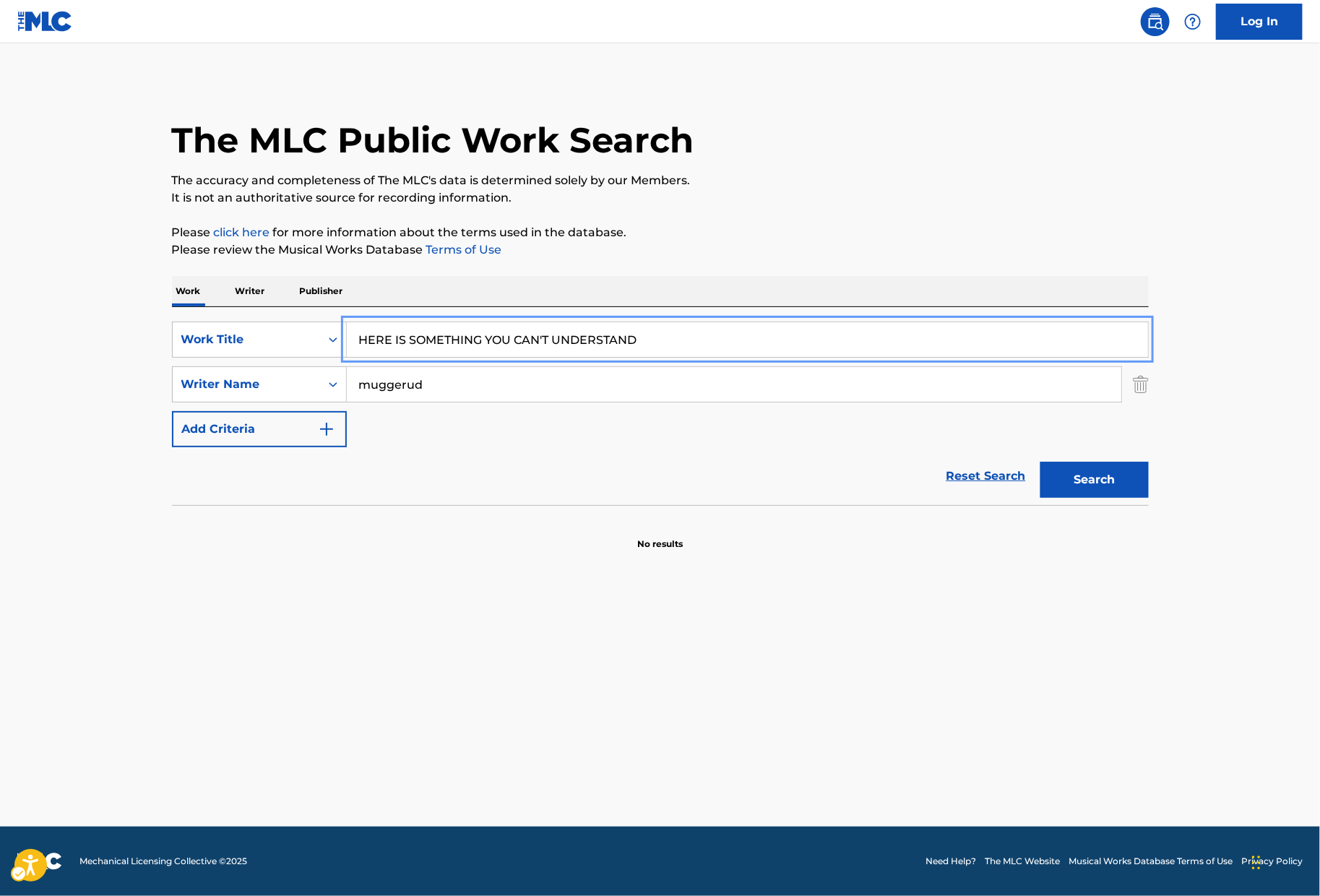
click at [851, 212] on div "The MLC Public Work Search The accuracy and completeness of The MLC's data is d…" at bounding box center [660, 315] width 1011 height 471
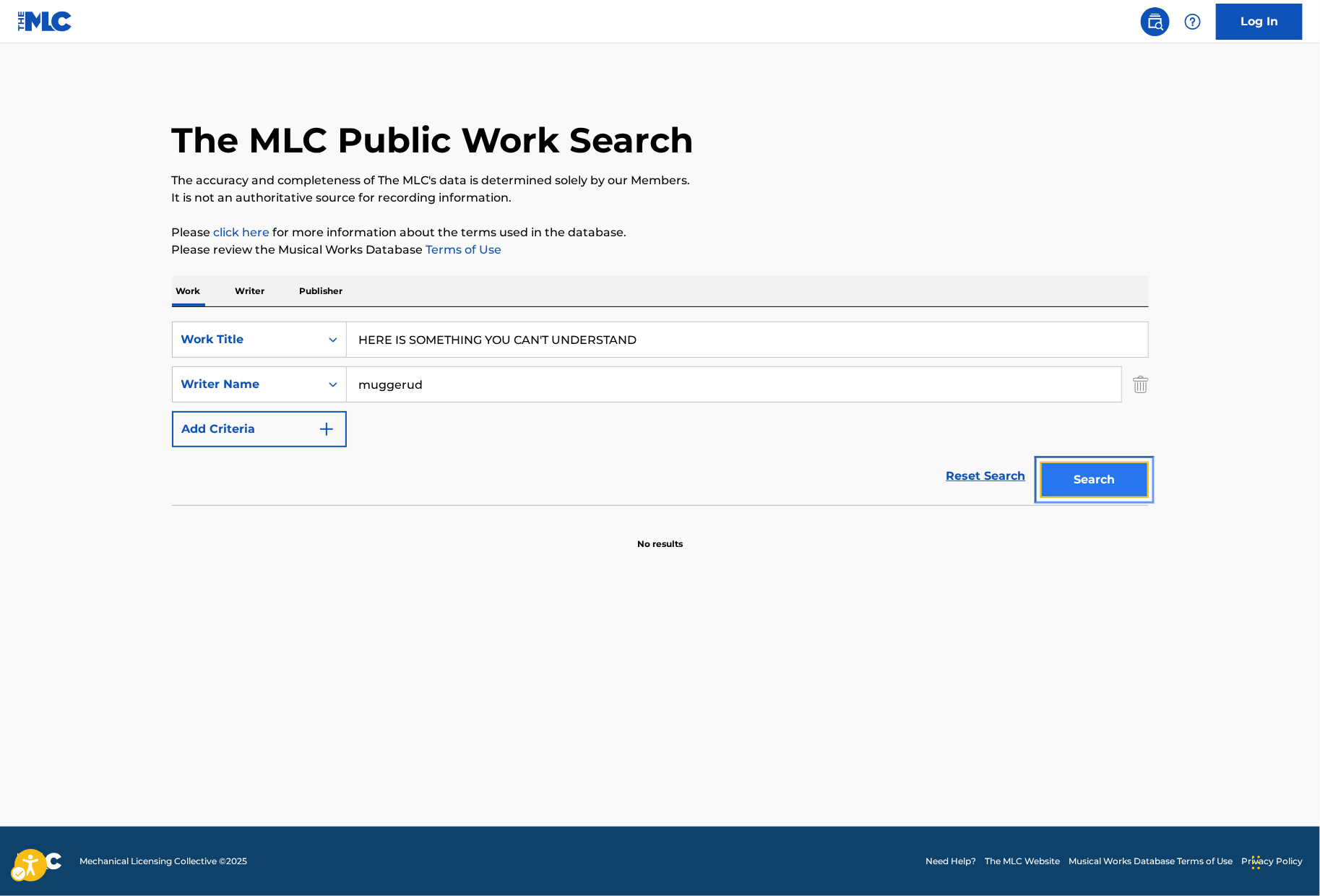
click at [1035, 481] on button "Search" at bounding box center [1094, 480] width 108 height 36
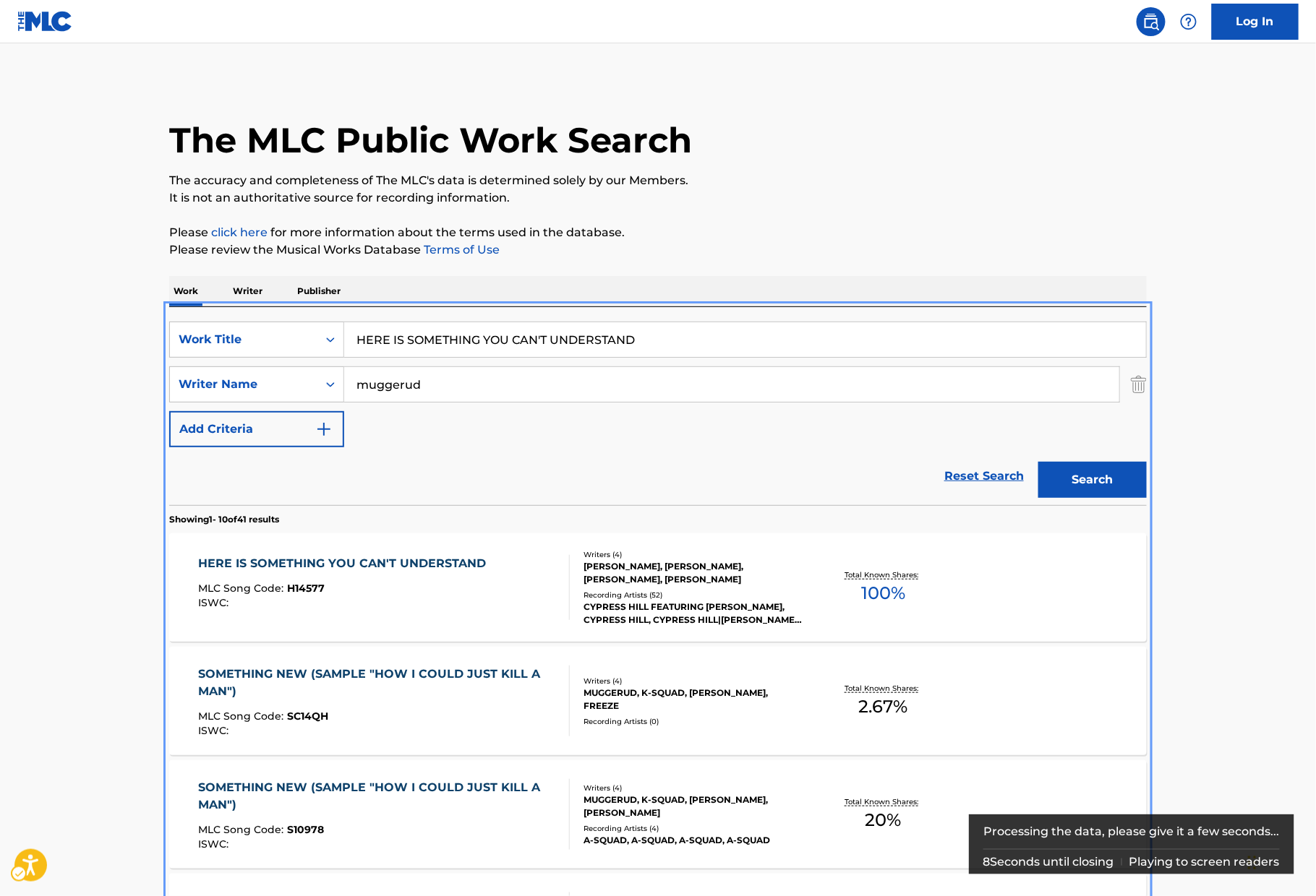
scroll to position [306, 0]
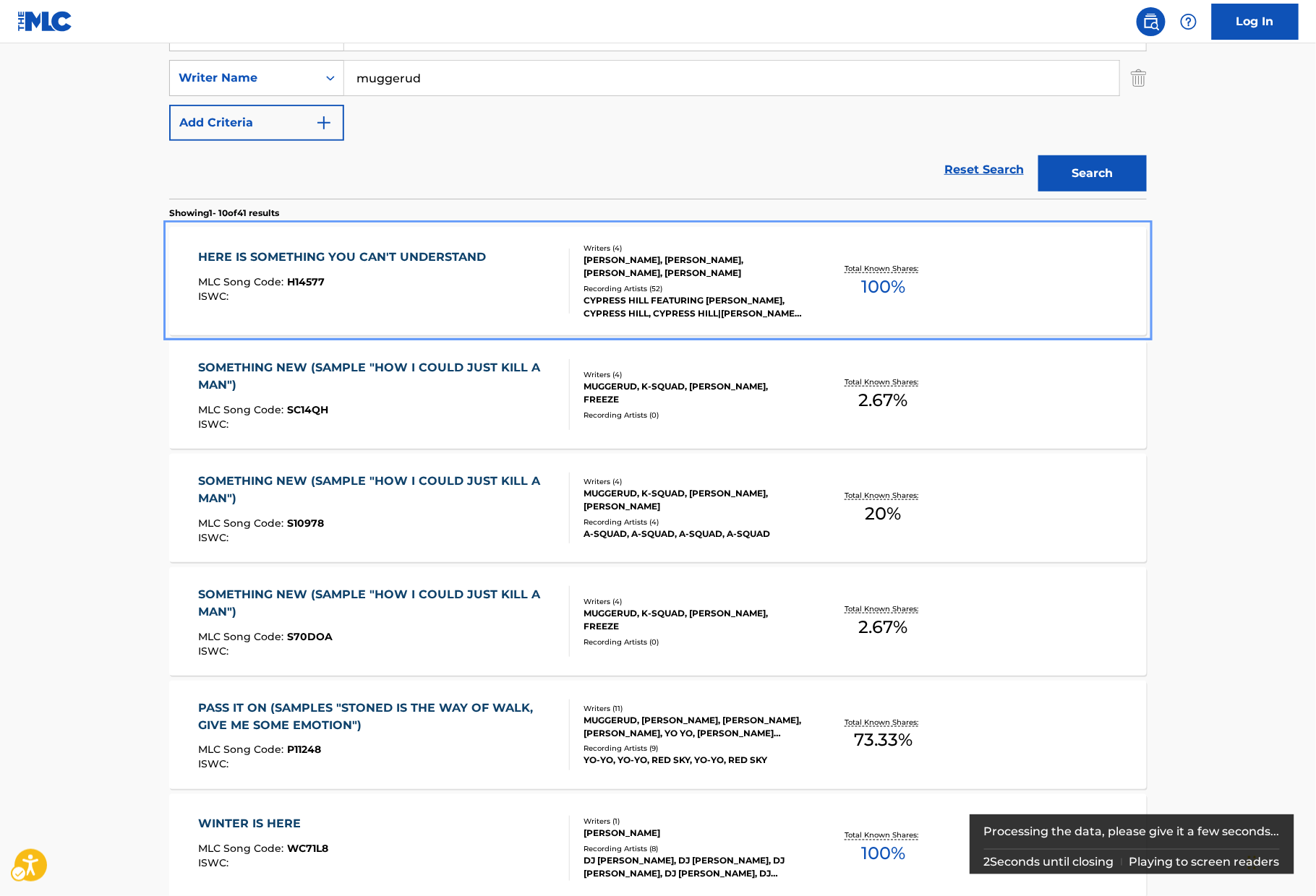
click at [473, 279] on div "MLC Song Code : H14577" at bounding box center [346, 284] width 295 height 15
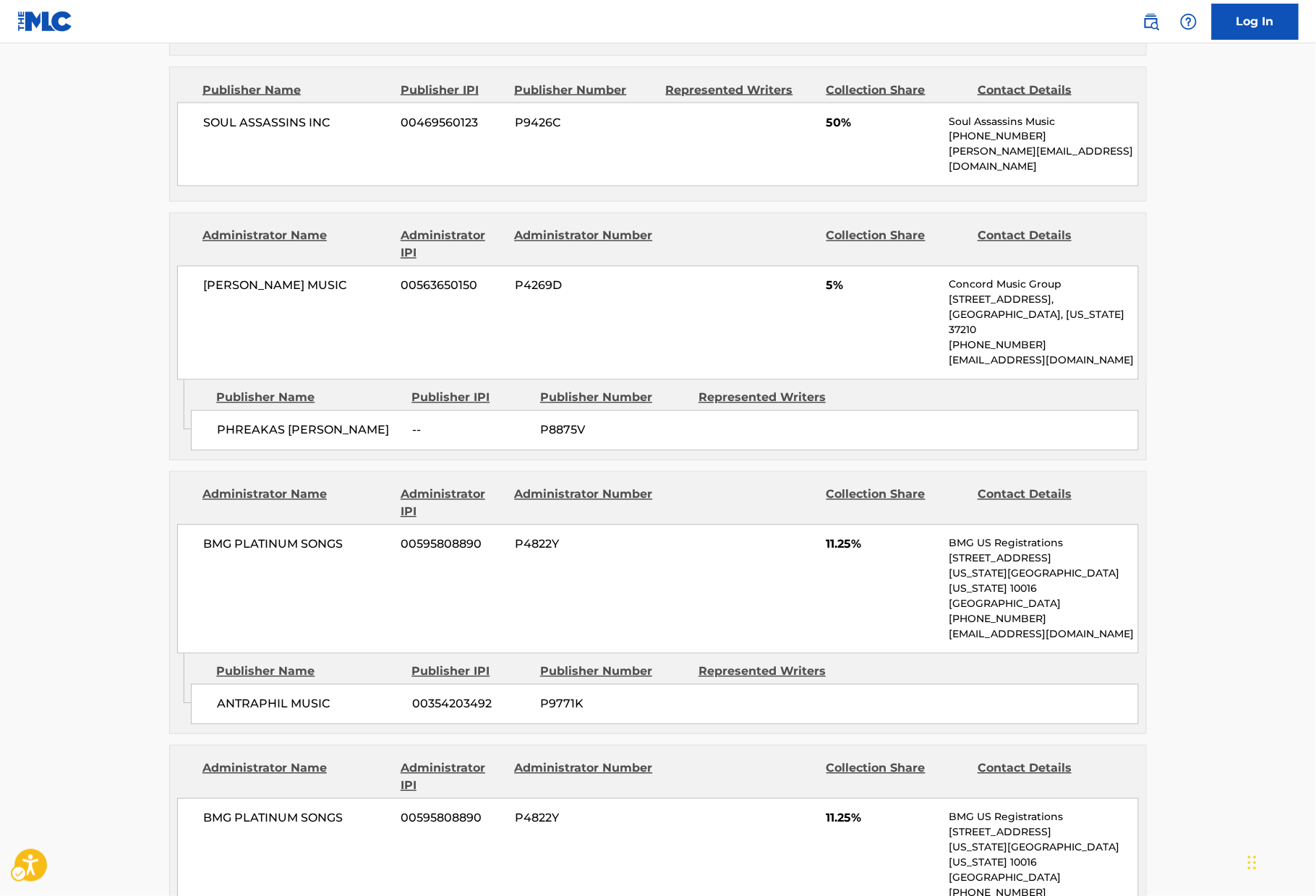
scroll to position [1122, 0]
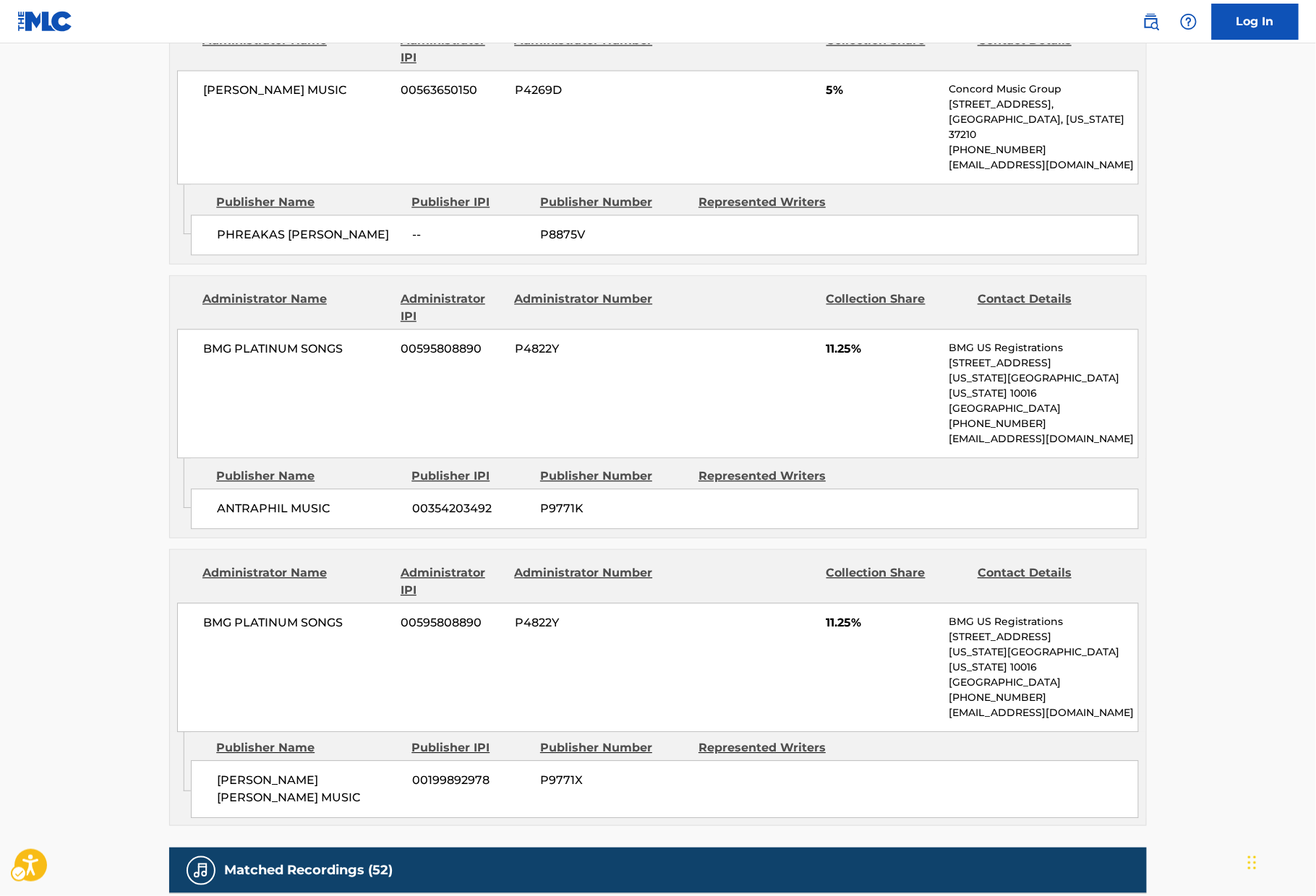
click at [462, 772] on span "00199892978" at bounding box center [470, 781] width 117 height 18
copy span "00199892978"
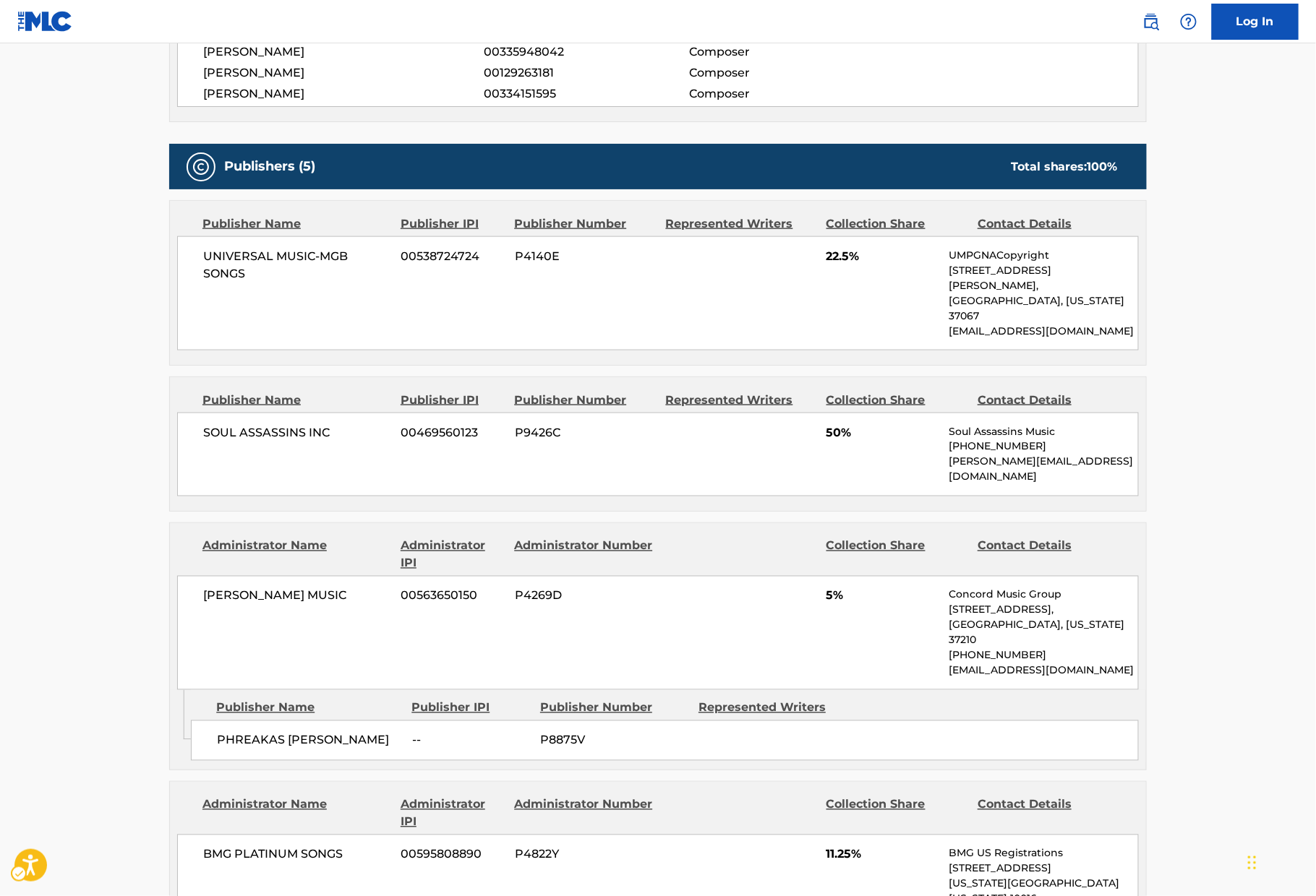
scroll to position [0, 0]
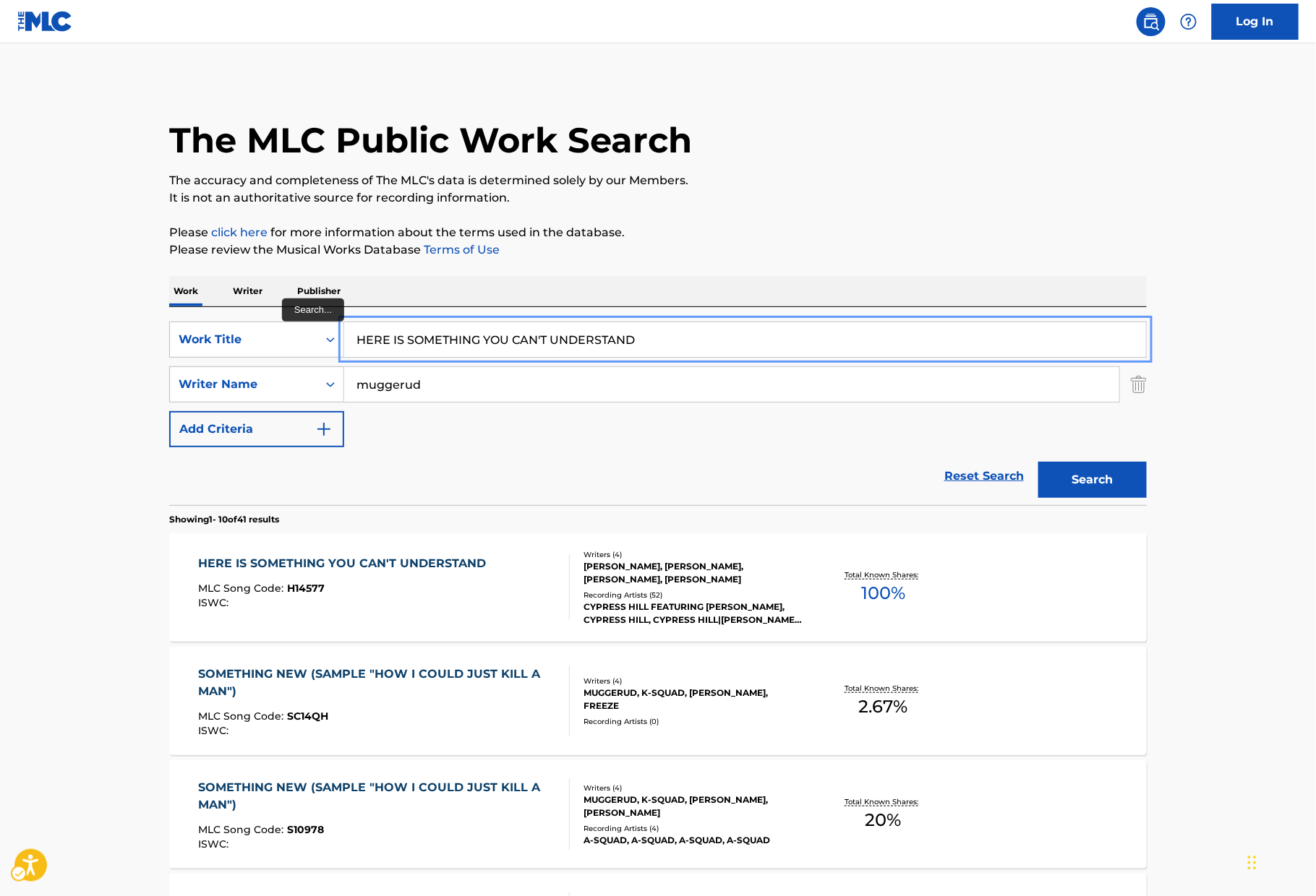
click at [469, 341] on input "HERE IS SOMETHING YOU CAN'T UNDERSTAND" at bounding box center [745, 340] width 802 height 35
click at [654, 330] on input "HERE IS SOMETHING YOU CAN'T UNDERSTAND" at bounding box center [745, 340] width 802 height 35
paste input "IGH"
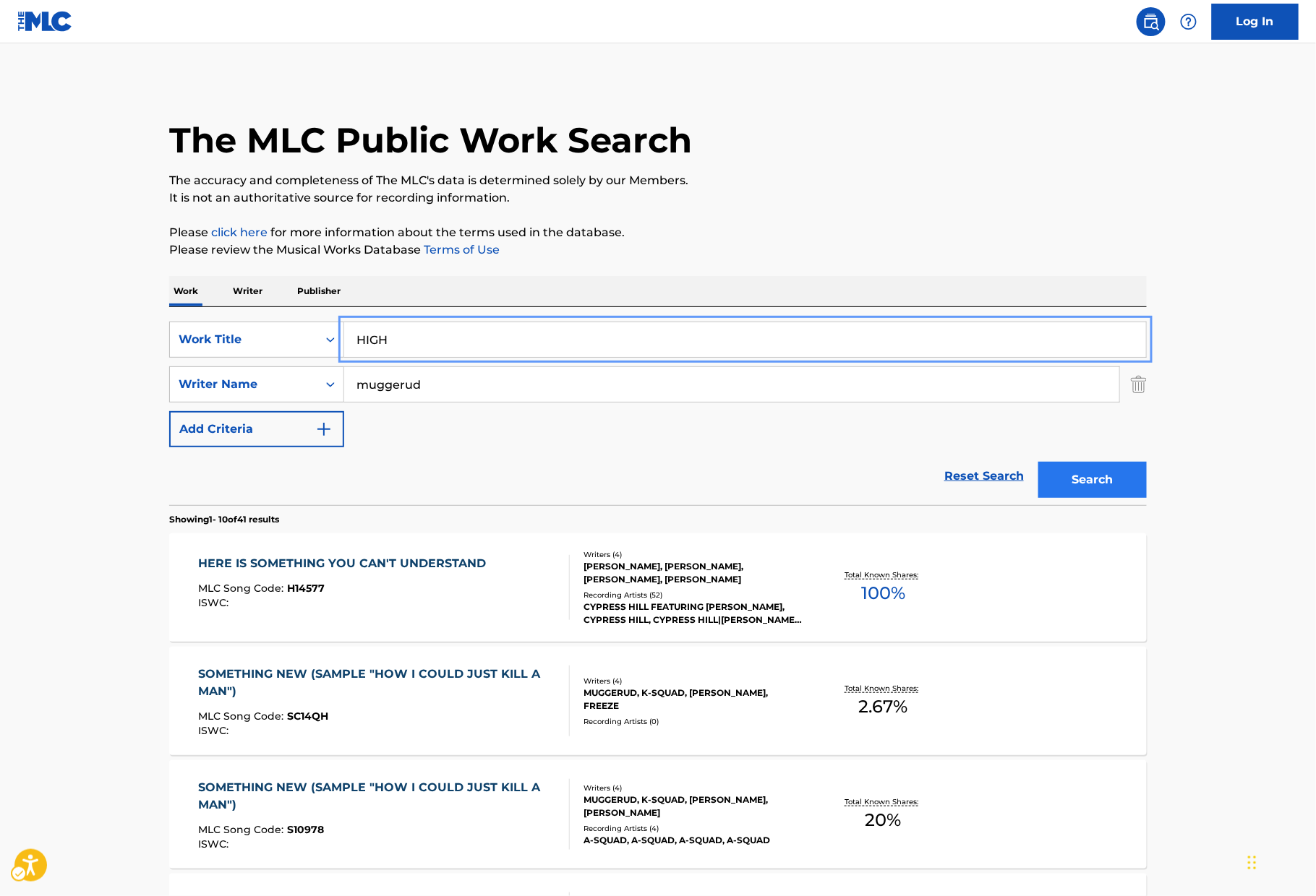
type input "HIGH"
click at [1036, 477] on button "Search" at bounding box center [1092, 480] width 108 height 36
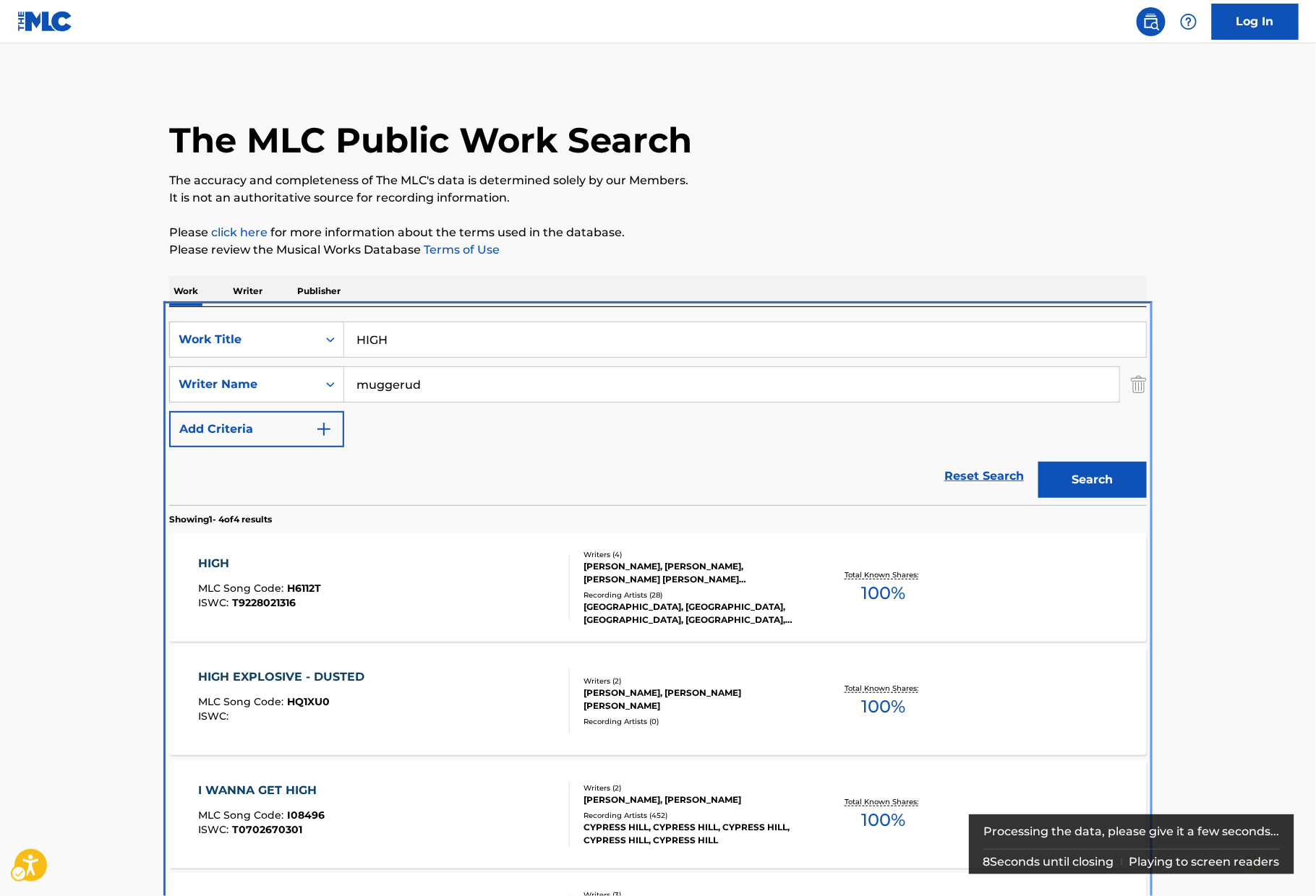
scroll to position [152, 0]
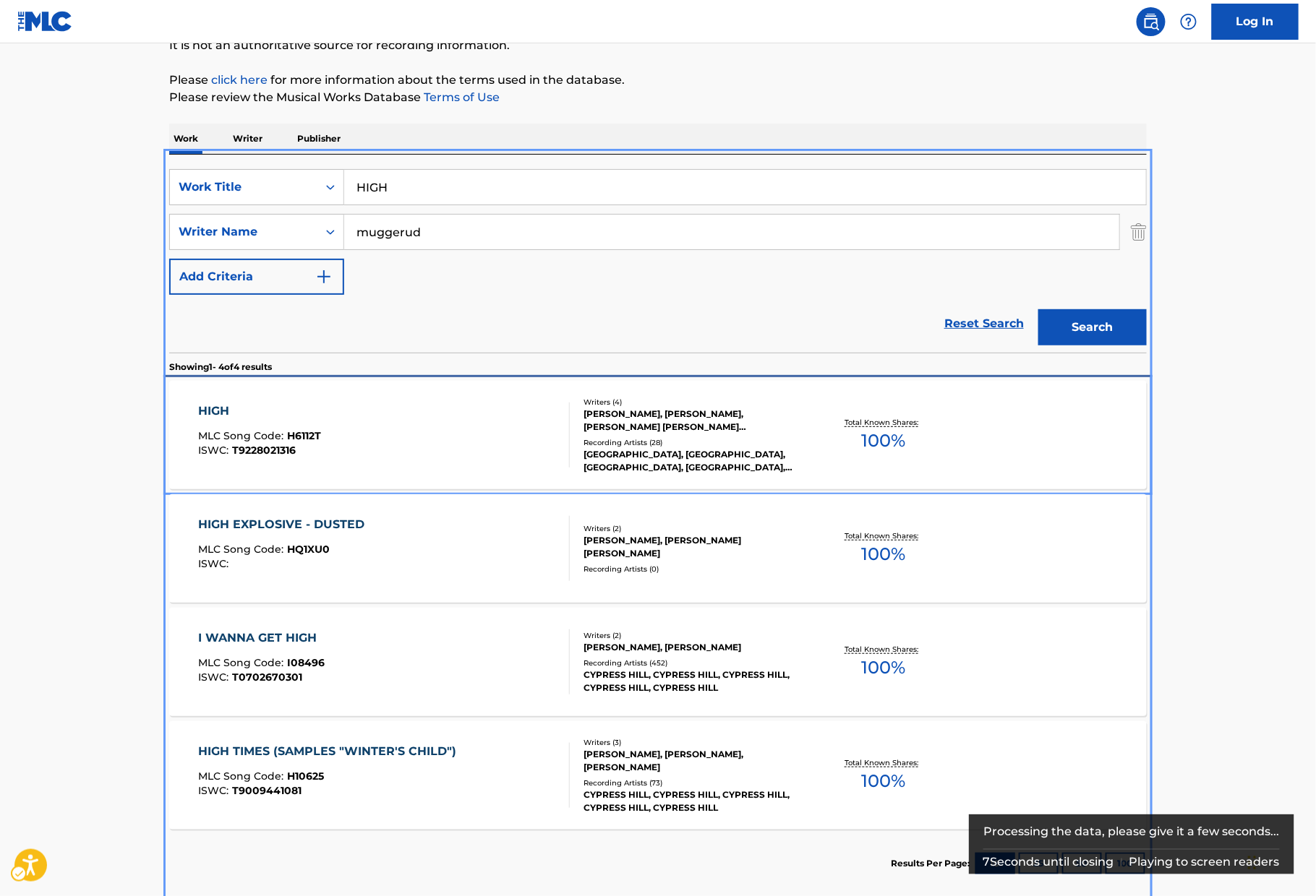
click at [461, 424] on div "HIGH MLC Song Code : H6112T ISWC : T9228021316" at bounding box center [384, 435] width 372 height 65
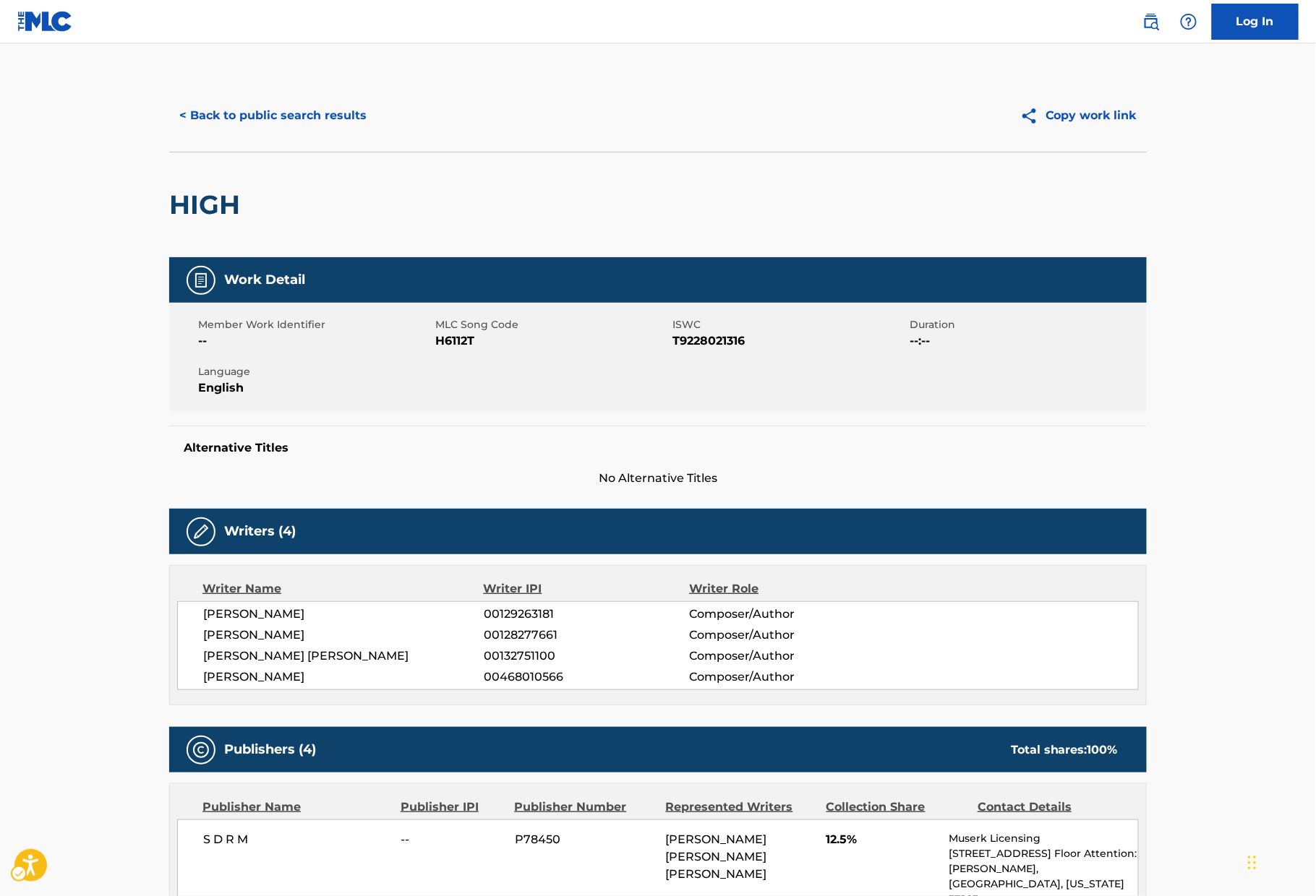
click at [712, 340] on span "ISWC - T9228021316" at bounding box center [788, 341] width 233 height 18
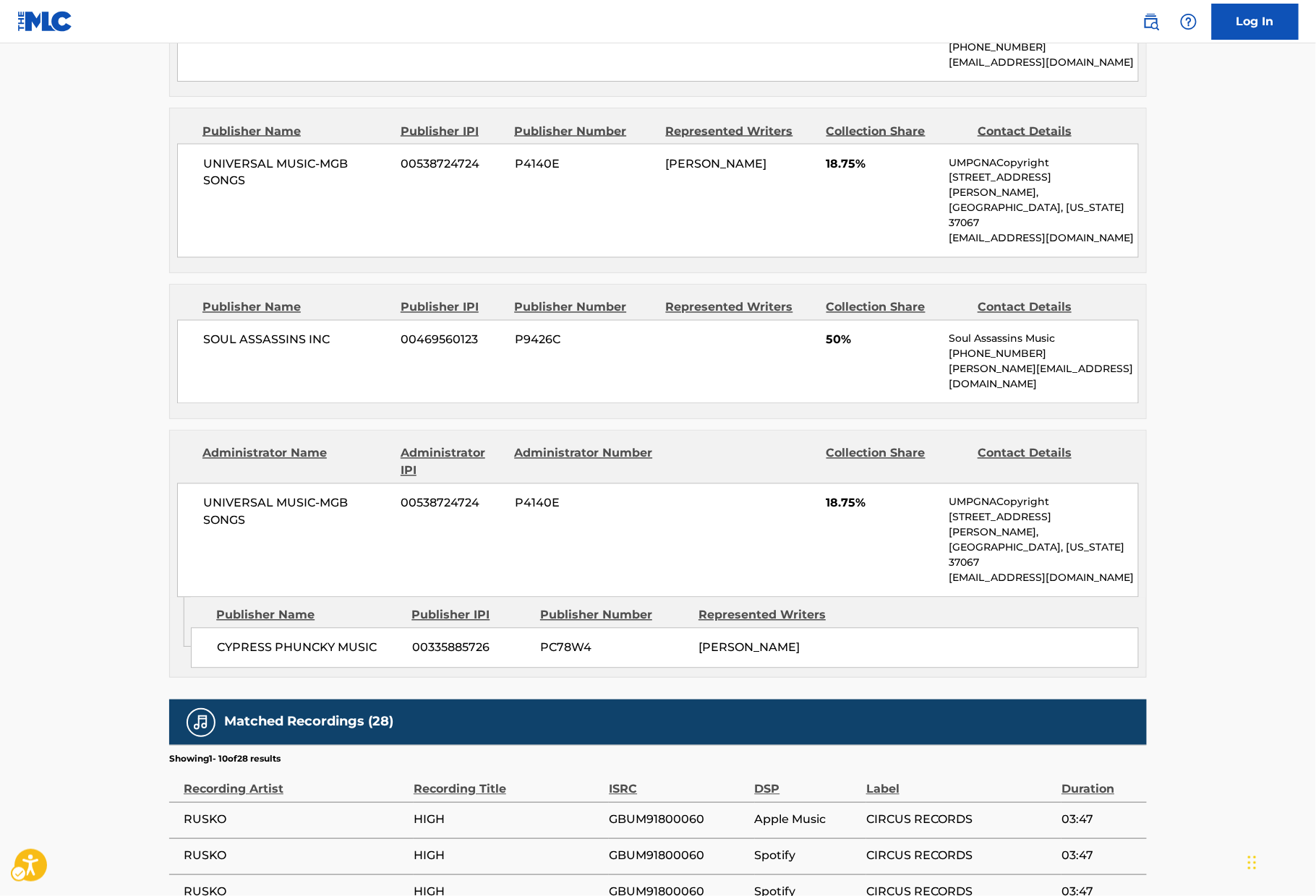
scroll to position [1191, 0]
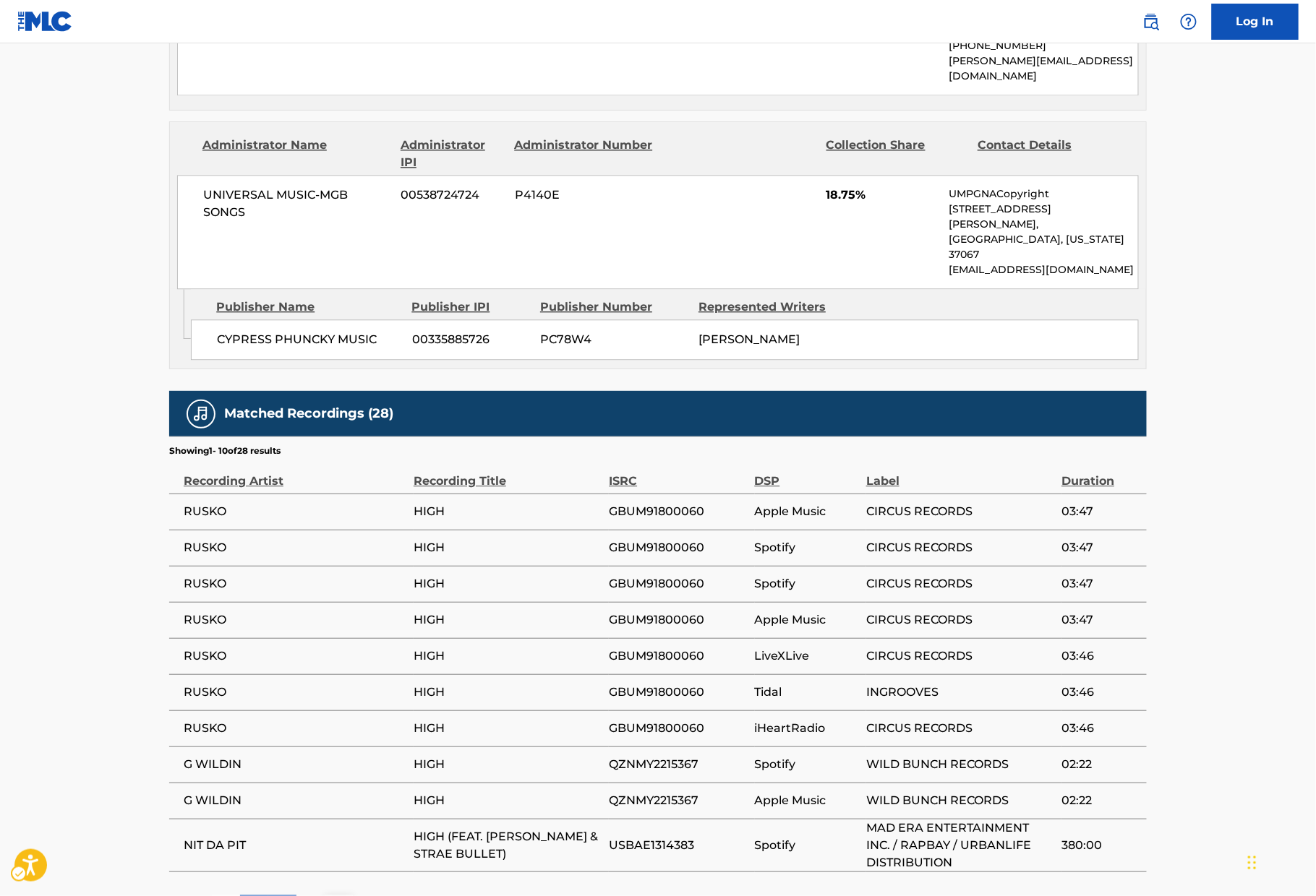
click at [281, 848] on p "2" at bounding box center [282, 909] width 6 height 18
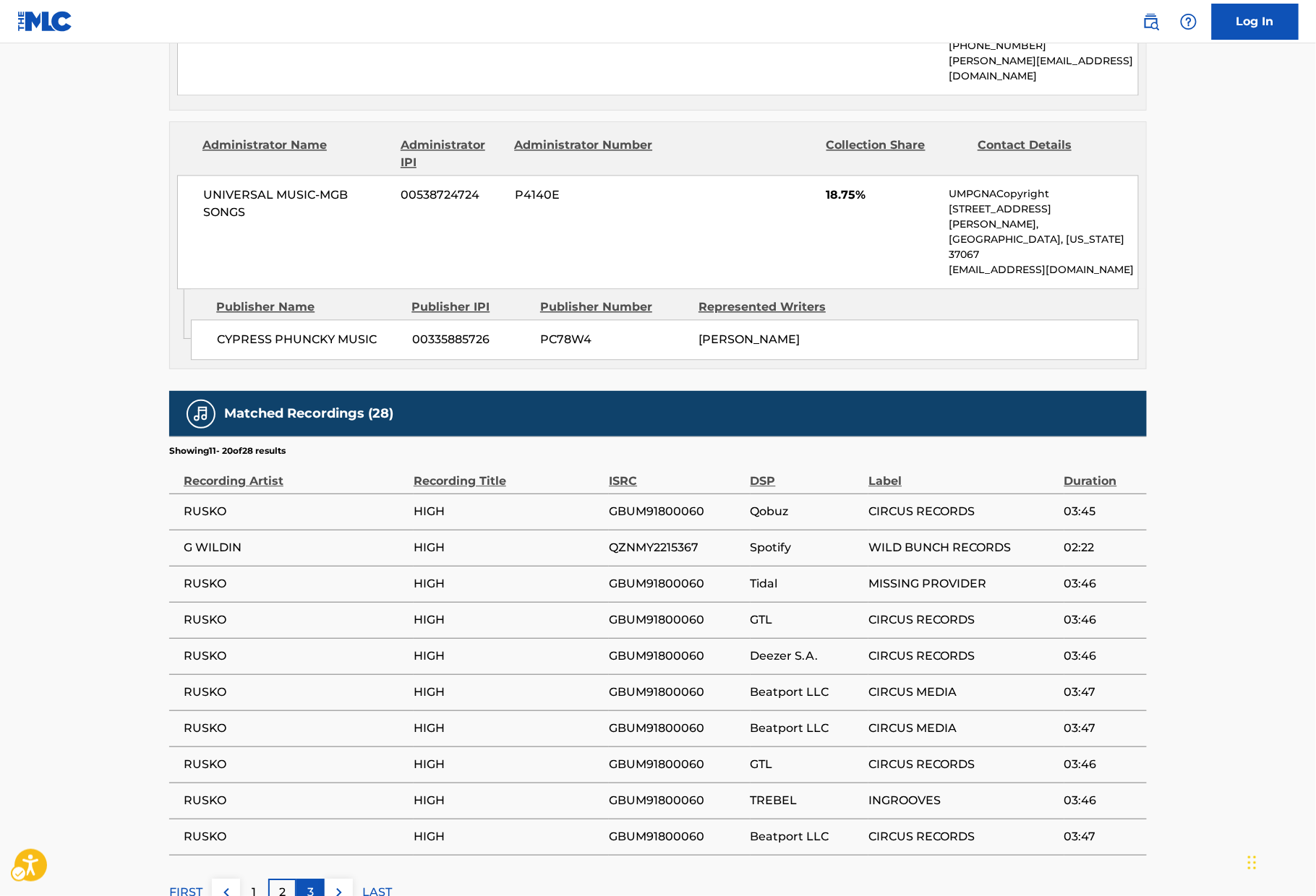
click at [309, 848] on div "3" at bounding box center [310, 892] width 28 height 28
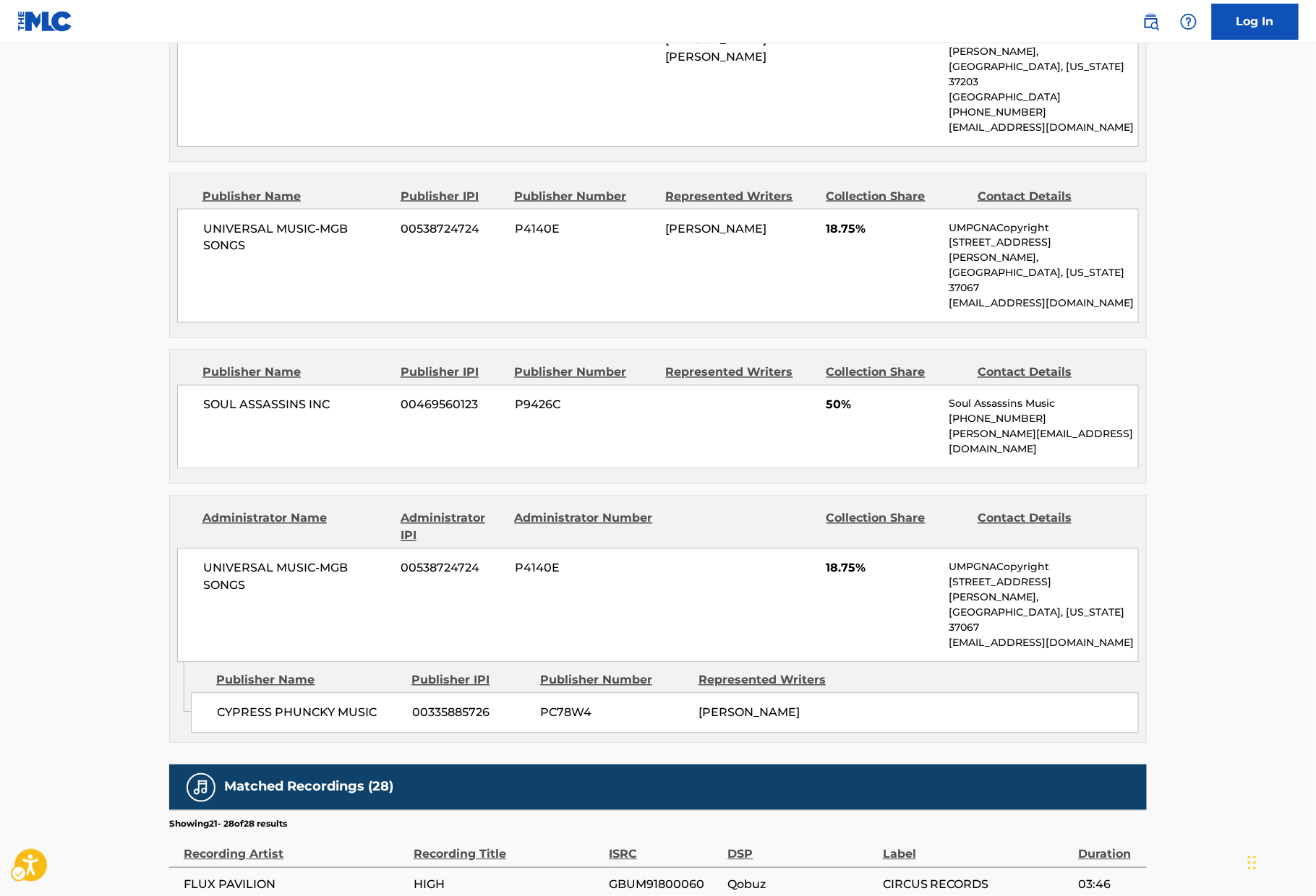
scroll to position [1123, 0]
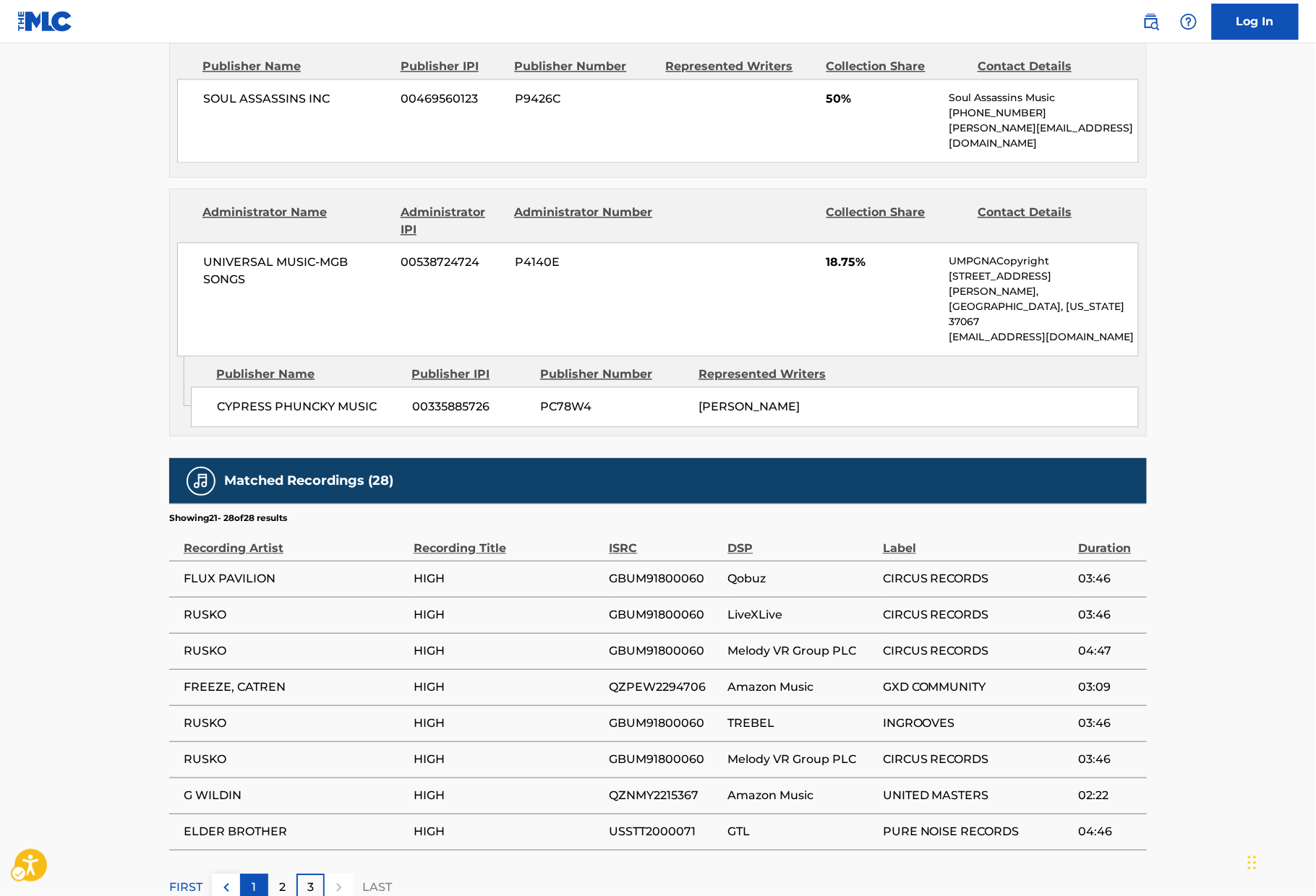
click at [245, 848] on div "1" at bounding box center [253, 887] width 28 height 28
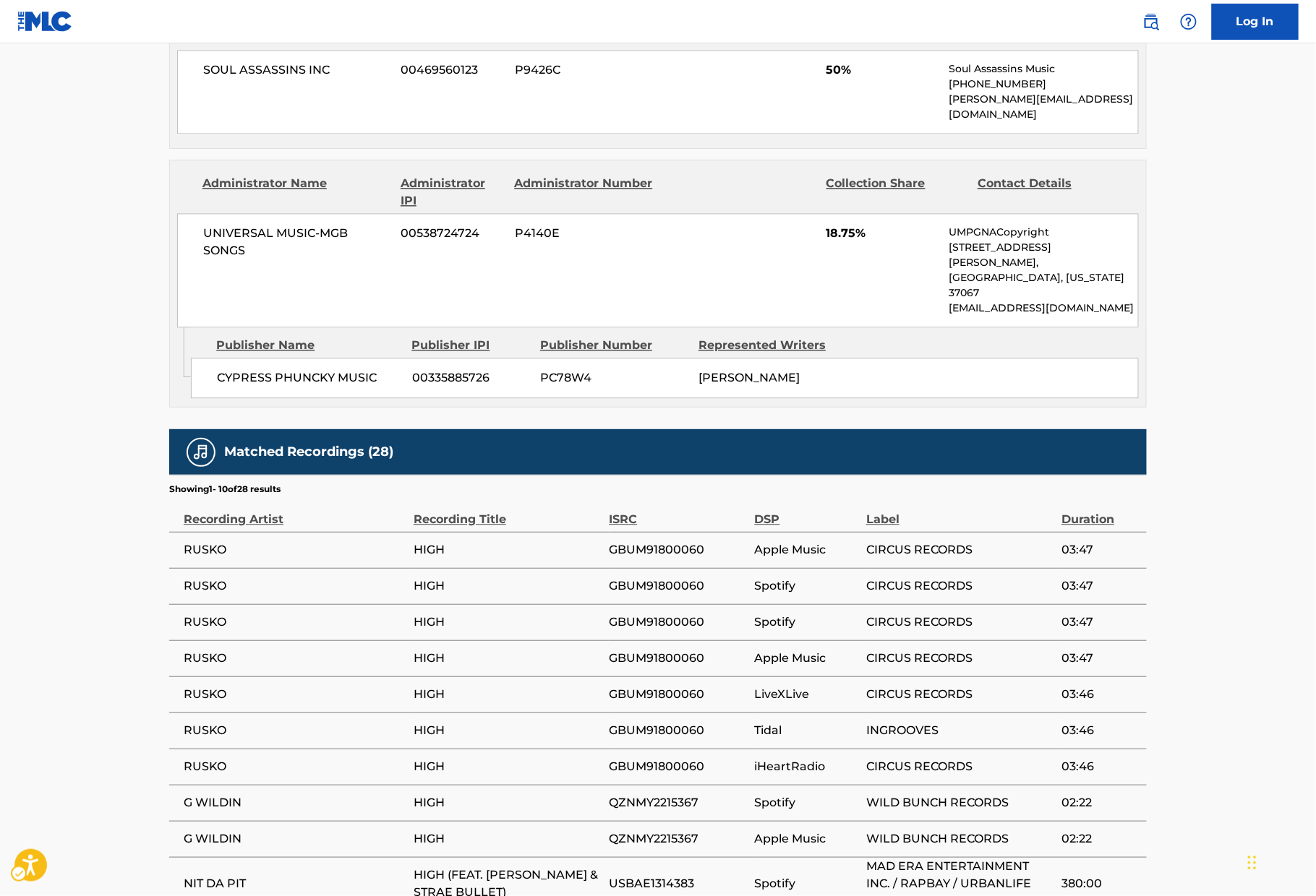
scroll to position [1212, 0]
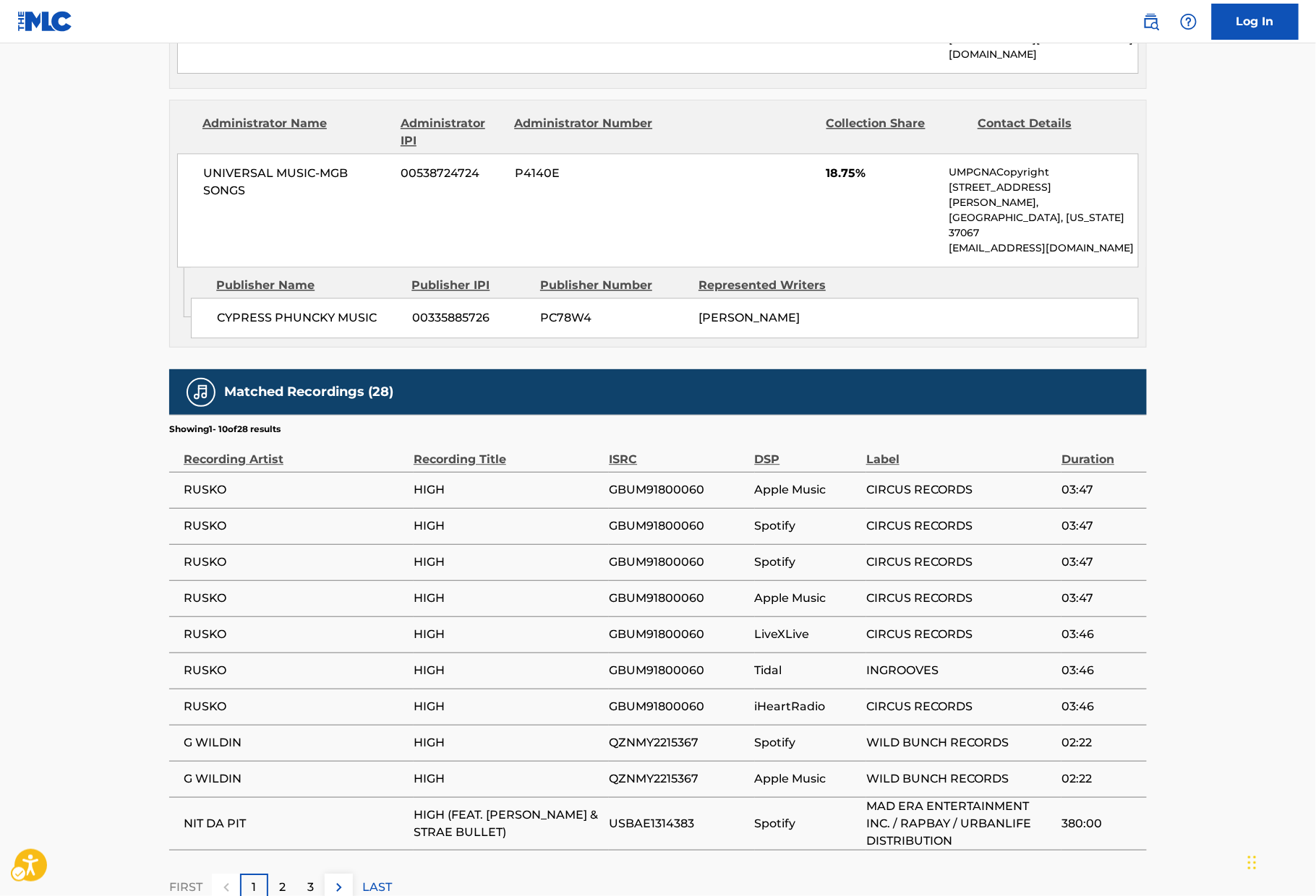
click at [643, 481] on span "GBUM91800060" at bounding box center [677, 490] width 138 height 18
copy span "GBUM91800060"
click at [222, 472] on td "RUSKO" at bounding box center [291, 490] width 244 height 36
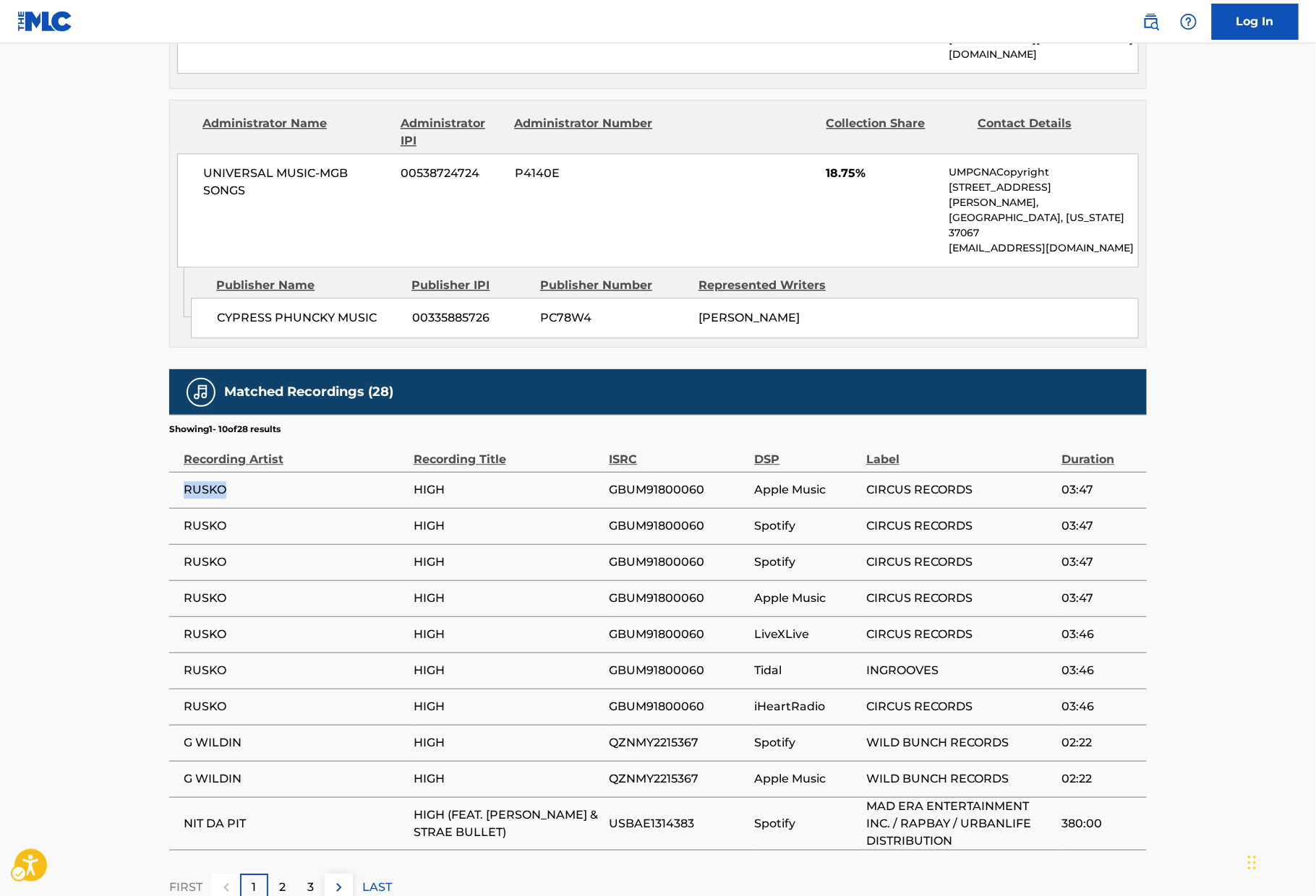
click at [222, 472] on td "RUSKO" at bounding box center [291, 490] width 244 height 36
copy span "RUSKO"
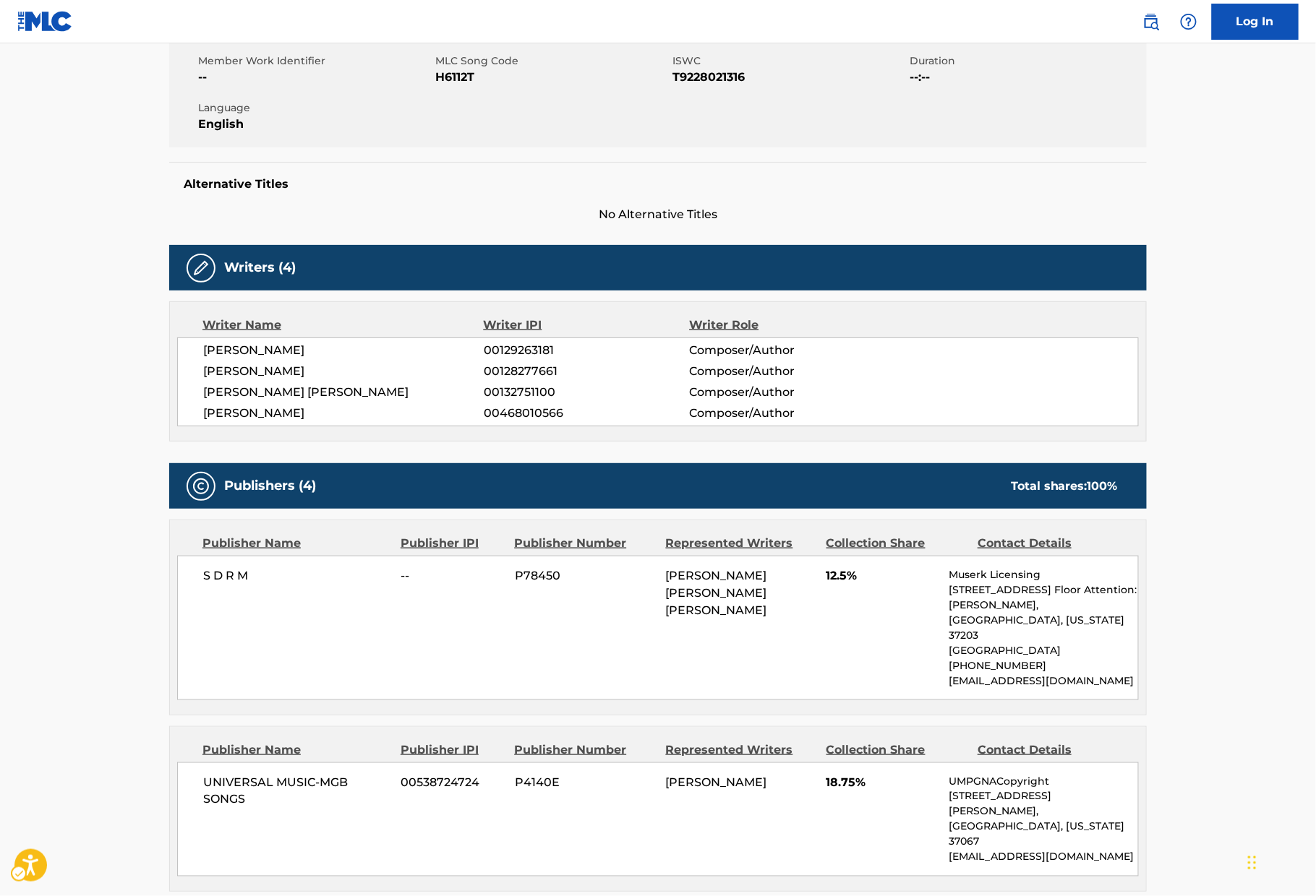
scroll to position [0, 0]
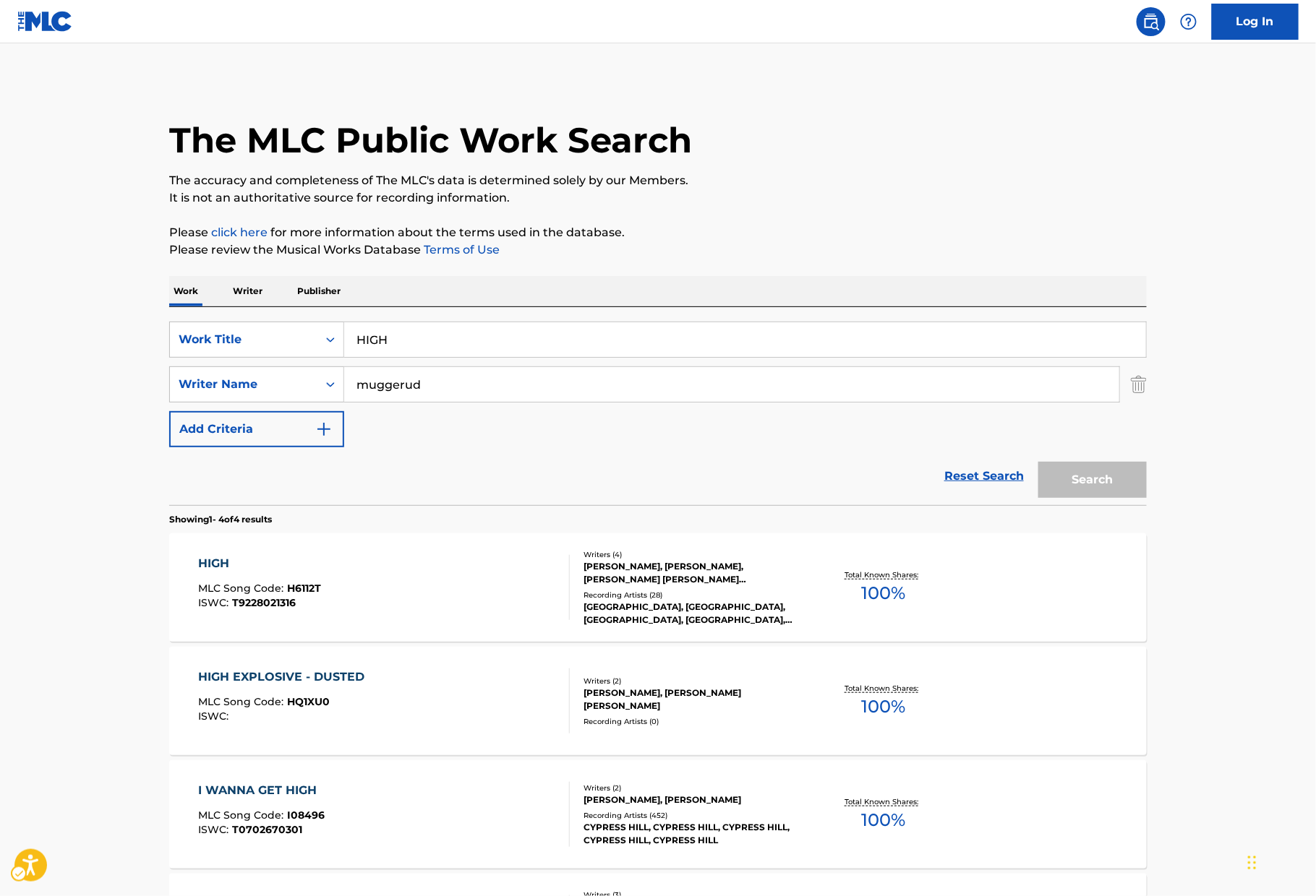
scroll to position [148, 0]
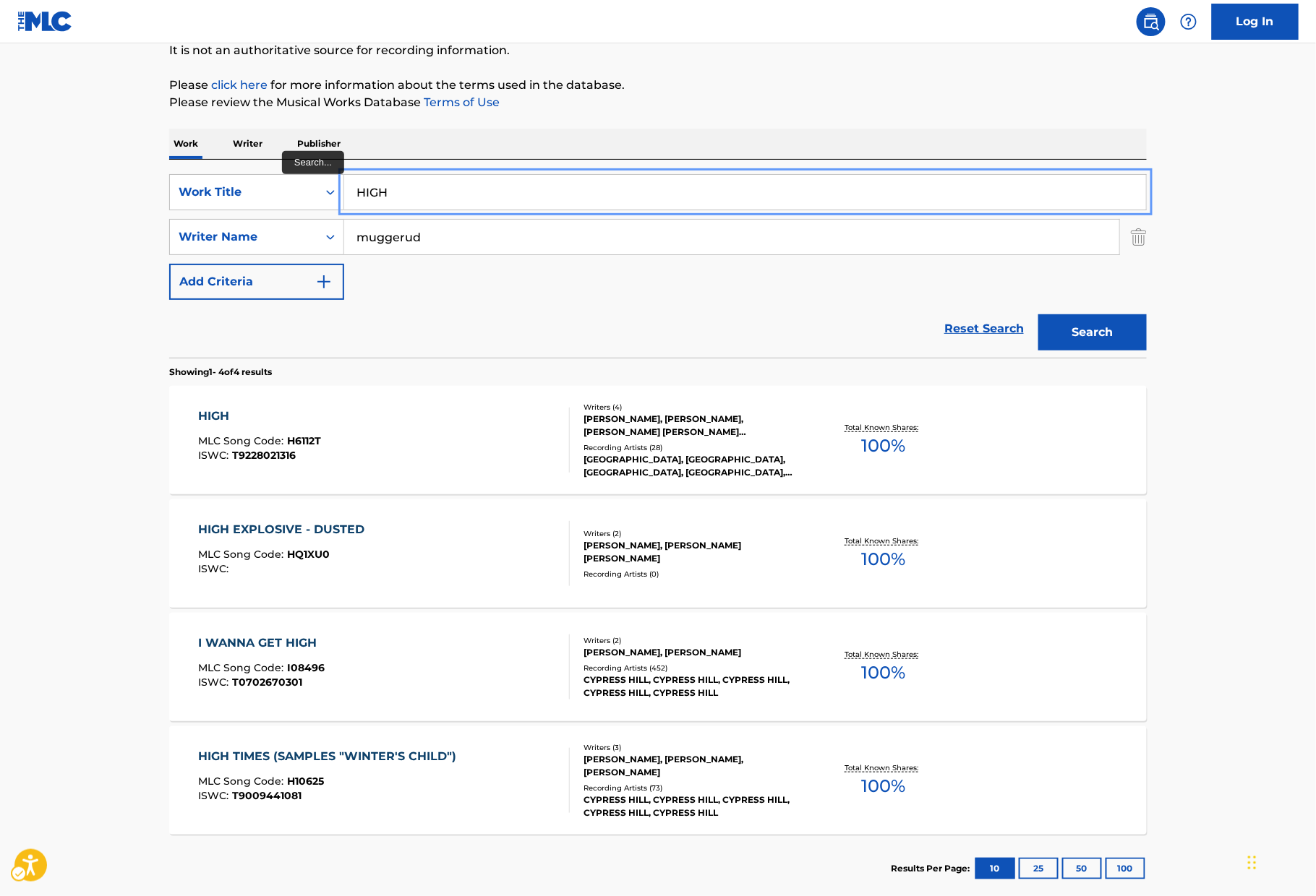
click at [544, 184] on input "HIGH" at bounding box center [745, 192] width 802 height 35
paste input "heist"
click at [808, 106] on p "Please review the Musical Works Database Terms of Use" at bounding box center [658, 102] width 977 height 18
click at [437, 184] on input "heist" at bounding box center [745, 192] width 802 height 35
type input "the heist"
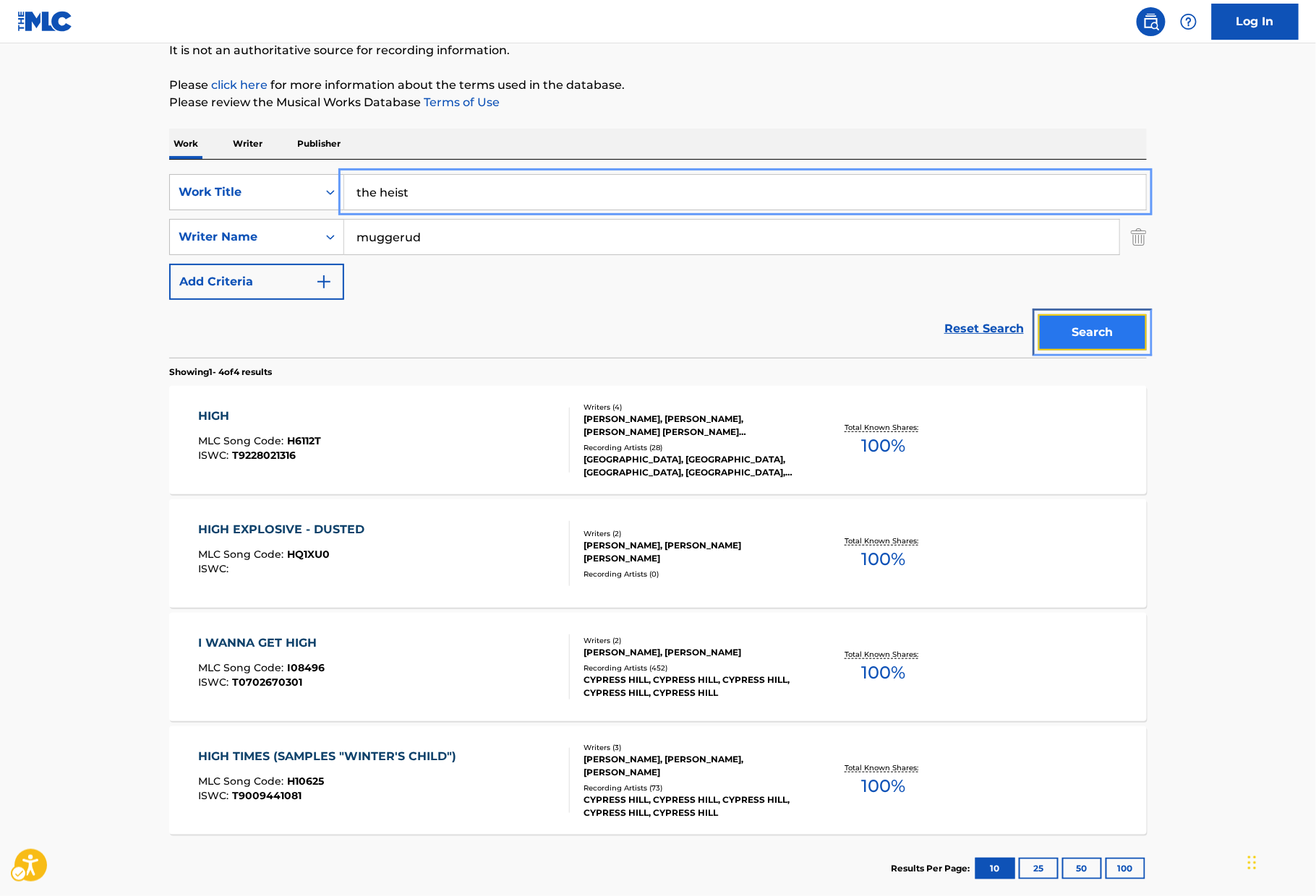
click at [1036, 341] on button "Search" at bounding box center [1092, 332] width 108 height 36
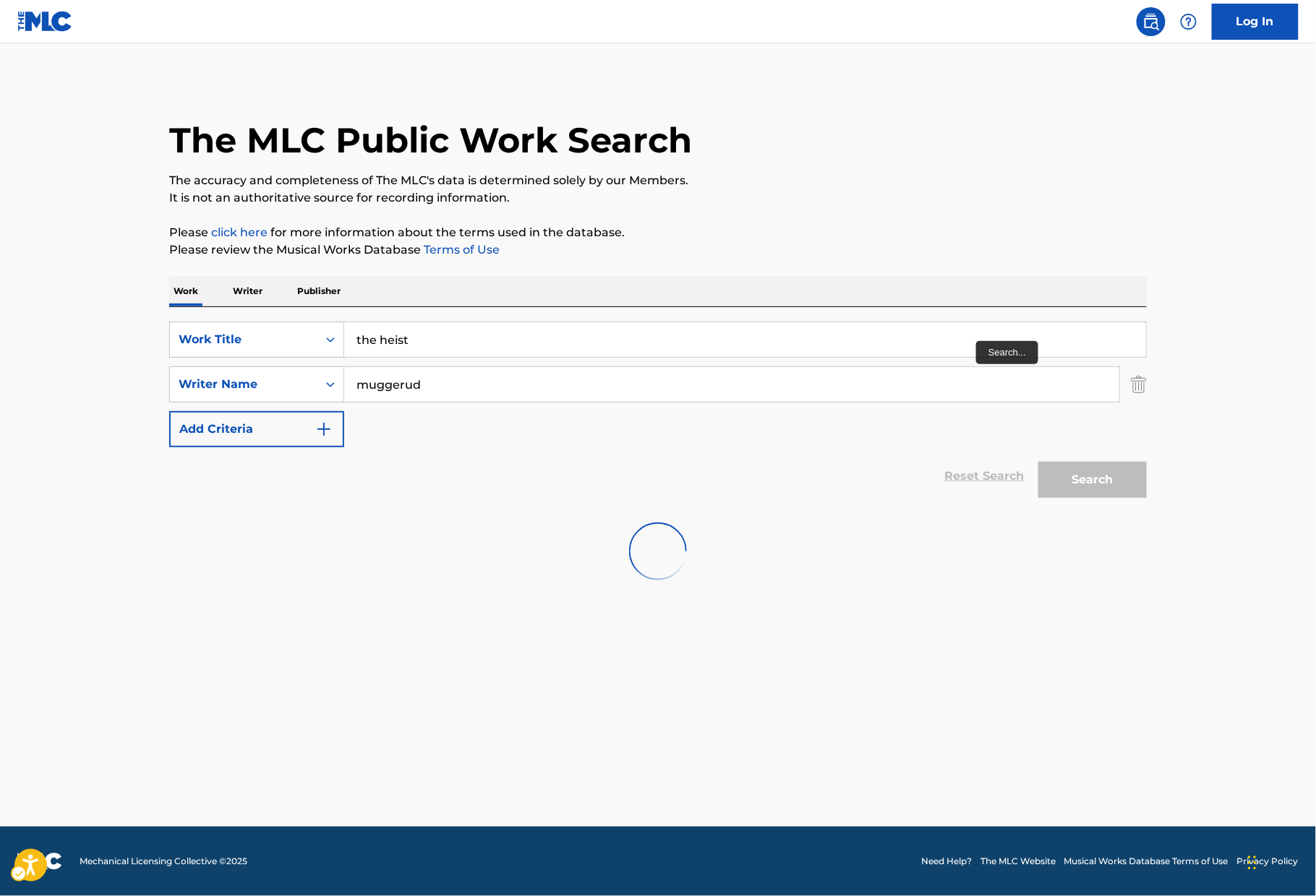
scroll to position [0, 0]
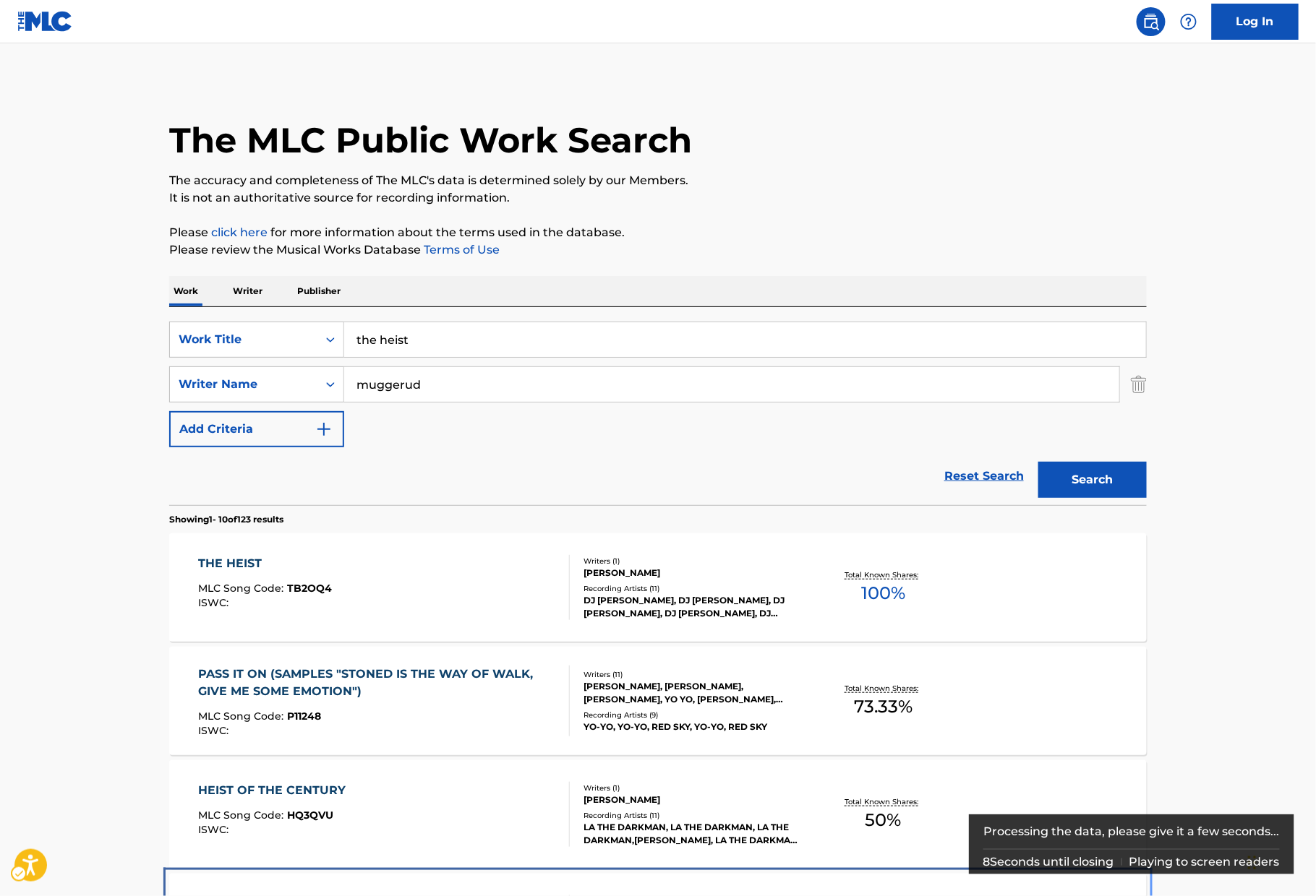
click at [312, 848] on div "THE END" at bounding box center [265, 904] width 133 height 18
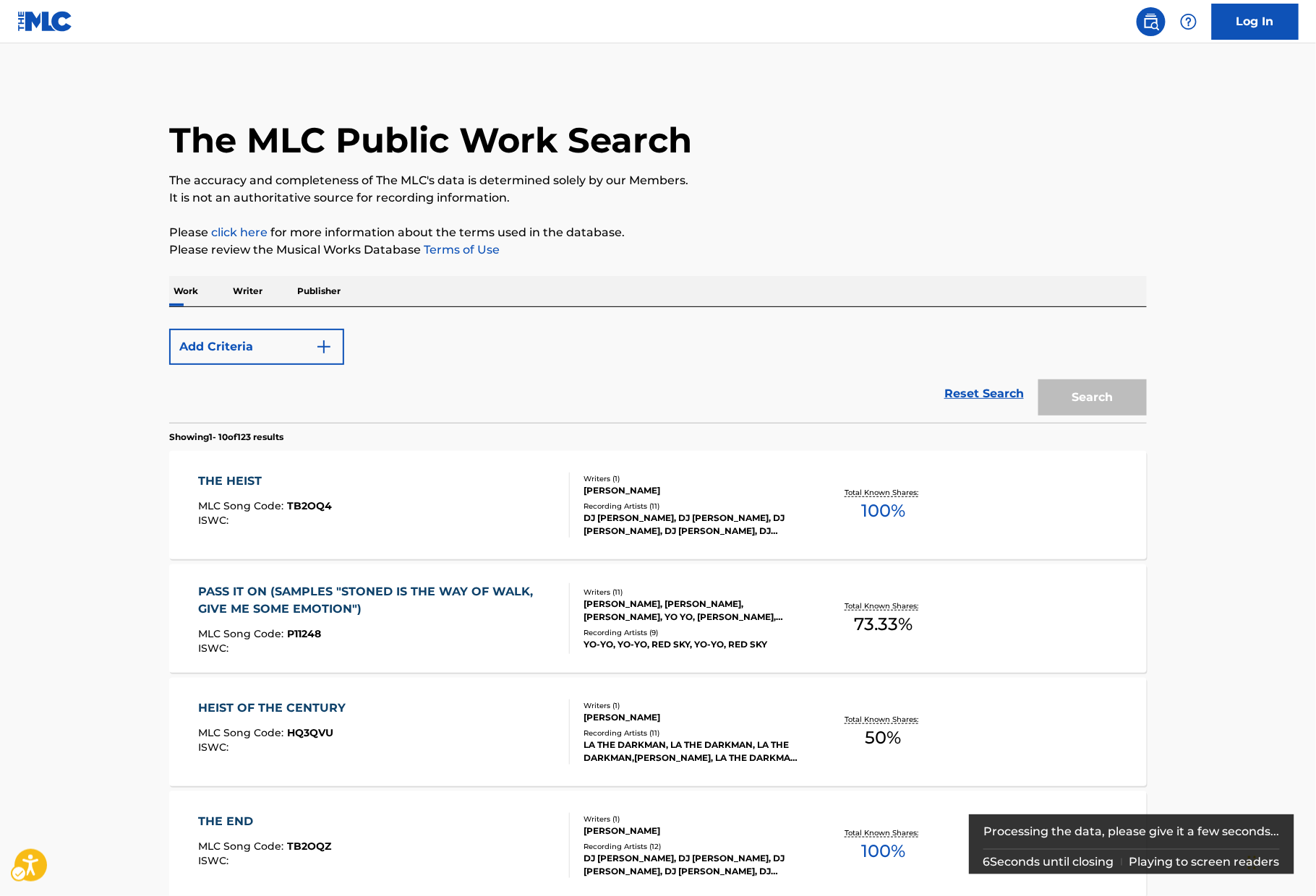
scroll to position [306, 0]
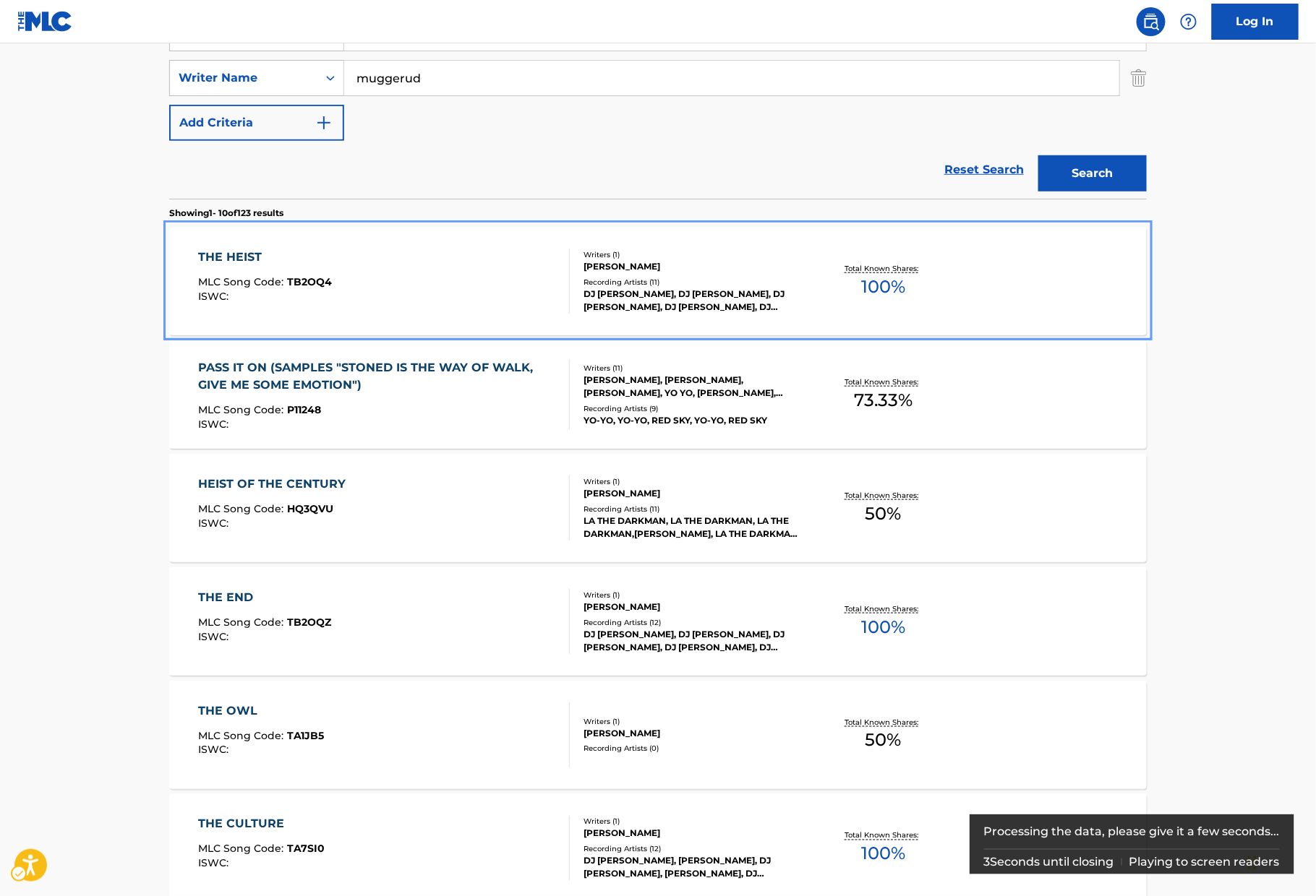
click at [512, 252] on div "THE HEIST MLC Song Code : TB2OQ4 ISWC :" at bounding box center [384, 281] width 372 height 65
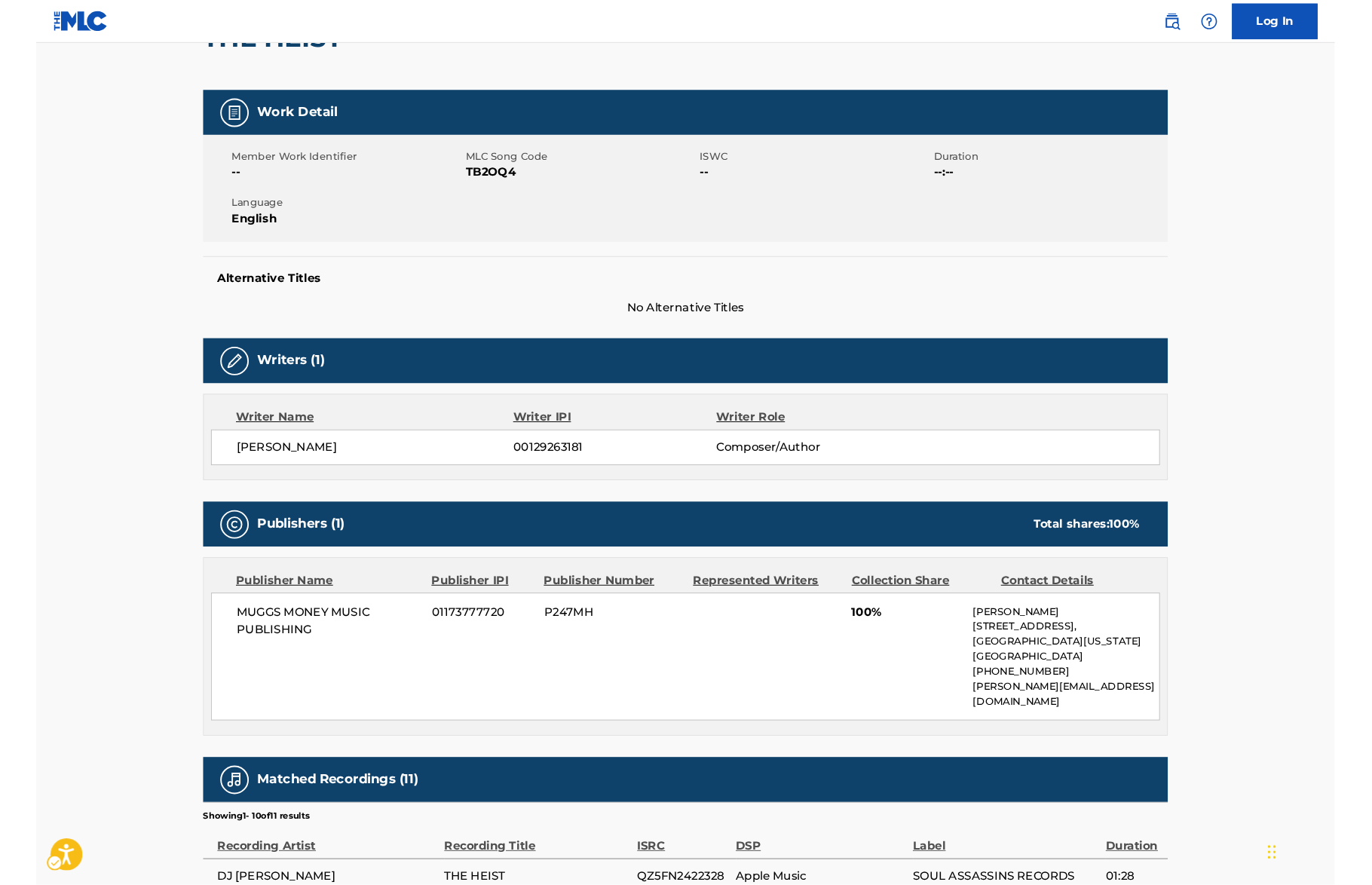
scroll to position [270, 0]
